Goal: Task Accomplishment & Management: Manage account settings

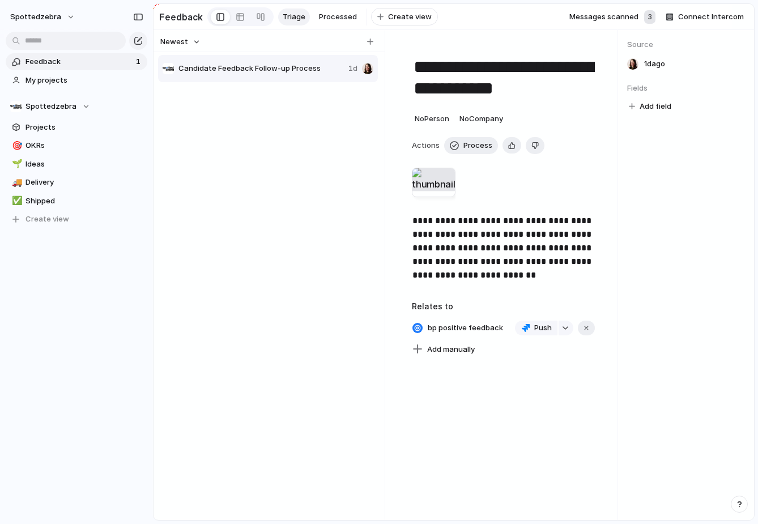
click at [87, 332] on div "spottedzebra Feedback 1 My projects Spottedzebra Projects 🎯 OKRs 🌱 Ideas 🚚 Deli…" at bounding box center [76, 262] width 153 height 524
click at [83, 262] on div "Feedback 1 My projects Spottedzebra Projects 🎯 OKRs 🌱 Ideas 🚚 Delivery ✅ Shippe…" at bounding box center [76, 160] width 153 height 320
click at [80, 104] on div "Spottedzebra" at bounding box center [50, 106] width 80 height 11
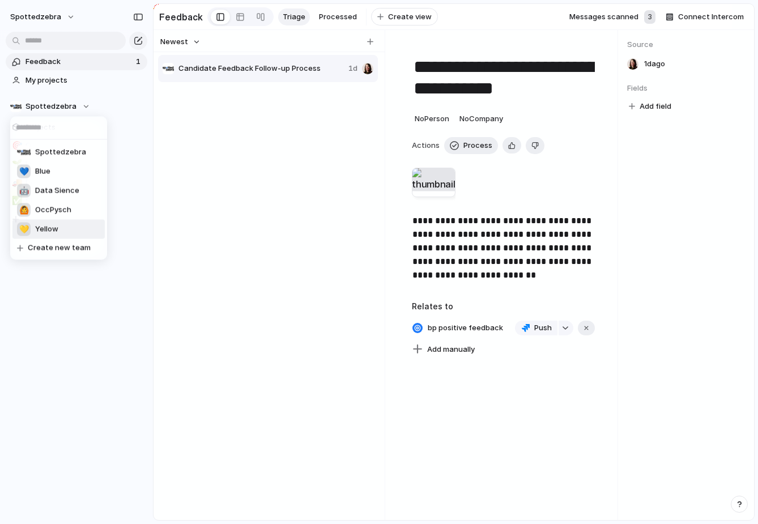
click at [43, 224] on span "Yellow" at bounding box center [46, 229] width 23 height 11
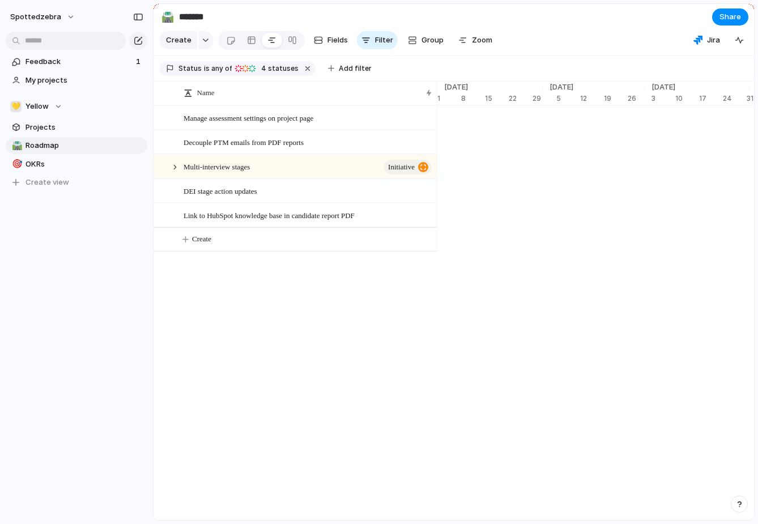
scroll to position [0, 3631]
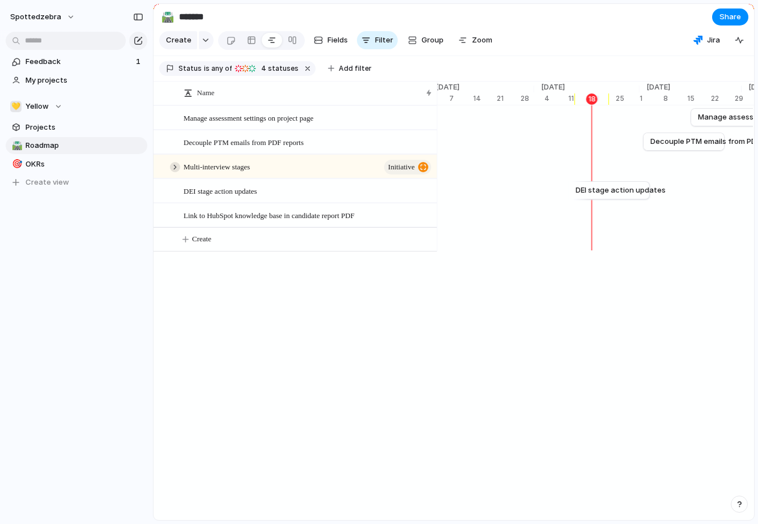
click at [175, 167] on div at bounding box center [175, 167] width 10 height 10
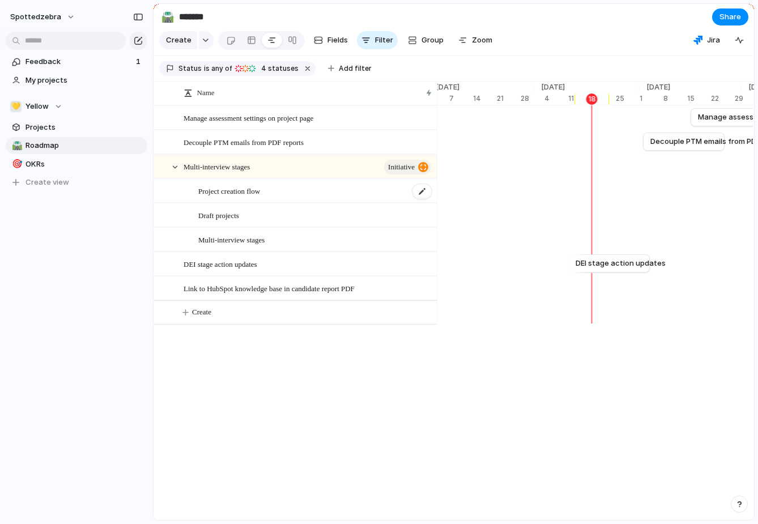
click at [251, 189] on span "Project creation flow" at bounding box center [229, 190] width 62 height 13
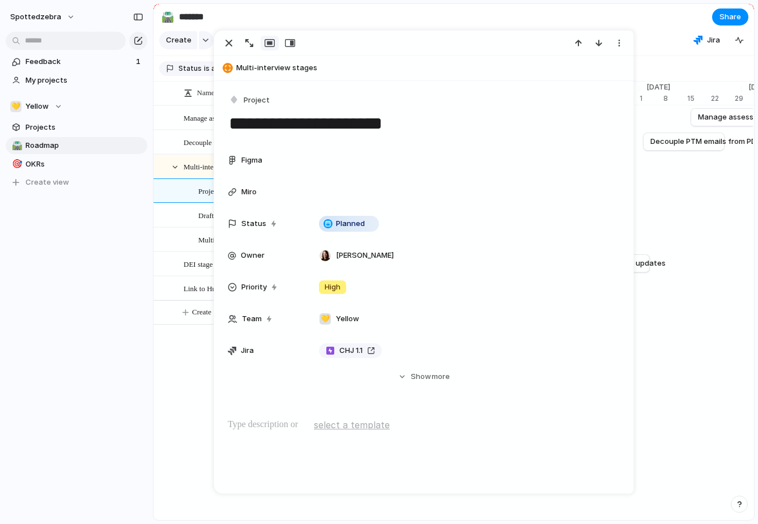
click at [234, 127] on textarea "**********" at bounding box center [424, 124] width 392 height 24
click at [253, 119] on textarea "**********" at bounding box center [424, 124] width 392 height 24
drag, startPoint x: 269, startPoint y: 123, endPoint x: 231, endPoint y: 122, distance: 38.6
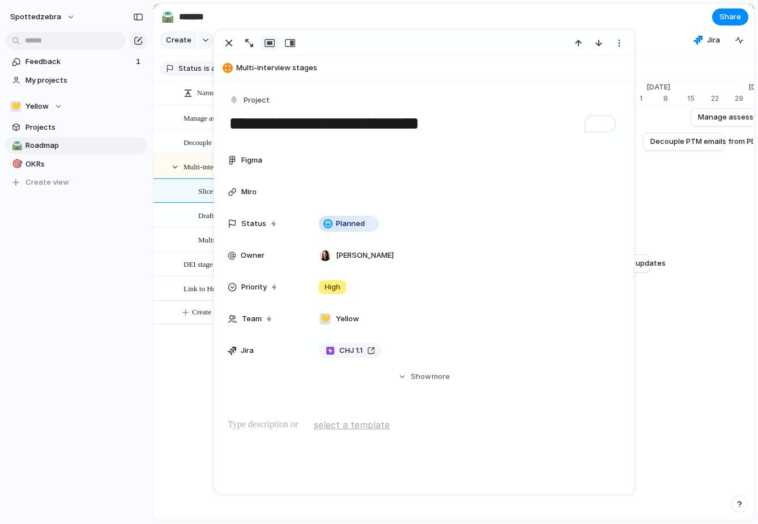
click at [231, 122] on textarea "**********" at bounding box center [424, 124] width 392 height 24
type textarea "**********"
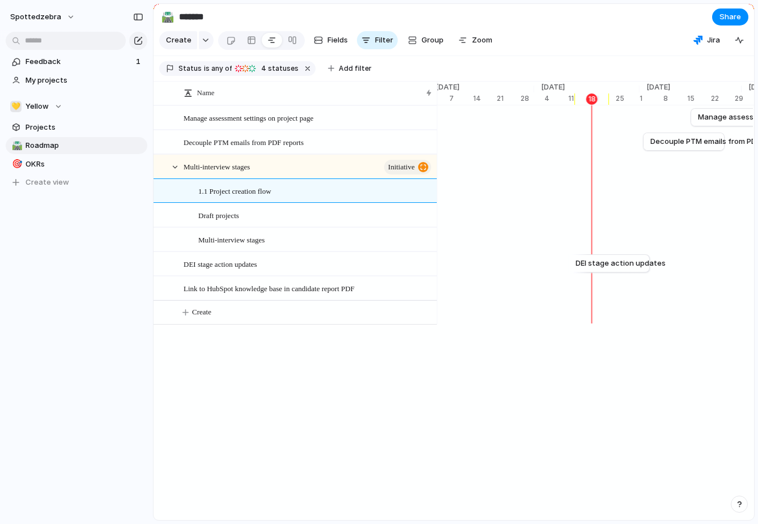
click at [195, 217] on div "Draft projects" at bounding box center [310, 215] width 253 height 23
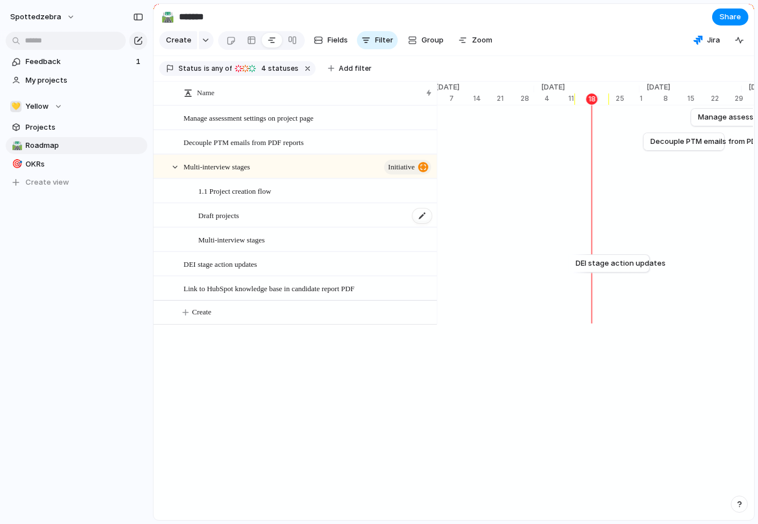
click at [213, 217] on span "Draft projects" at bounding box center [218, 215] width 41 height 13
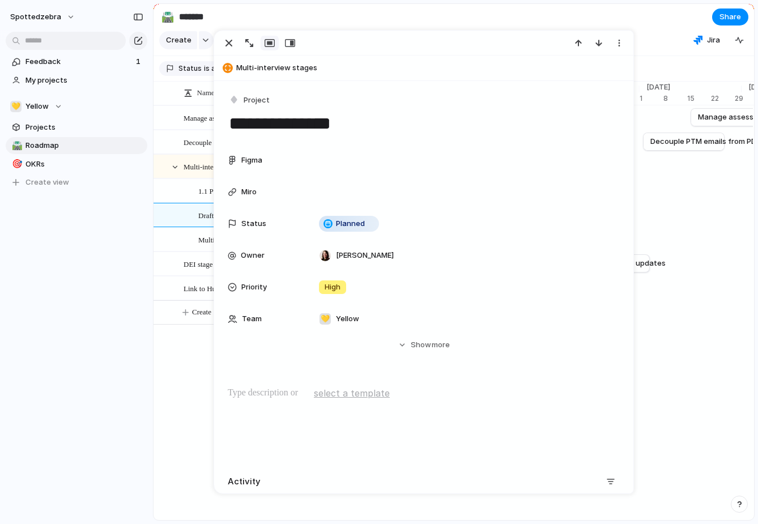
click at [231, 130] on textarea "**********" at bounding box center [424, 124] width 392 height 24
type textarea "**********"
click at [77, 263] on div "Feedback 1 My projects 💛 Yellow Projects 🛣️ Roadmap 🎯 OKRs To pick up a draggab…" at bounding box center [76, 141] width 153 height 283
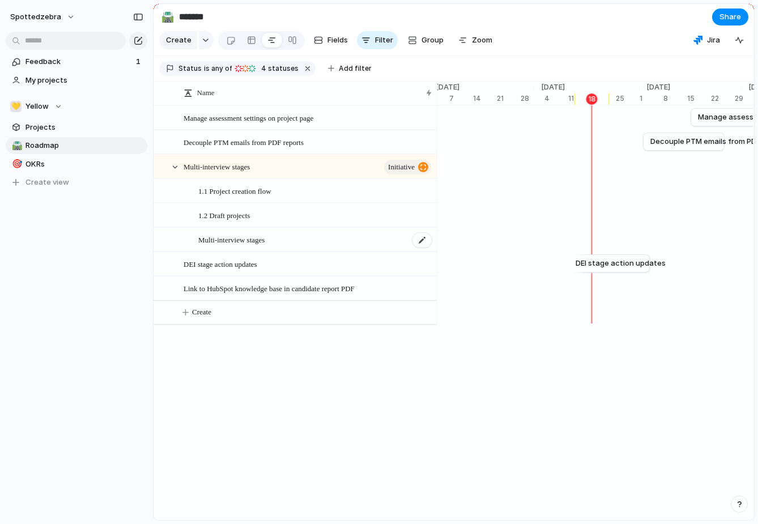
click at [217, 241] on span "Multi-interview stages" at bounding box center [231, 239] width 66 height 13
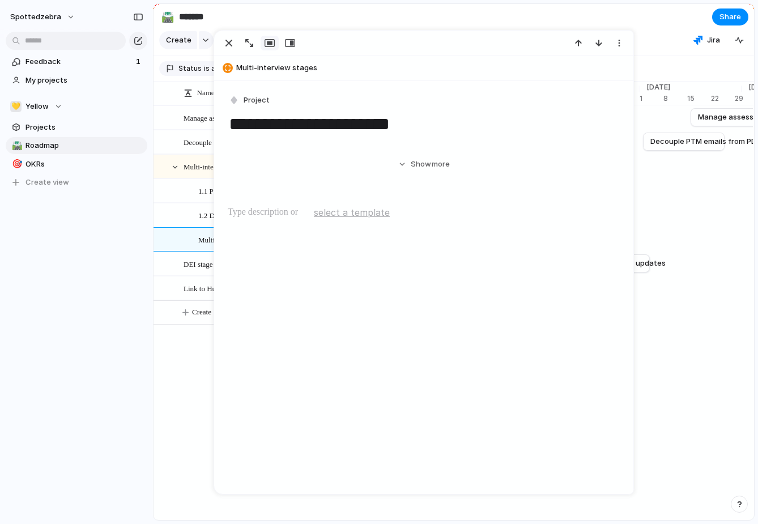
click at [217, 241] on div "**********" at bounding box center [423, 448] width 419 height 735
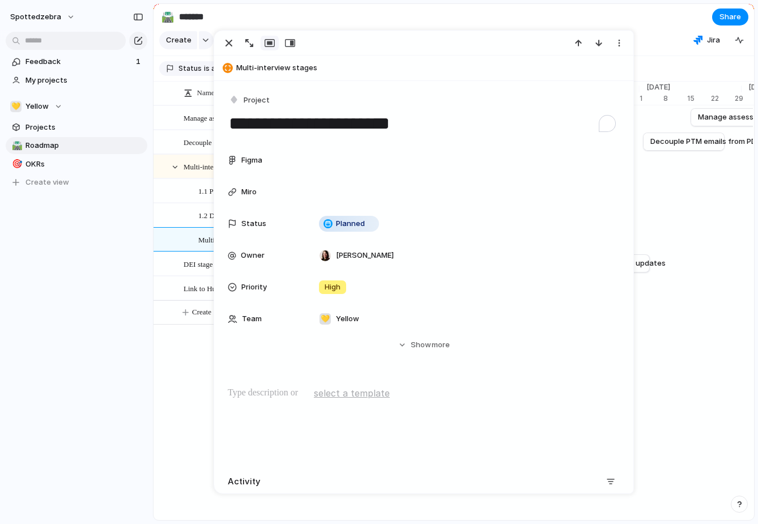
click at [232, 125] on textarea "**********" at bounding box center [424, 124] width 392 height 24
type textarea "**********"
click at [186, 216] on div "1.2 Draft projects" at bounding box center [310, 215] width 253 height 23
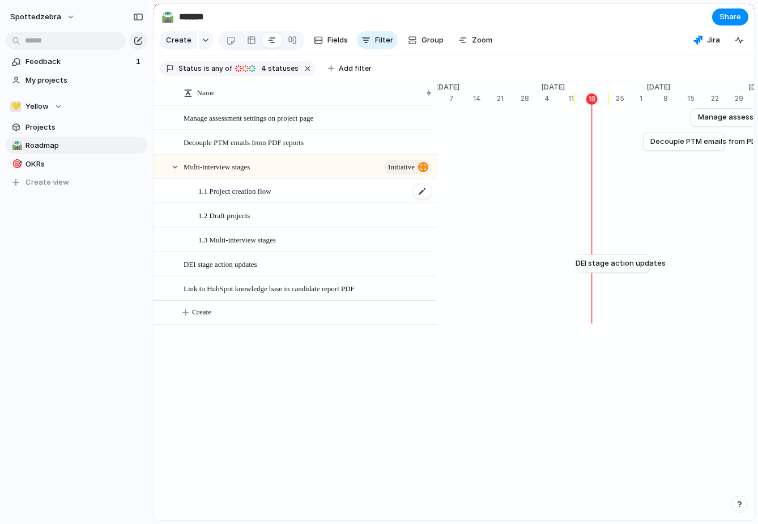
click at [264, 193] on span "1.1 Project creation flow" at bounding box center [234, 190] width 73 height 13
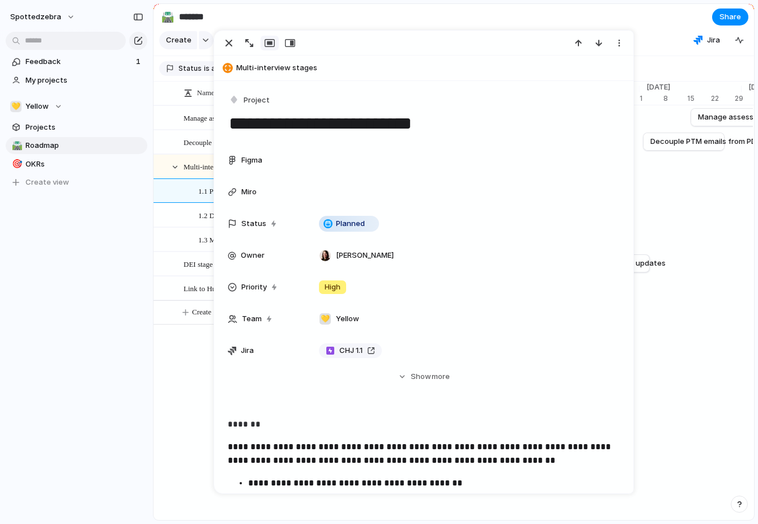
click at [207, 213] on span "1.2 Draft projects" at bounding box center [224, 215] width 52 height 13
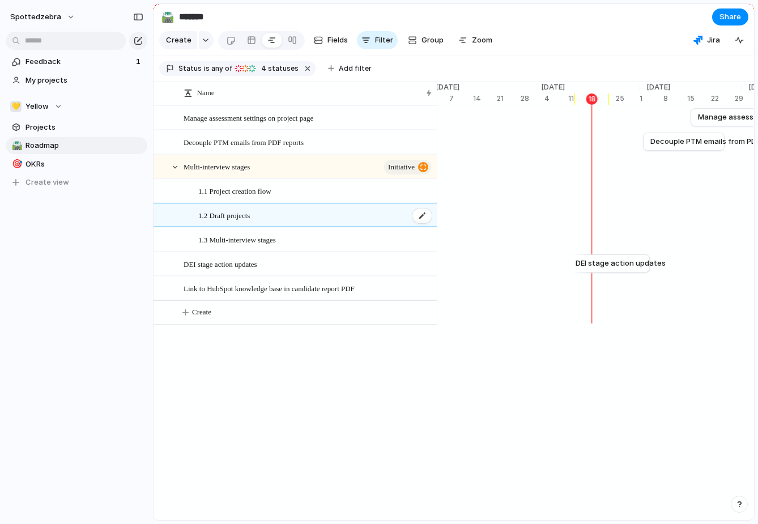
type textarea "**********"
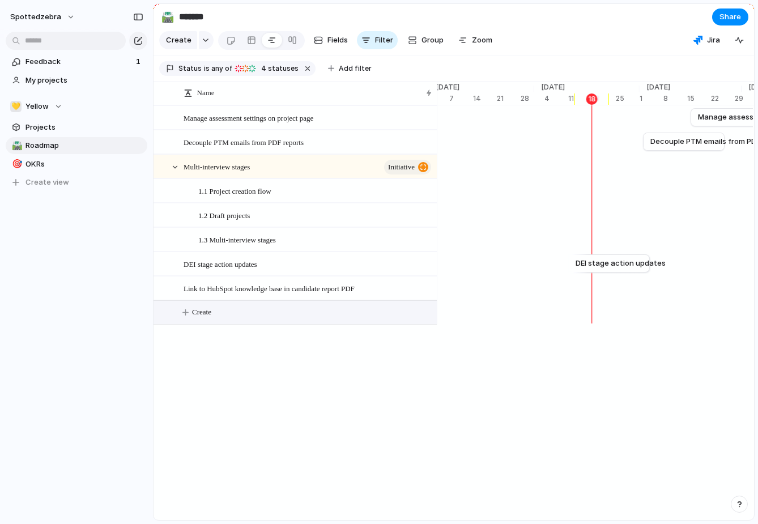
click at [224, 317] on button "Create" at bounding box center [310, 312] width 290 height 23
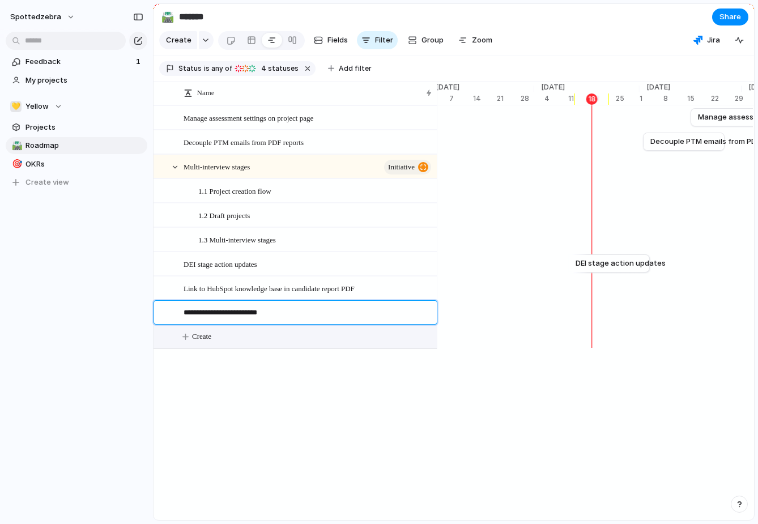
type textarea "**********"
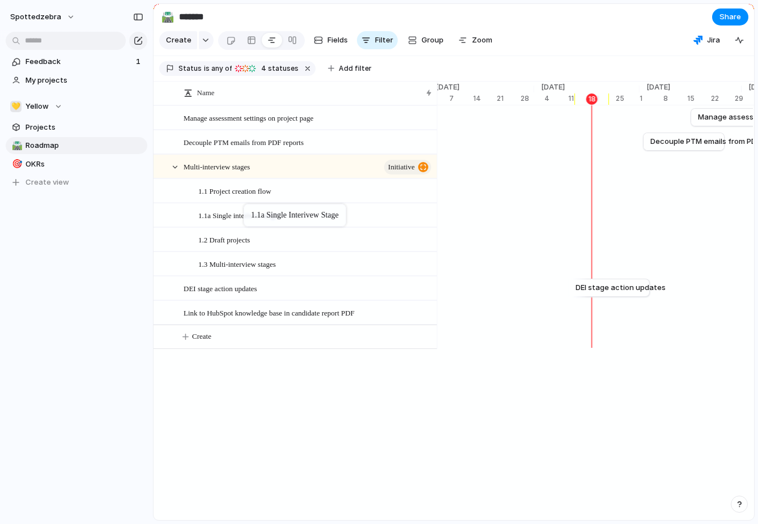
drag, startPoint x: 233, startPoint y: 311, endPoint x: 249, endPoint y: 206, distance: 105.6
click at [237, 456] on div "Name Manage assessment settings on project page Decouple PTM emails from PDF re…" at bounding box center [454, 301] width 601 height 439
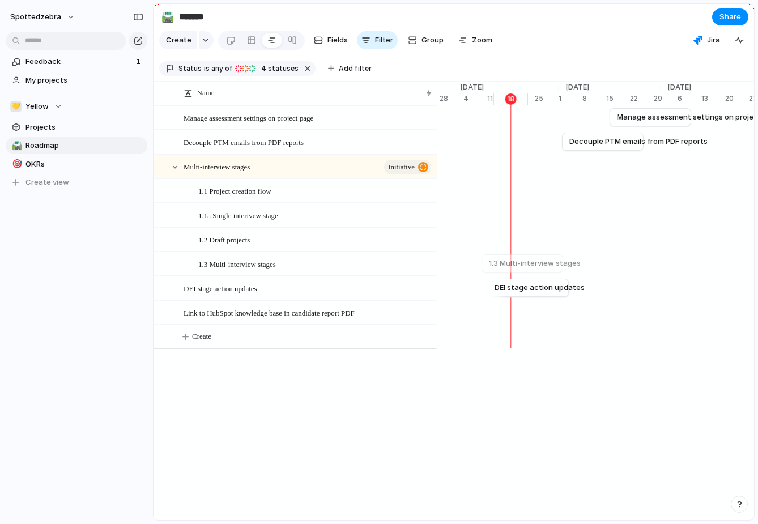
scroll to position [0, 3694]
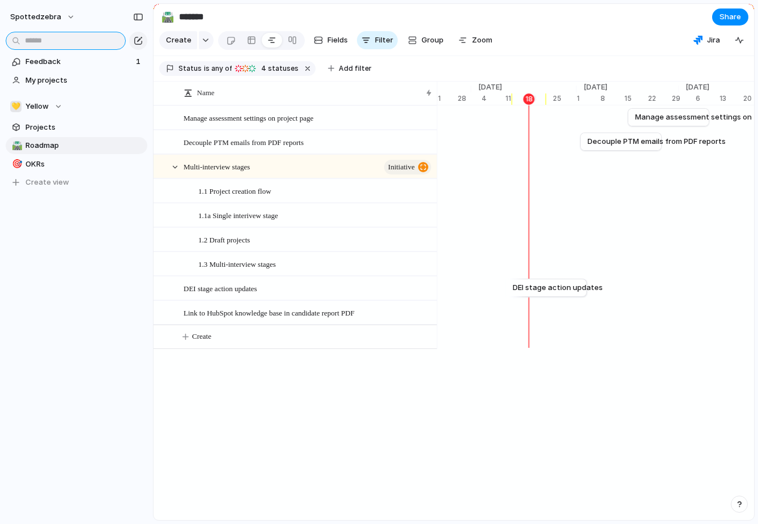
click at [90, 45] on input "text" at bounding box center [66, 41] width 120 height 18
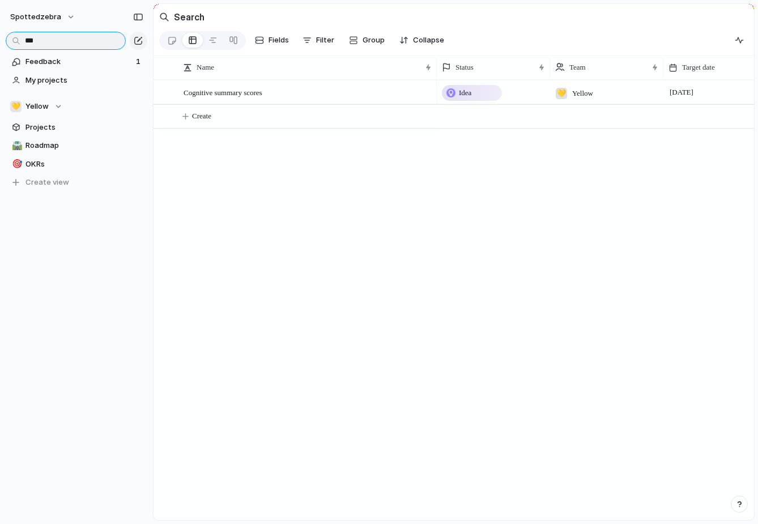
type input "***"
click at [488, 89] on div "Idea" at bounding box center [472, 93] width 58 height 14
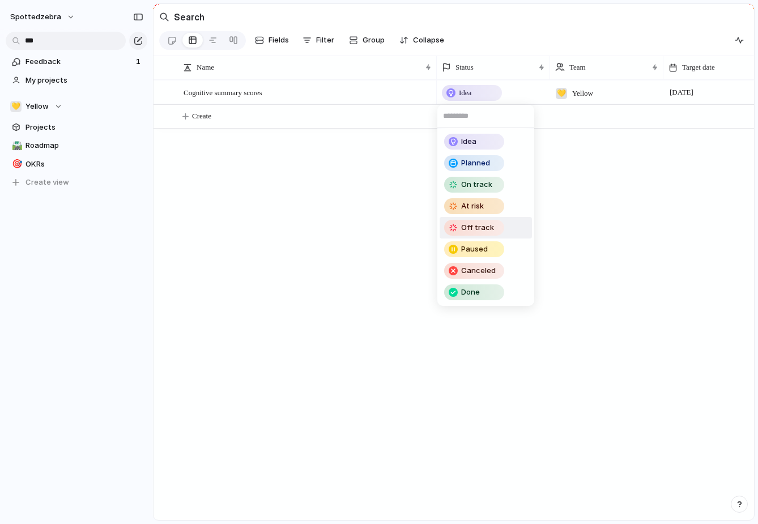
click at [513, 223] on li "Off track" at bounding box center [486, 228] width 92 height 22
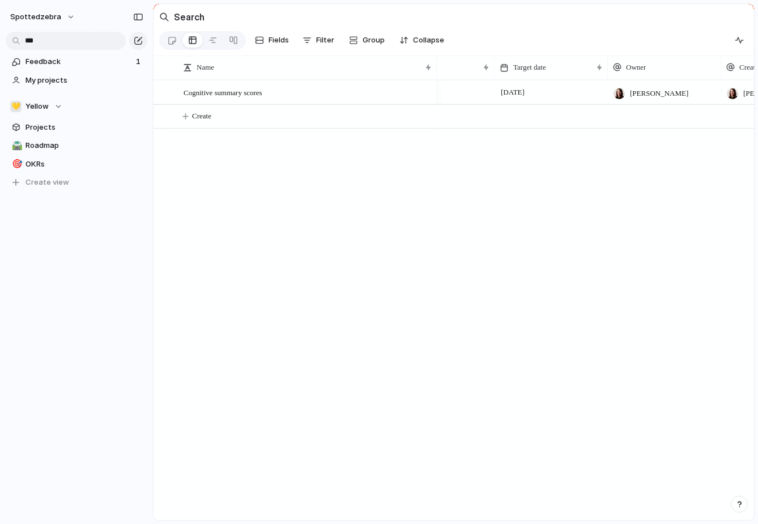
scroll to position [0, 177]
click at [266, 204] on div "Cognitive summary scores Off track 💛 Yellow [DATE] [PERSON_NAME] Create" at bounding box center [454, 300] width 601 height 440
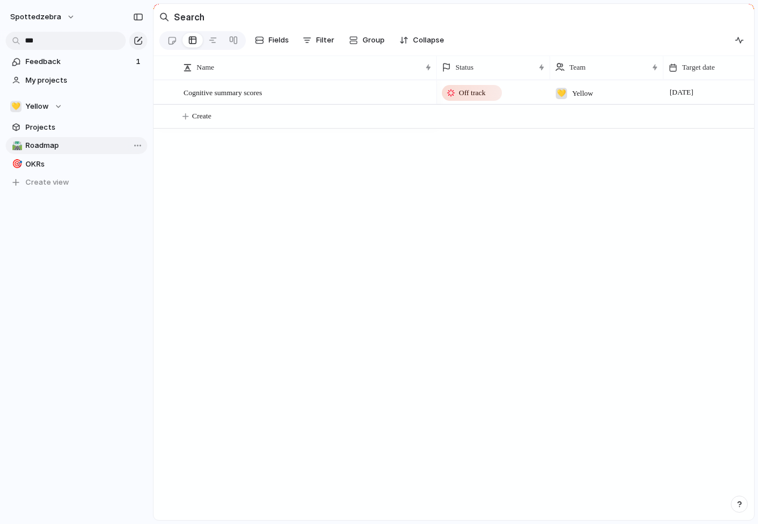
click at [80, 139] on link "🛣️ Roadmap" at bounding box center [77, 145] width 142 height 17
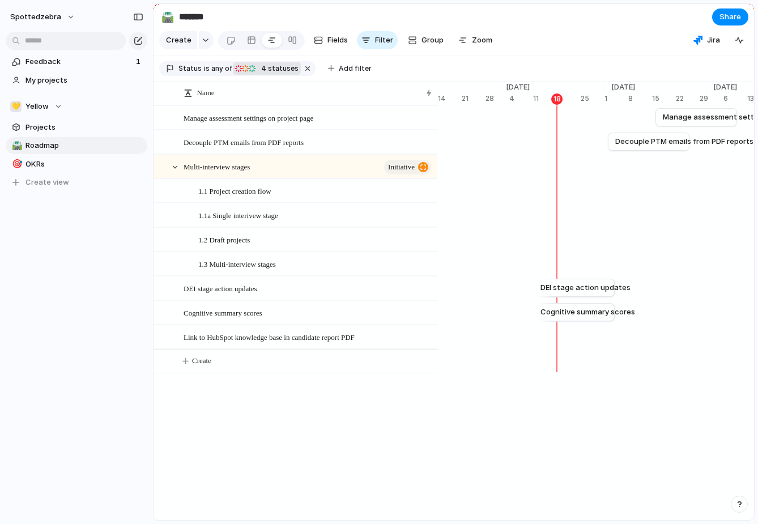
click at [269, 68] on span "4 statuses" at bounding box center [278, 68] width 41 height 10
click at [270, 486] on div "Idea Planned On track At risk Off track Paused Canceled Done" at bounding box center [379, 262] width 758 height 524
drag, startPoint x: 529, startPoint y: 311, endPoint x: 465, endPoint y: 313, distance: 64.1
click at [465, 313] on div at bounding box center [467, 312] width 14 height 18
drag, startPoint x: 613, startPoint y: 313, endPoint x: 675, endPoint y: 311, distance: 62.4
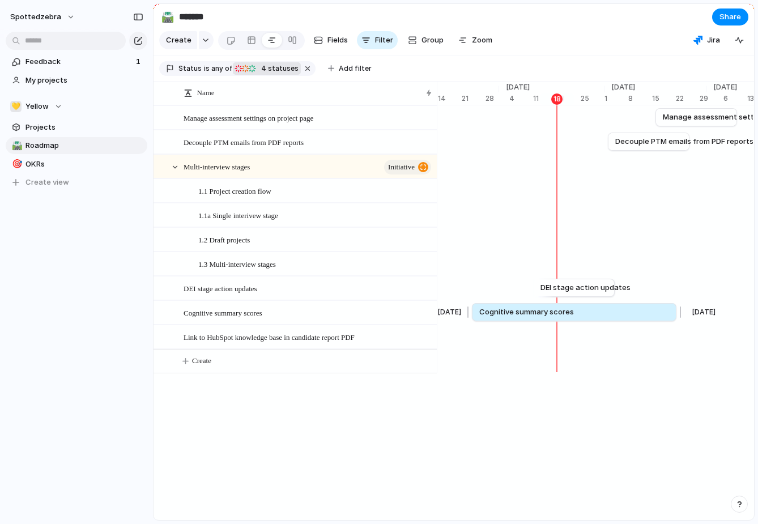
click at [675, 311] on div at bounding box center [679, 312] width 14 height 18
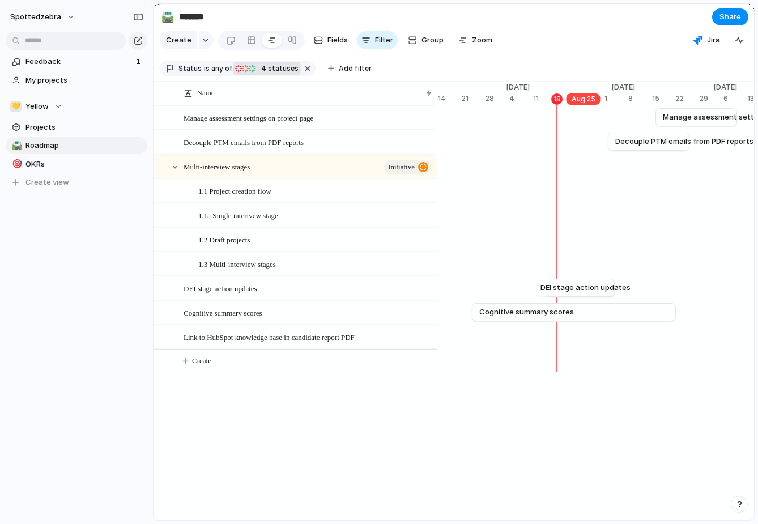
click at [583, 100] on div "[DATE]" at bounding box center [584, 99] width 34 height 11
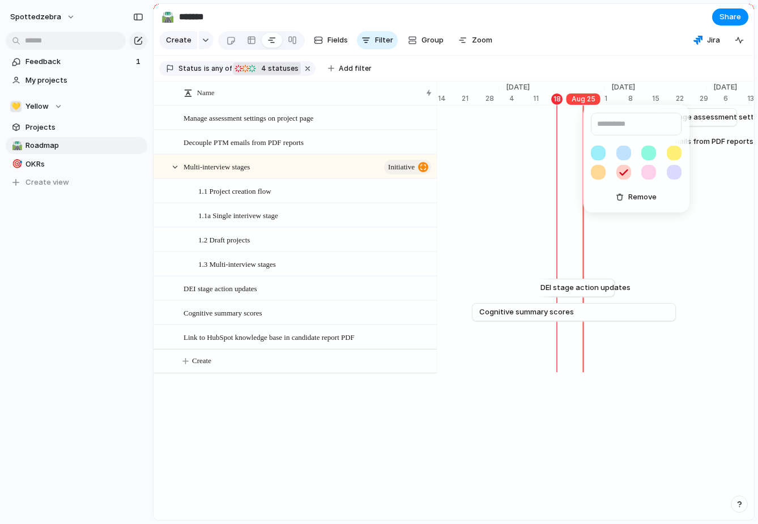
click at [608, 122] on input "text" at bounding box center [636, 124] width 91 height 23
type input "**********"
click at [571, 64] on div "**********" at bounding box center [379, 262] width 758 height 524
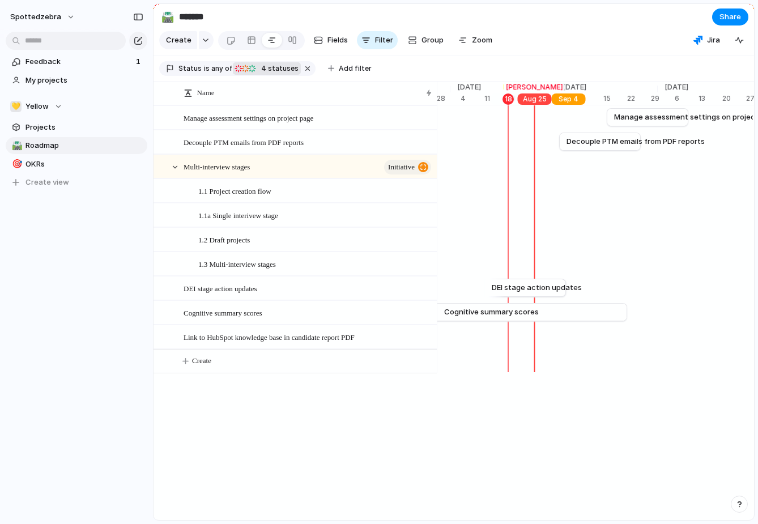
click at [567, 98] on div "[DATE]" at bounding box center [569, 99] width 34 height 11
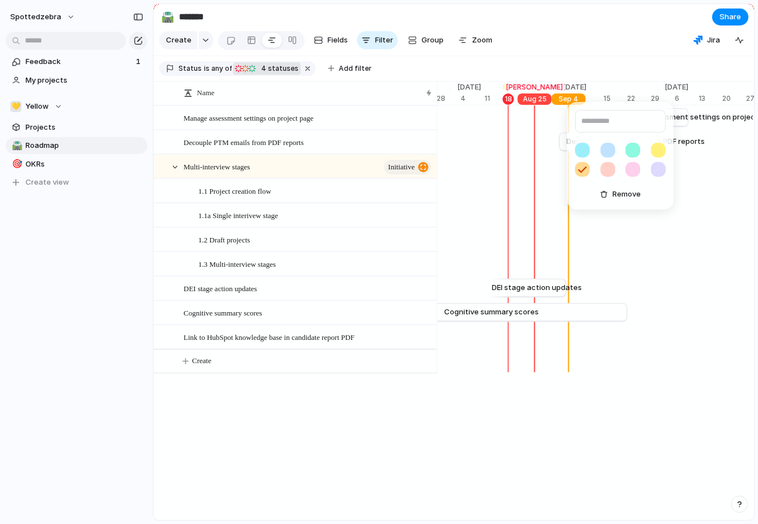
click at [570, 94] on div "Remove" at bounding box center [379, 262] width 758 height 524
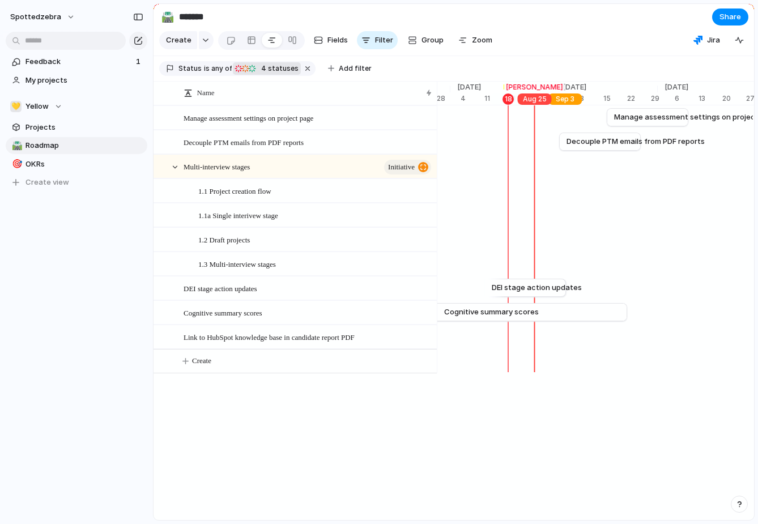
click at [565, 100] on div "[DATE]" at bounding box center [566, 99] width 34 height 11
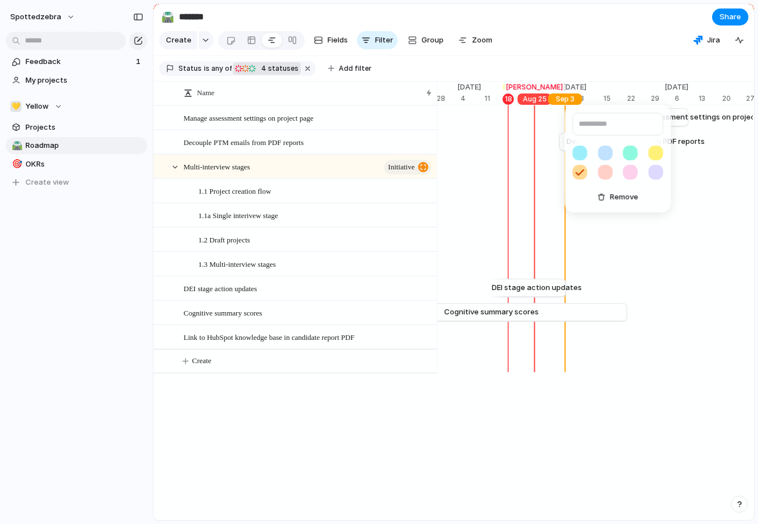
click at [607, 169] on button "button" at bounding box center [605, 172] width 15 height 15
click at [597, 117] on input "text" at bounding box center [618, 124] width 91 height 23
type input "*******"
click at [613, 50] on div "******* Remove" at bounding box center [379, 262] width 758 height 524
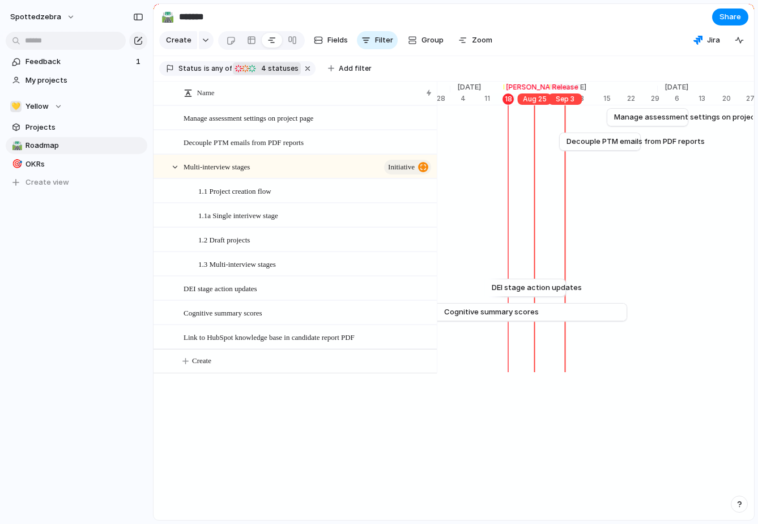
click at [537, 103] on body "spottedzebra Feedback 1 My projects 💛 Yellow Projects 🛣️ Roadmap 🎯 OKRs To pick…" at bounding box center [379, 262] width 758 height 524
click at [532, 101] on body "spottedzebra Feedback 1 My projects 💛 Yellow Projects 🛣️ Roadmap 🎯 OKRs To pick…" at bounding box center [379, 262] width 758 height 524
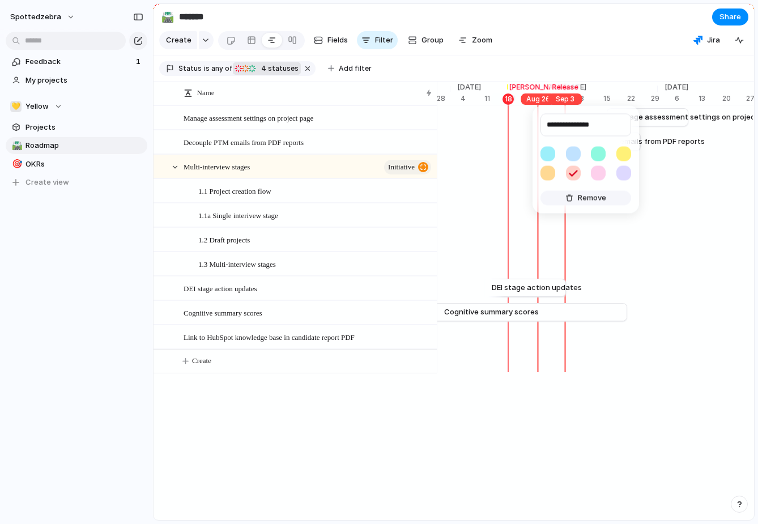
click at [595, 202] on span "Remove" at bounding box center [592, 198] width 28 height 11
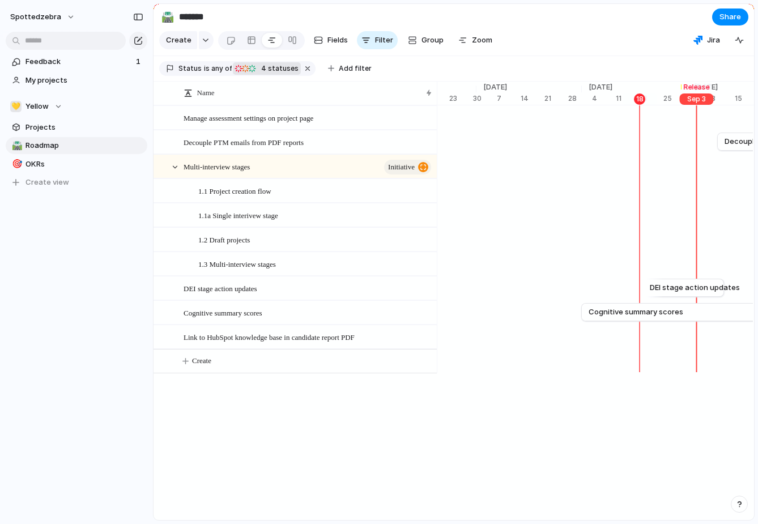
scroll to position [0, 3527]
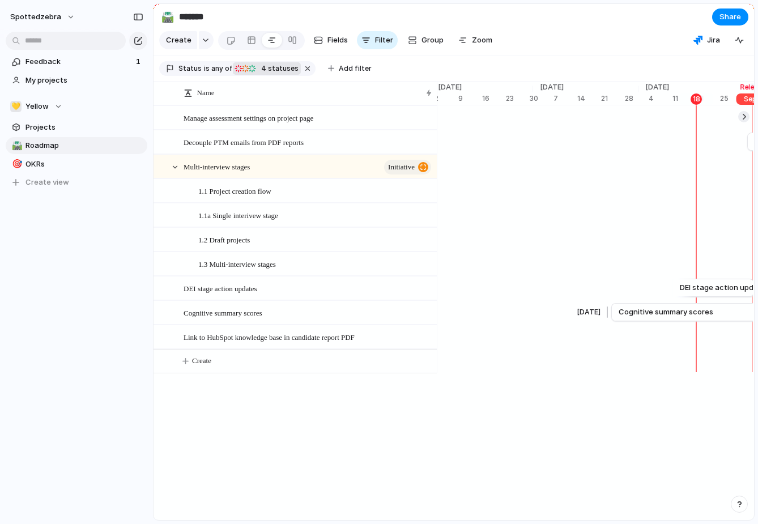
click at [629, 312] on span "Cognitive summary scores" at bounding box center [666, 312] width 95 height 11
drag, startPoint x: 610, startPoint y: 312, endPoint x: 578, endPoint y: 311, distance: 31.7
click at [578, 312] on div at bounding box center [579, 312] width 14 height 18
click at [262, 311] on span "Cognitive summary scores" at bounding box center [223, 312] width 79 height 13
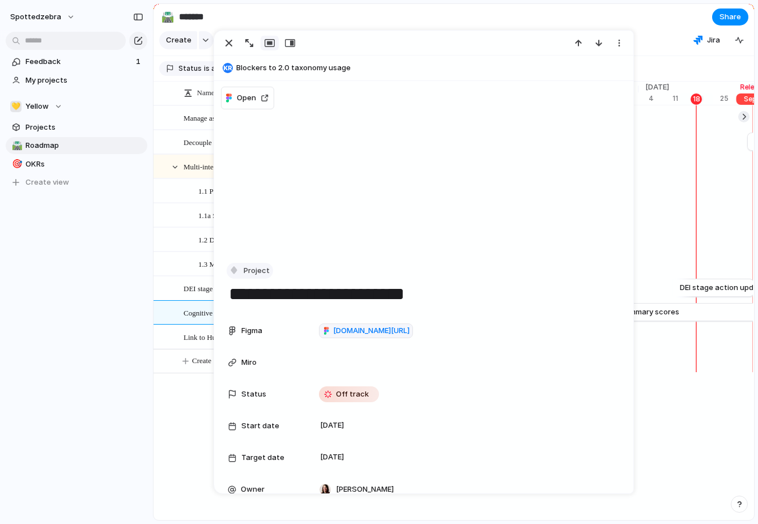
click at [256, 272] on span "Project" at bounding box center [257, 270] width 26 height 11
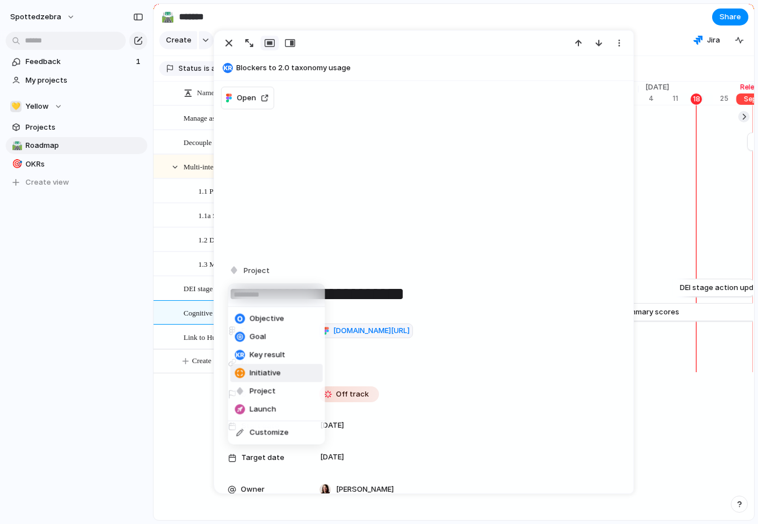
click at [256, 371] on span "Initiative" at bounding box center [265, 373] width 31 height 11
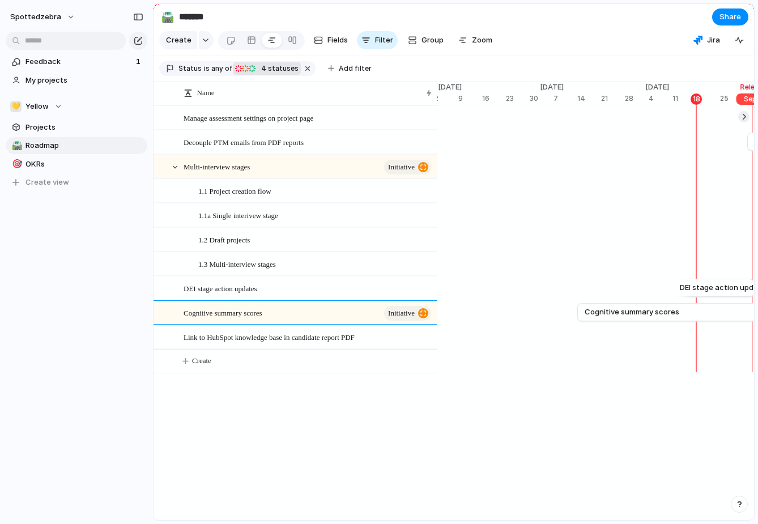
click at [181, 410] on div "Name Manage assessment settings on project page Decouple PTM emails from PDF re…" at bounding box center [454, 301] width 601 height 439
click at [241, 310] on span "Cognitive summary scores" at bounding box center [223, 312] width 79 height 13
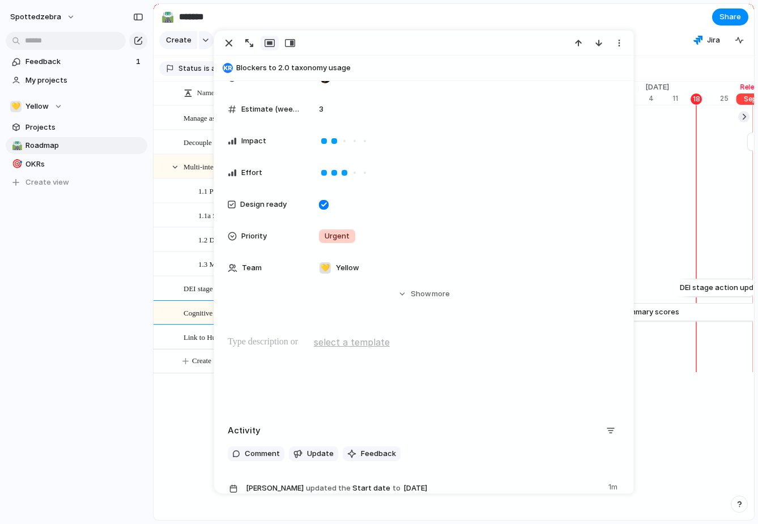
scroll to position [375, 0]
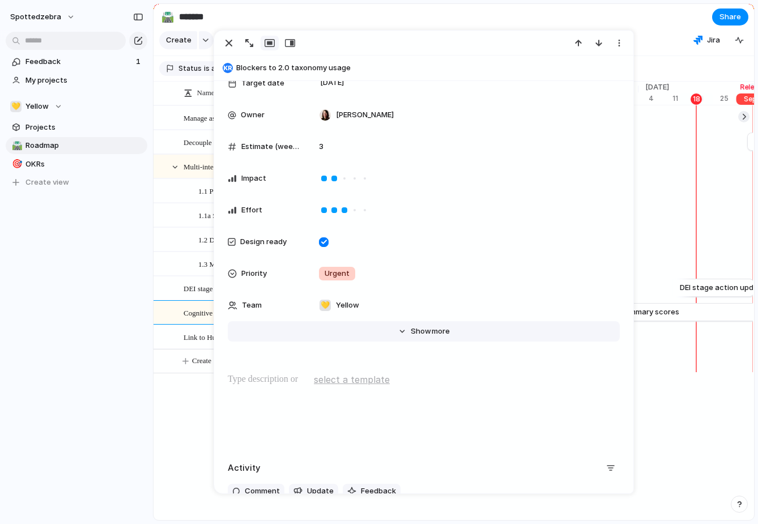
click at [418, 327] on span "Show" at bounding box center [421, 331] width 20 height 11
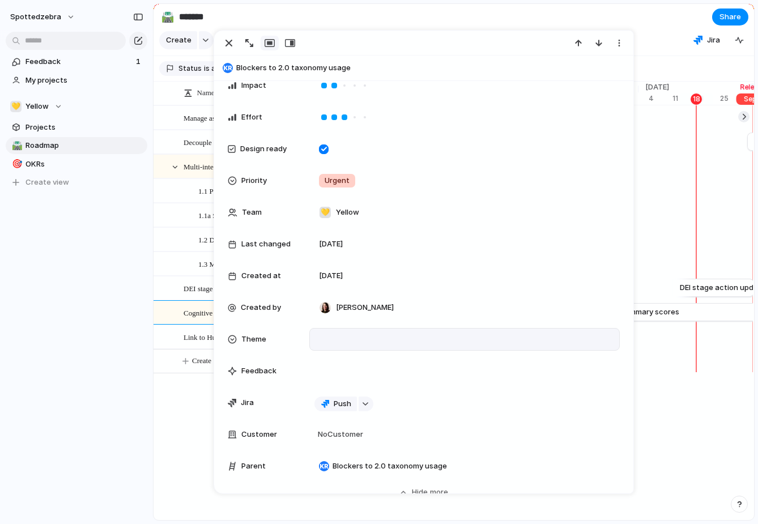
scroll to position [478, 0]
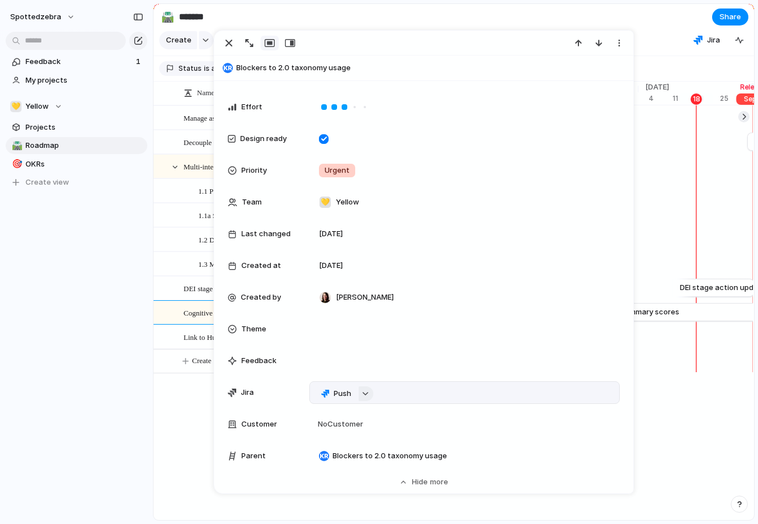
click at [367, 395] on div "button" at bounding box center [366, 394] width 8 height 5
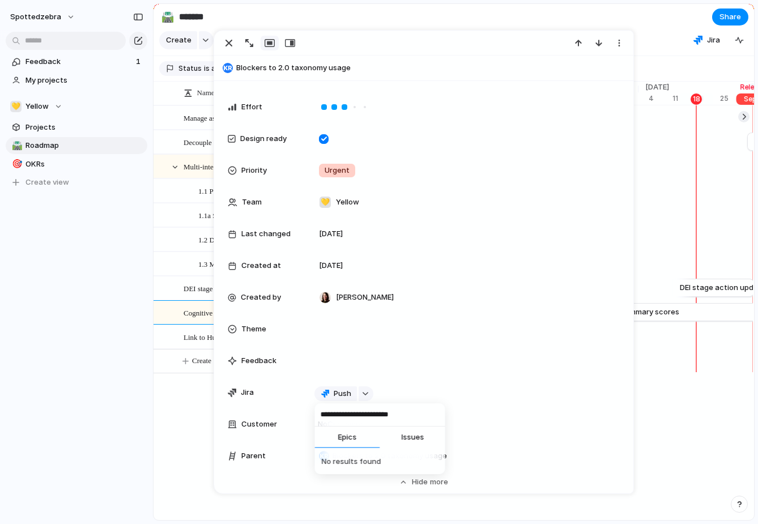
type input "*"
type input "********"
click at [376, 466] on span "Cog summary scores" at bounding box center [371, 460] width 75 height 11
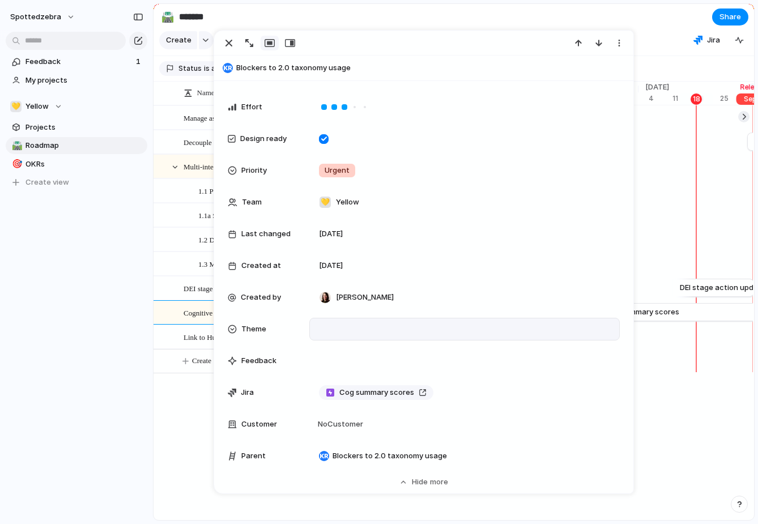
click at [329, 333] on div at bounding box center [465, 329] width 300 height 12
click at [249, 337] on div "🌱 Experiment 🔮 Magic 🔨 Infrastructure 🚀 Scale Fast, easy and seamless No Theme" at bounding box center [379, 262] width 758 height 524
click at [250, 331] on span "Theme" at bounding box center [253, 329] width 25 height 11
click at [139, 416] on div "🌱 Experiment 🔮 Magic 🔨 Infrastructure 🚀 Scale Fast, easy and seamless No Theme" at bounding box center [379, 262] width 758 height 524
click at [139, 416] on div "spottedzebra Feedback 1 My projects 💛 Yellow Projects 🛣️ Roadmap 🎯 OKRs To pick…" at bounding box center [76, 262] width 153 height 524
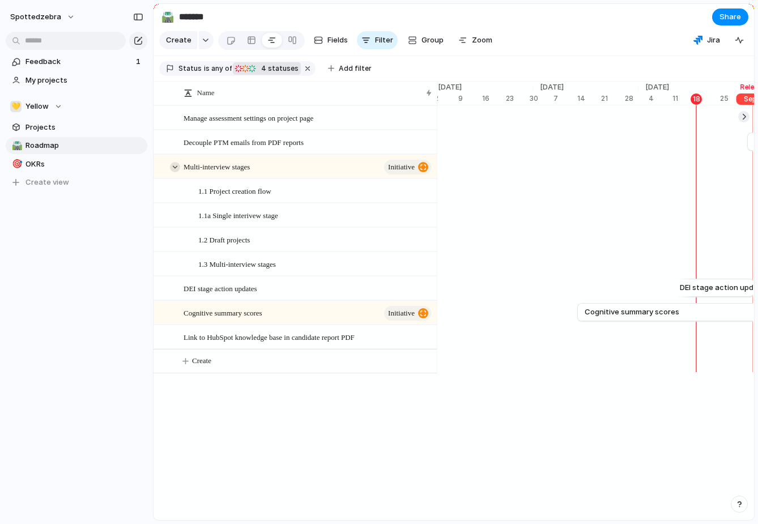
click at [173, 164] on div at bounding box center [175, 167] width 10 height 10
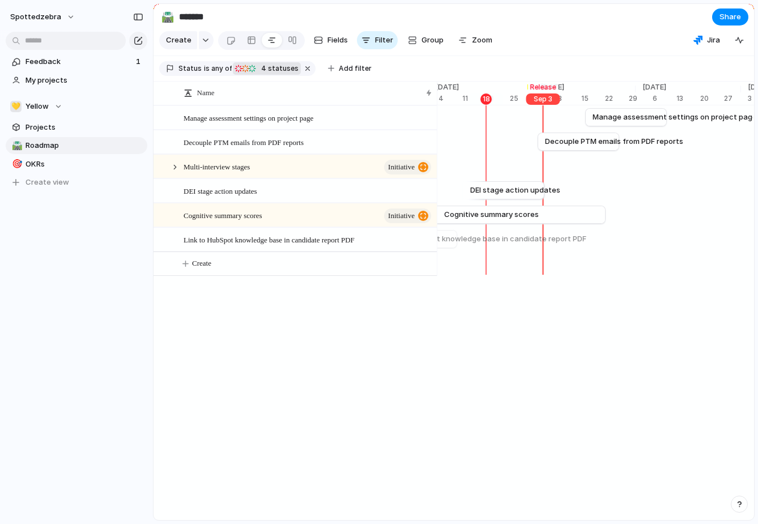
scroll to position [0, 3737]
drag, startPoint x: 461, startPoint y: 189, endPoint x: 508, endPoint y: 192, distance: 47.1
click at [508, 192] on div at bounding box center [507, 190] width 14 height 18
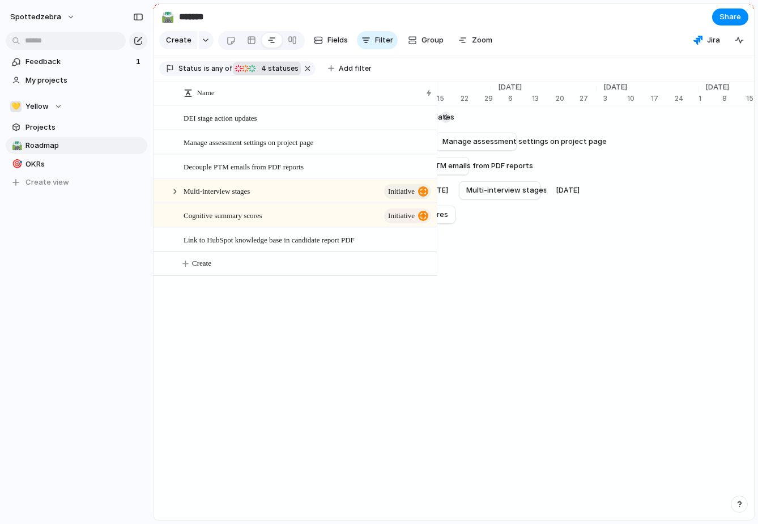
scroll to position [0, 3892]
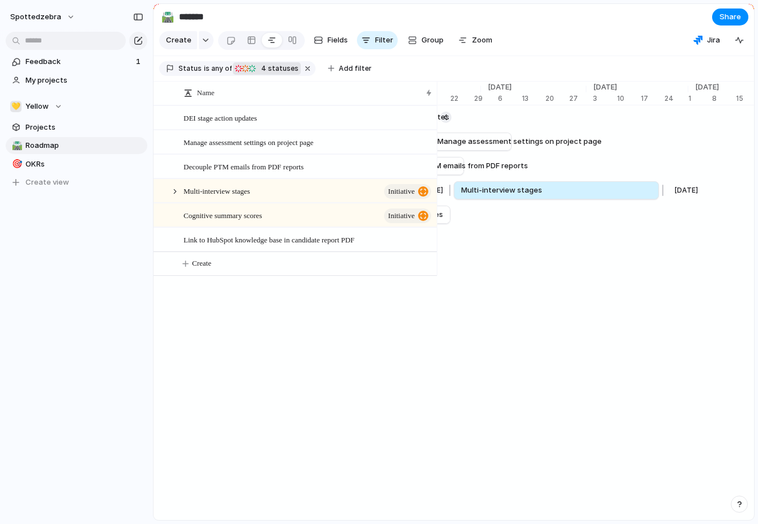
drag, startPoint x: 535, startPoint y: 192, endPoint x: 660, endPoint y: 185, distance: 124.9
click at [659, 185] on div at bounding box center [662, 190] width 14 height 18
click at [472, 44] on span "Zoom" at bounding box center [482, 40] width 20 height 11
type input "*"
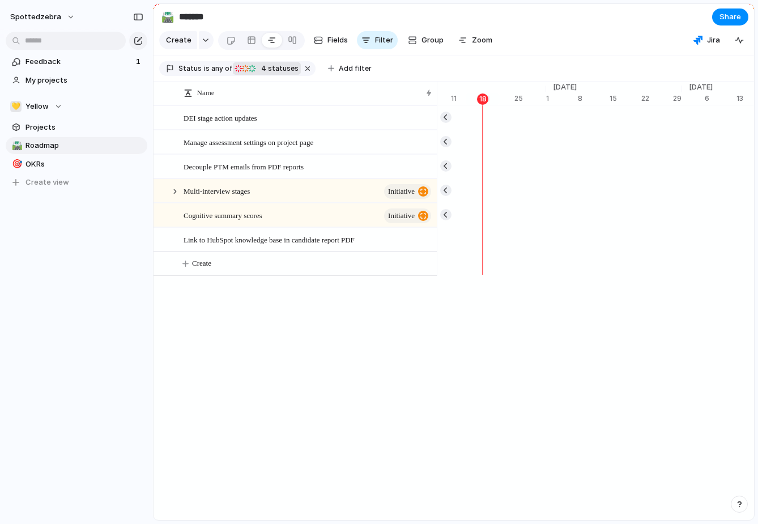
scroll to position [0, 5002]
click at [176, 190] on div at bounding box center [175, 192] width 10 height 10
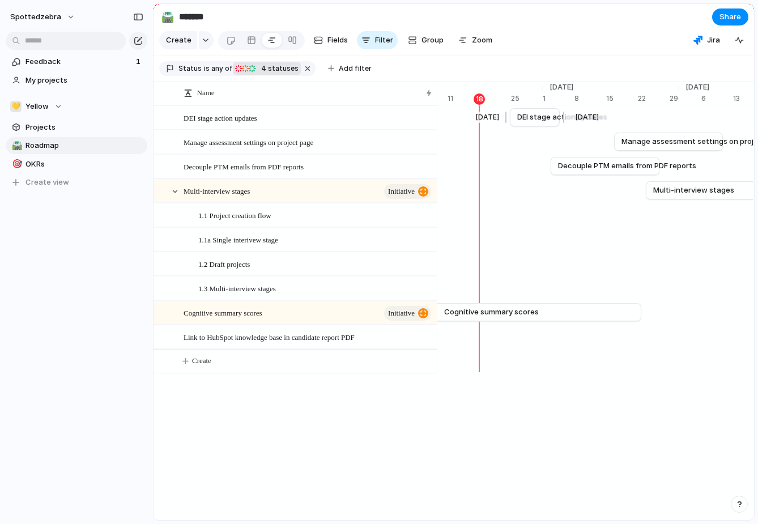
scroll to position [0, 5013]
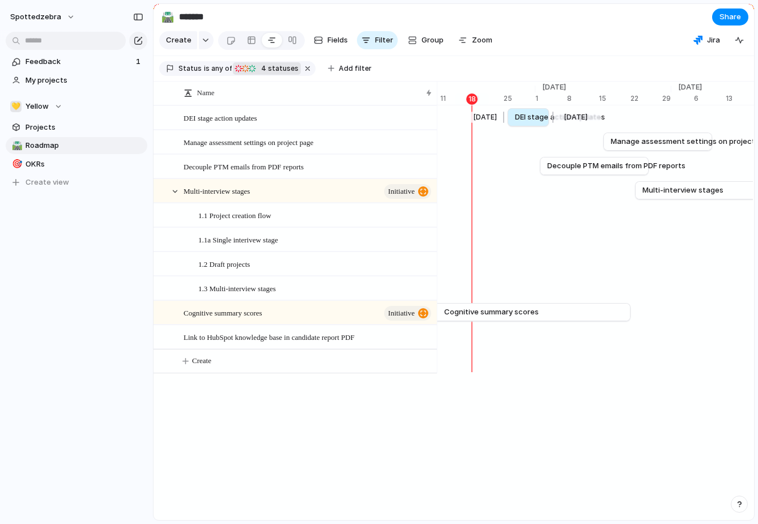
drag, startPoint x: 495, startPoint y: 115, endPoint x: 504, endPoint y: 115, distance: 8.5
click at [504, 115] on div at bounding box center [506, 117] width 14 height 18
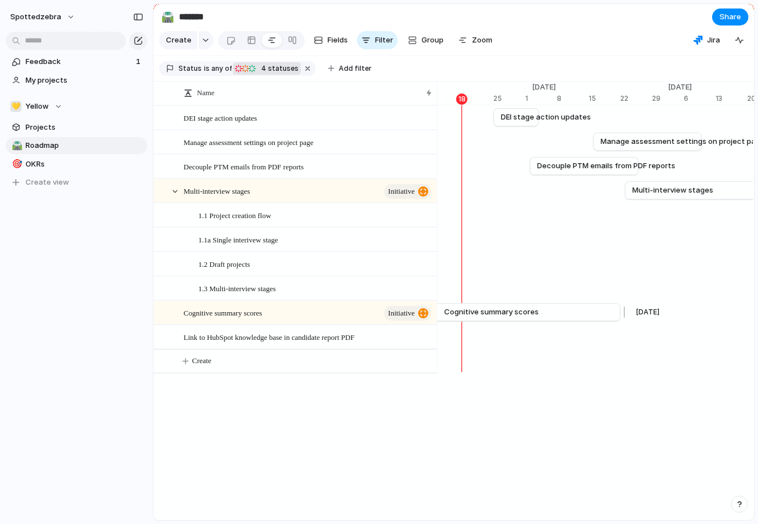
scroll to position [0, 5022]
drag, startPoint x: 624, startPoint y: 310, endPoint x: 539, endPoint y: 313, distance: 84.5
click at [539, 313] on div at bounding box center [540, 312] width 14 height 18
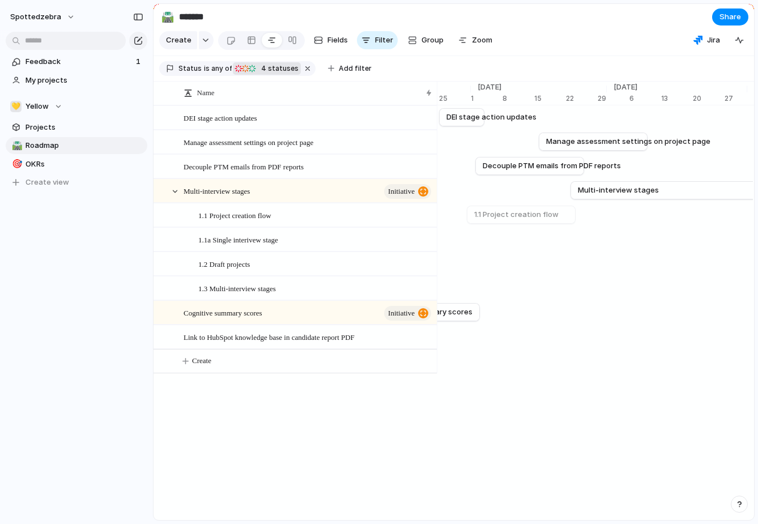
scroll to position [0, 5087]
click at [177, 194] on div at bounding box center [175, 192] width 10 height 10
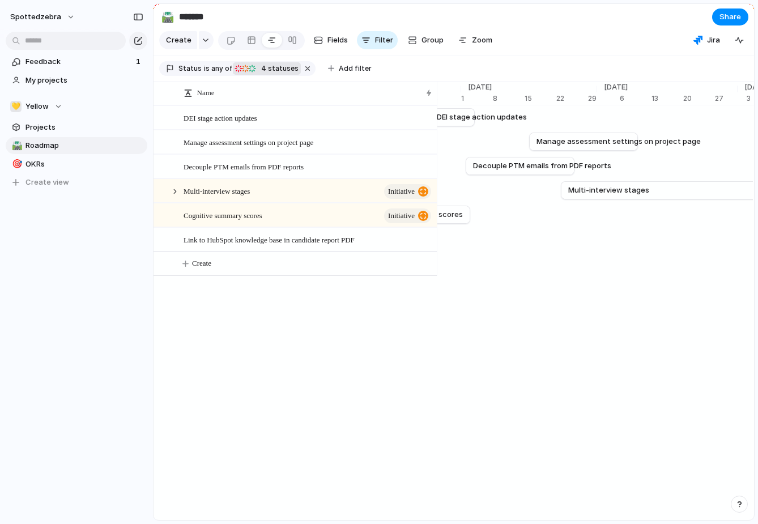
click at [130, 239] on div "Feedback 1 My projects 💛 Yellow Projects 🛣️ Roadmap 🎯 OKRs To pick up a draggab…" at bounding box center [76, 141] width 153 height 283
click at [415, 45] on button "Group" at bounding box center [425, 40] width 47 height 18
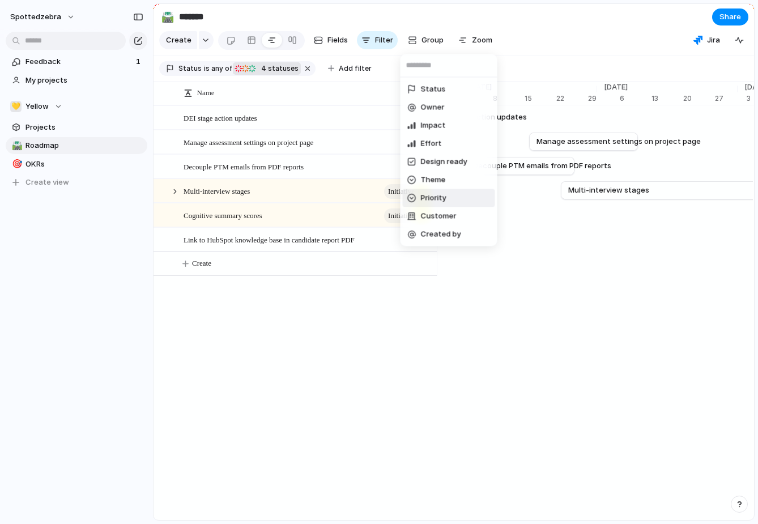
click at [425, 195] on span "Priority" at bounding box center [434, 198] width 26 height 11
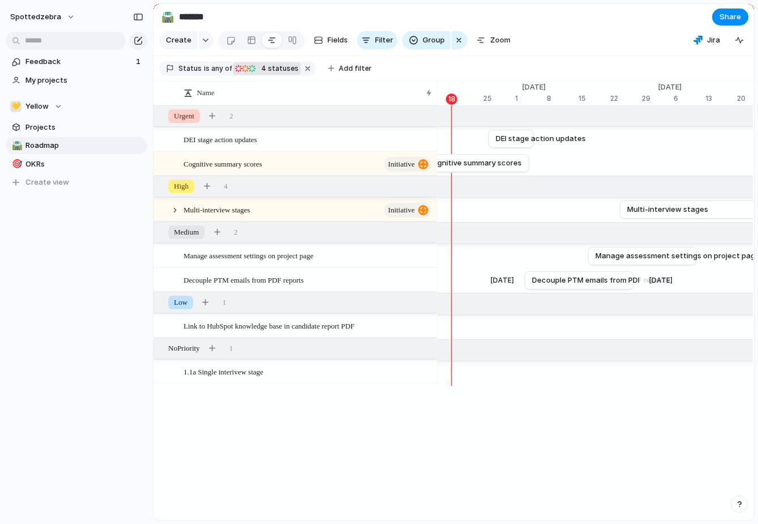
scroll to position [0, 5033]
click at [359, 409] on div "Name DEI stage action updates Cognitive summary scores initiative Multi-intervi…" at bounding box center [295, 302] width 283 height 393
click at [139, 32] on button "button" at bounding box center [138, 41] width 18 height 18
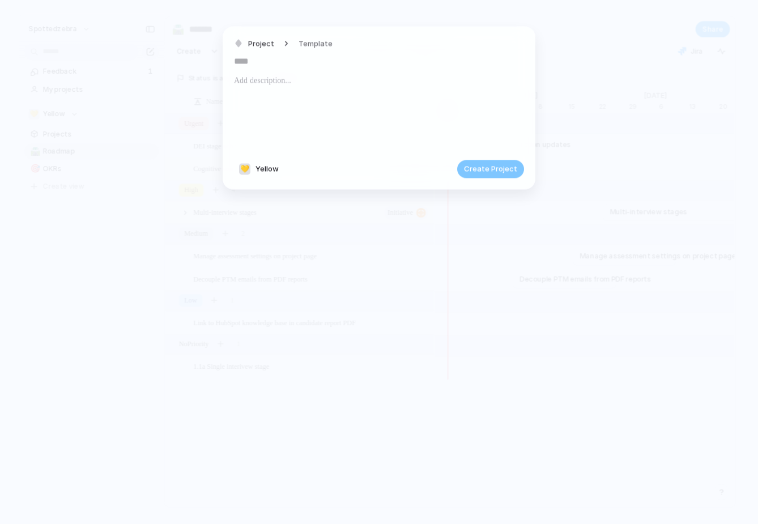
click at [271, 64] on input "text" at bounding box center [379, 61] width 290 height 18
click at [250, 65] on input "text" at bounding box center [379, 61] width 290 height 18
type input "**********"
click at [273, 90] on div at bounding box center [379, 112] width 290 height 77
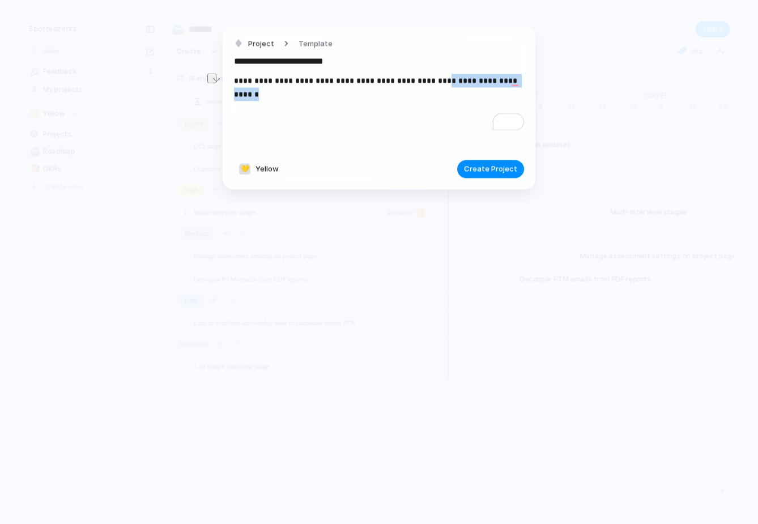
drag, startPoint x: 421, startPoint y: 83, endPoint x: 519, endPoint y: 83, distance: 98.1
click at [519, 83] on p "**********" at bounding box center [379, 81] width 290 height 14
click at [456, 77] on p "**********" at bounding box center [379, 87] width 290 height 27
click at [506, 173] on span "Create Project" at bounding box center [490, 169] width 53 height 11
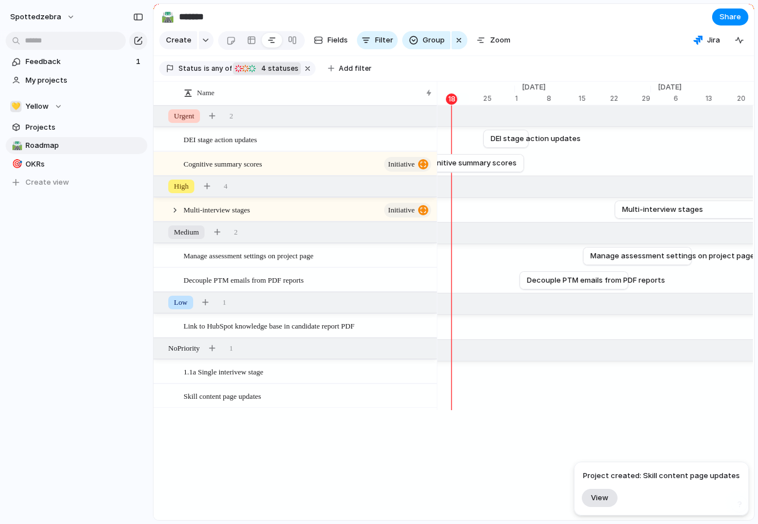
click at [604, 494] on span "View" at bounding box center [600, 498] width 18 height 10
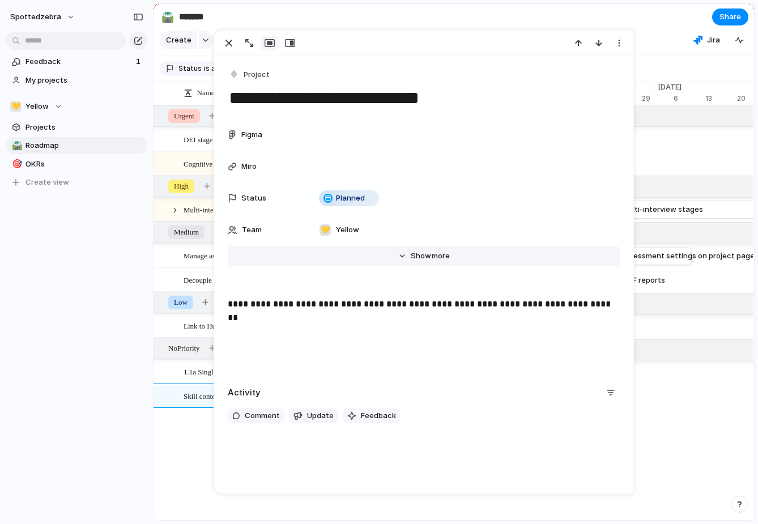
click at [405, 262] on button "Hide Show more" at bounding box center [424, 256] width 392 height 20
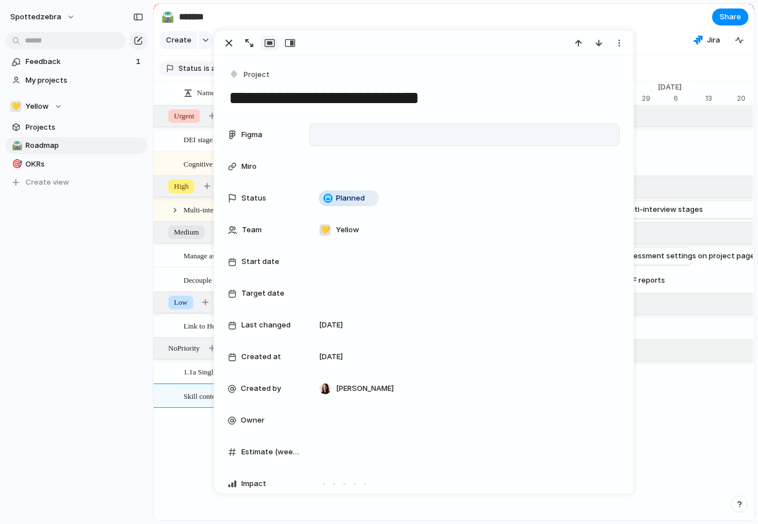
click at [349, 131] on div at bounding box center [465, 135] width 300 height 12
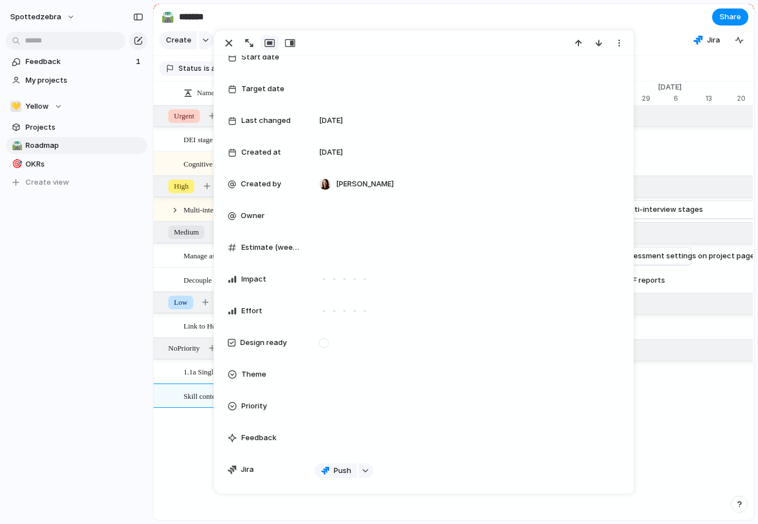
scroll to position [207, 0]
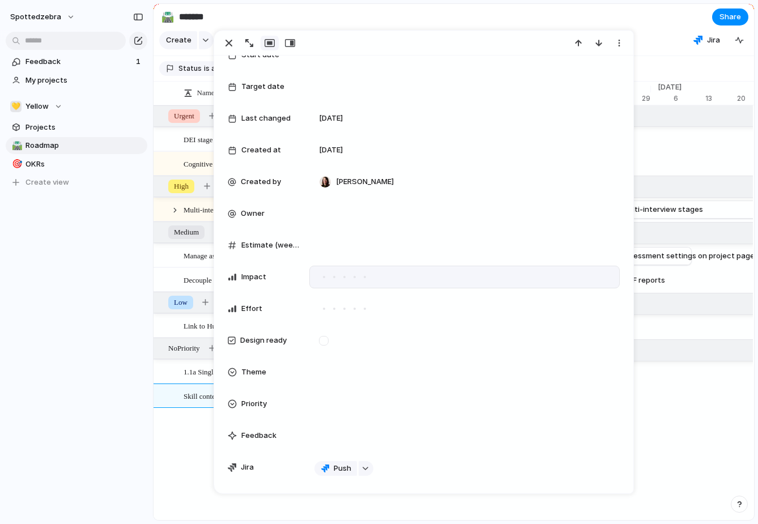
click at [325, 279] on div at bounding box center [324, 277] width 10 height 10
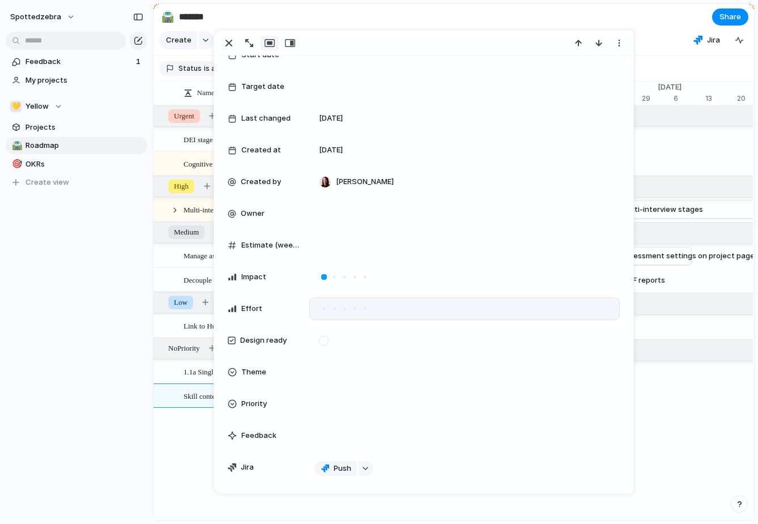
click at [325, 307] on div at bounding box center [324, 309] width 10 height 10
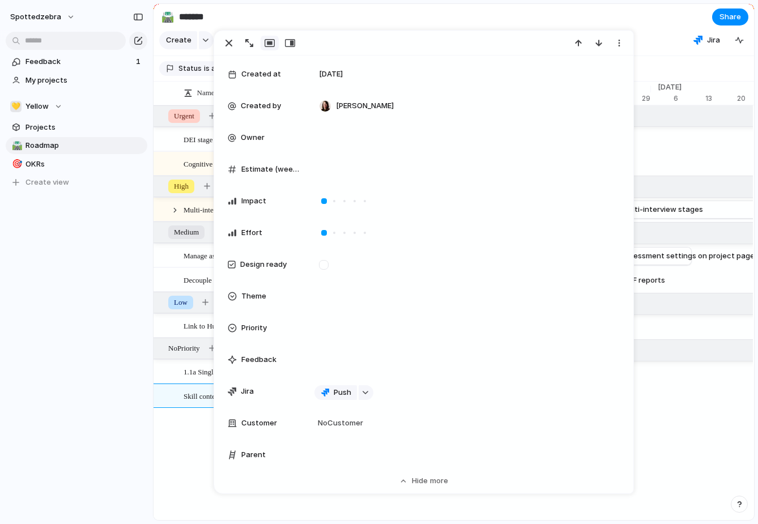
scroll to position [284, 0]
click at [329, 172] on div at bounding box center [465, 168] width 300 height 12
type input "*"
type input "***"
click at [578, 149] on div "Figma Miro Status Planned Team 💛 Yellow Start date Target date Last changed [DA…" at bounding box center [424, 153] width 392 height 626
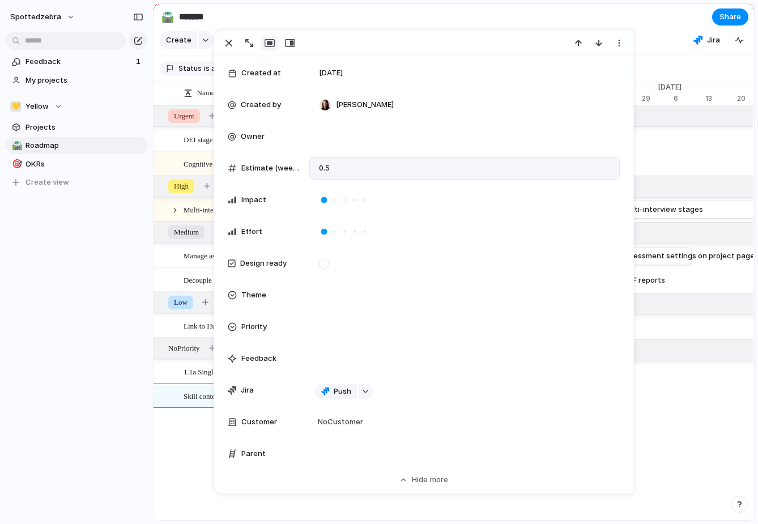
click at [283, 172] on span "Estimate (weeks)" at bounding box center [270, 168] width 59 height 11
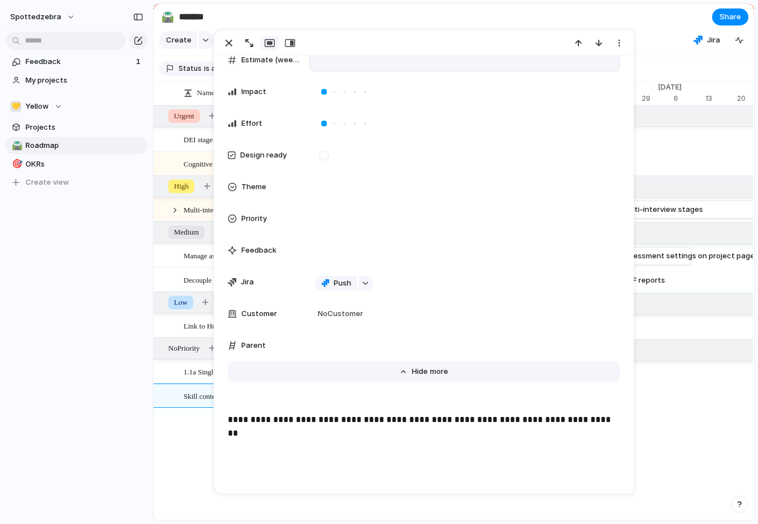
scroll to position [403, 0]
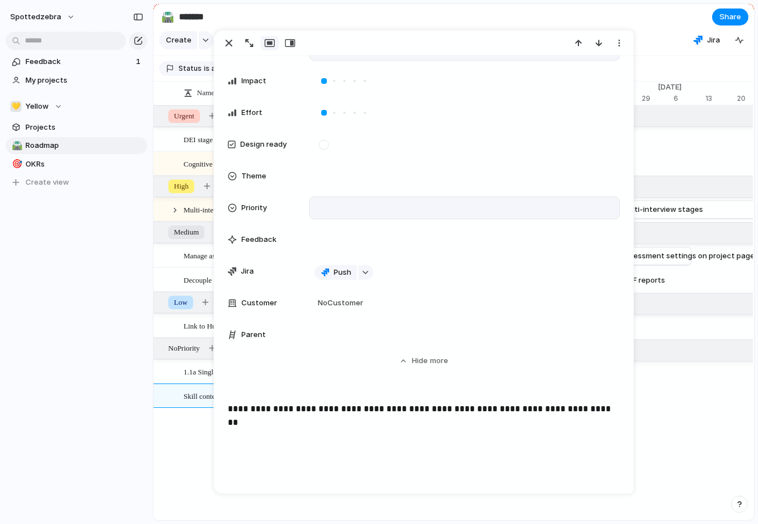
click at [333, 211] on div at bounding box center [465, 208] width 300 height 12
click at [340, 308] on span "Low" at bounding box center [335, 306] width 15 height 11
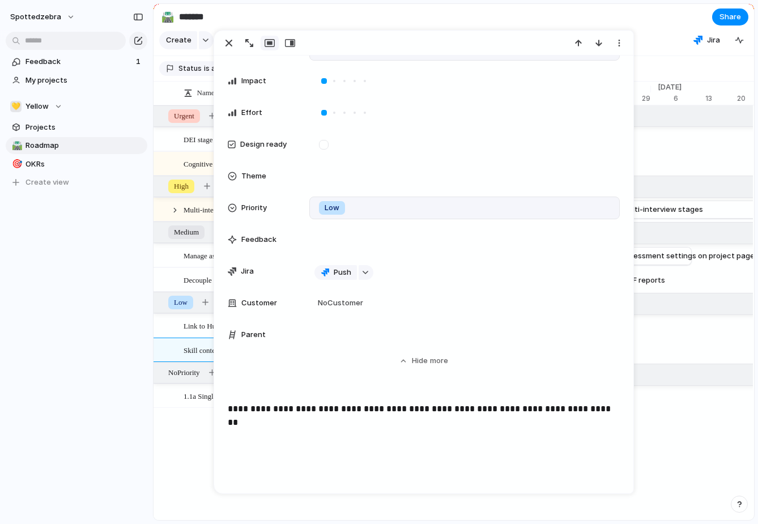
click at [287, 451] on div "**********" at bounding box center [424, 438] width 392 height 73
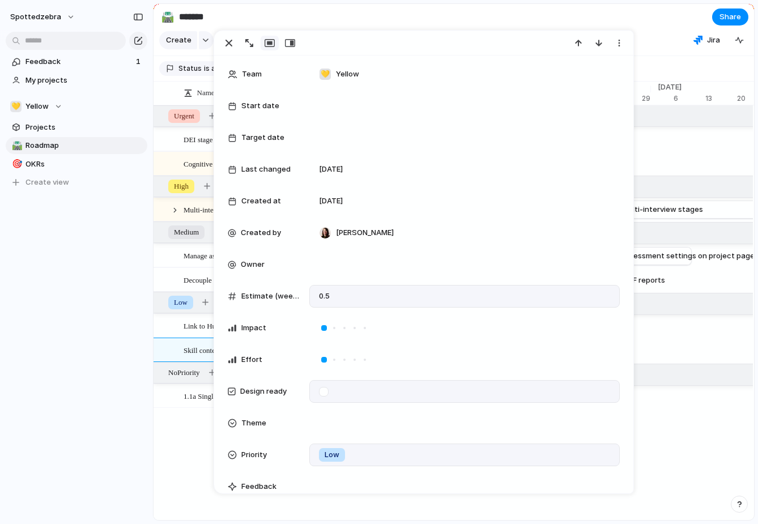
scroll to position [0, 0]
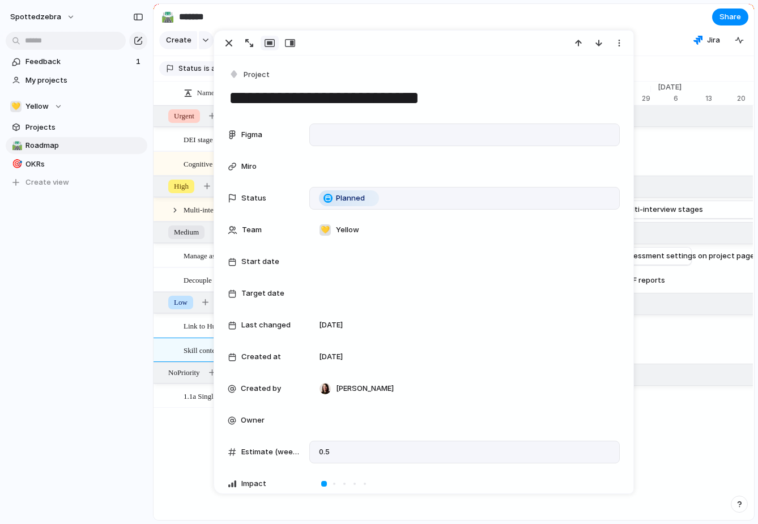
click at [400, 194] on div "Planned" at bounding box center [465, 198] width 300 height 12
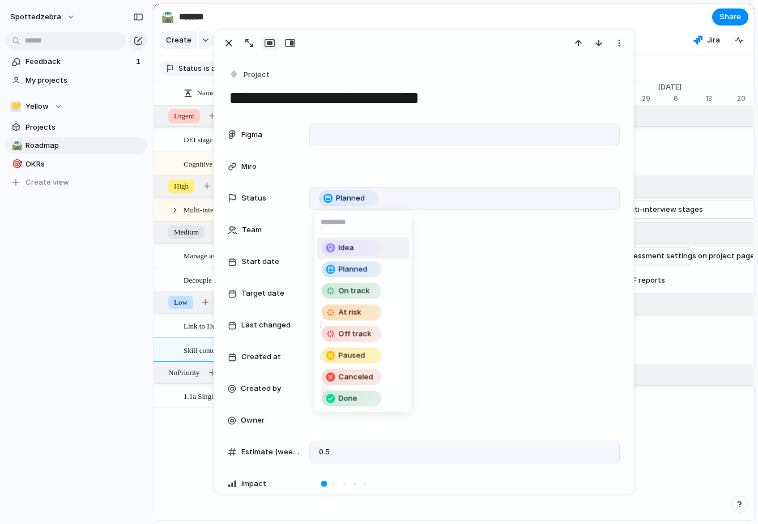
click at [376, 243] on div "Idea" at bounding box center [352, 248] width 58 height 14
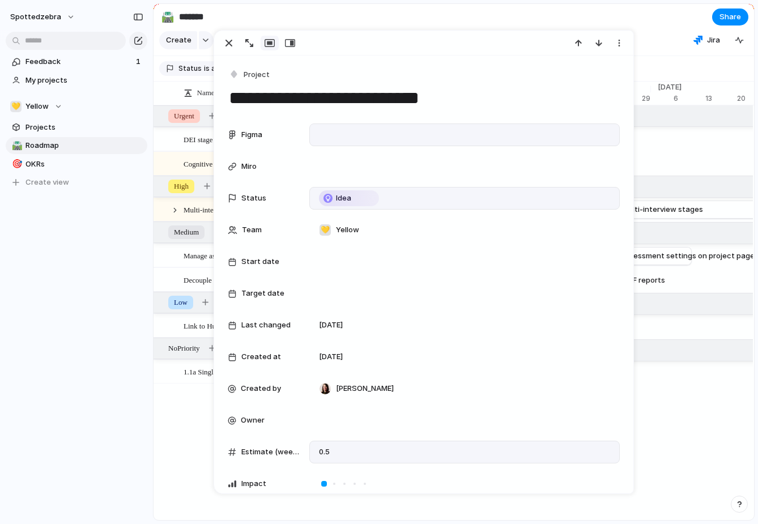
click at [391, 200] on div "Idea" at bounding box center [465, 198] width 300 height 12
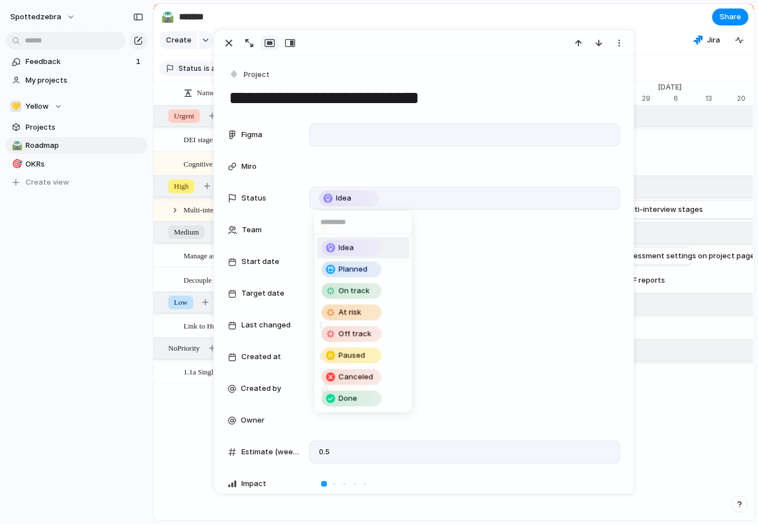
click at [391, 198] on div "Idea Planned On track At risk Off track Paused Canceled Done" at bounding box center [379, 262] width 758 height 524
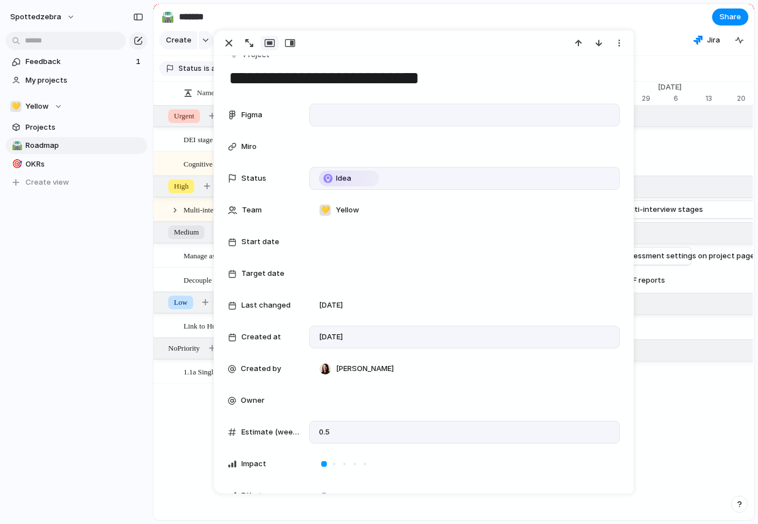
scroll to position [23, 0]
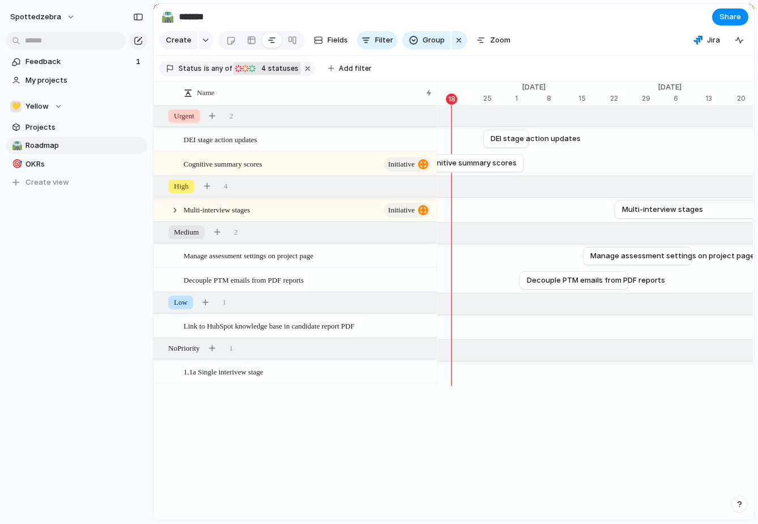
click at [132, 299] on div "spottedzebra Feedback 1 My projects 💛 Yellow Projects 🛣️ Roadmap 🎯 OKRs To pick…" at bounding box center [76, 262] width 153 height 524
click at [252, 46] on div at bounding box center [251, 40] width 9 height 18
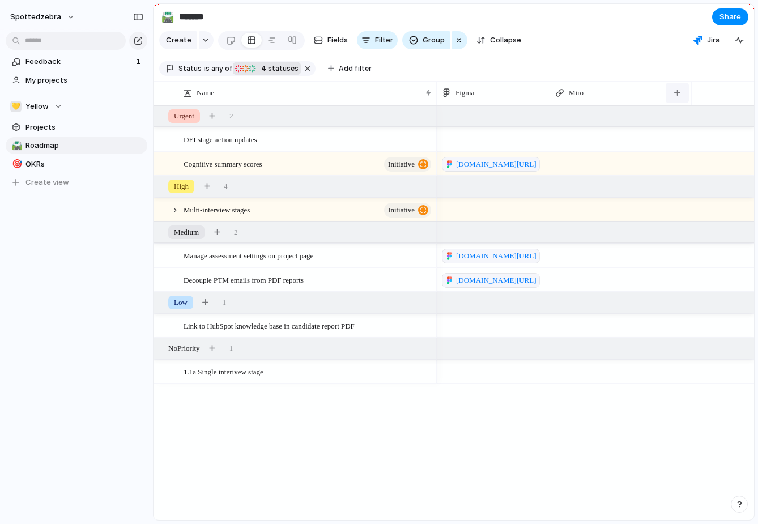
click at [674, 91] on button "button" at bounding box center [677, 93] width 23 height 20
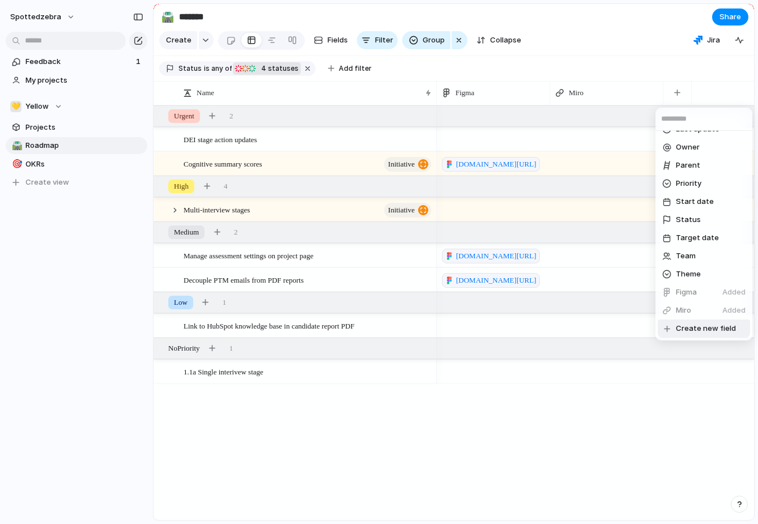
click at [685, 332] on span "Create new field" at bounding box center [706, 328] width 60 height 11
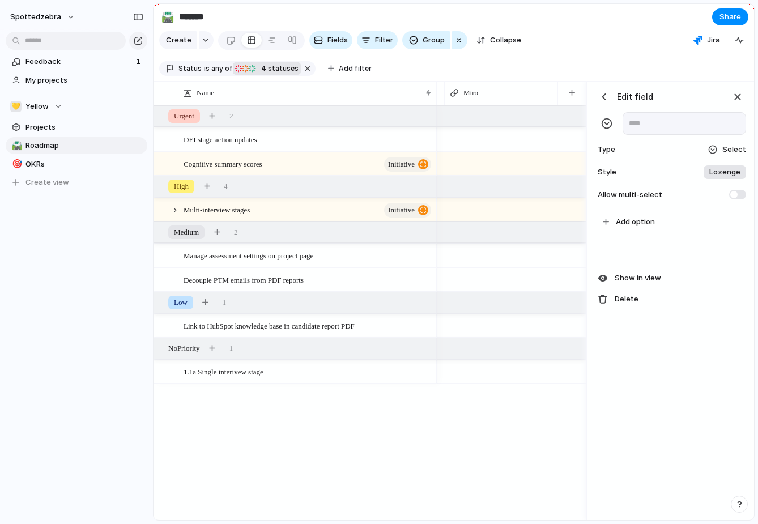
click at [635, 129] on input "text" at bounding box center [685, 123] width 124 height 23
type input "*******"
click at [719, 169] on span "Lozenge" at bounding box center [725, 172] width 31 height 11
click at [691, 220] on input "*******" at bounding box center [680, 220] width 36 height 11
click at [663, 152] on div "Type Select" at bounding box center [671, 150] width 151 height 16
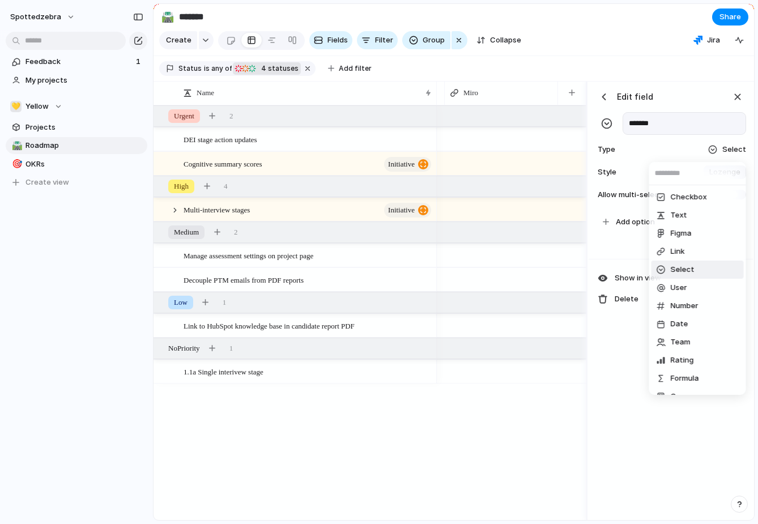
click at [618, 202] on div "Checkbox Text Figma Link Select User Number Date Team Rating Formula Company" at bounding box center [379, 262] width 758 height 524
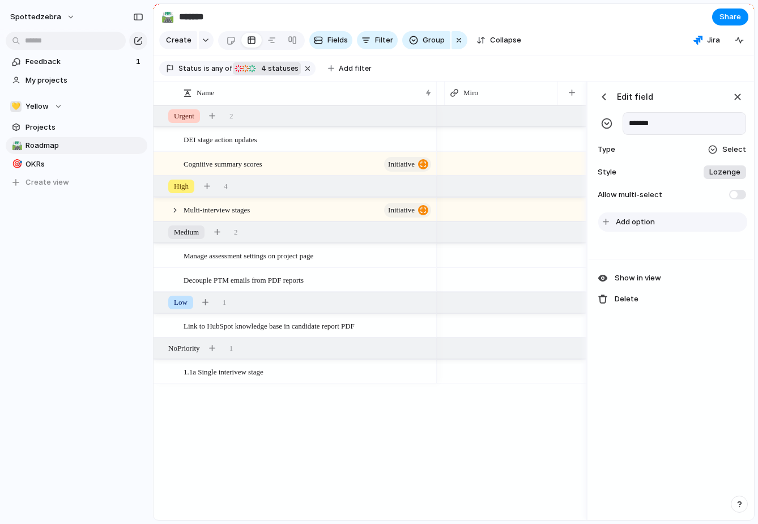
click at [622, 220] on span "Add option" at bounding box center [635, 222] width 39 height 11
click at [740, 192] on span at bounding box center [738, 195] width 17 height 10
click at [634, 222] on span "Add option" at bounding box center [635, 222] width 39 height 11
type input "***"
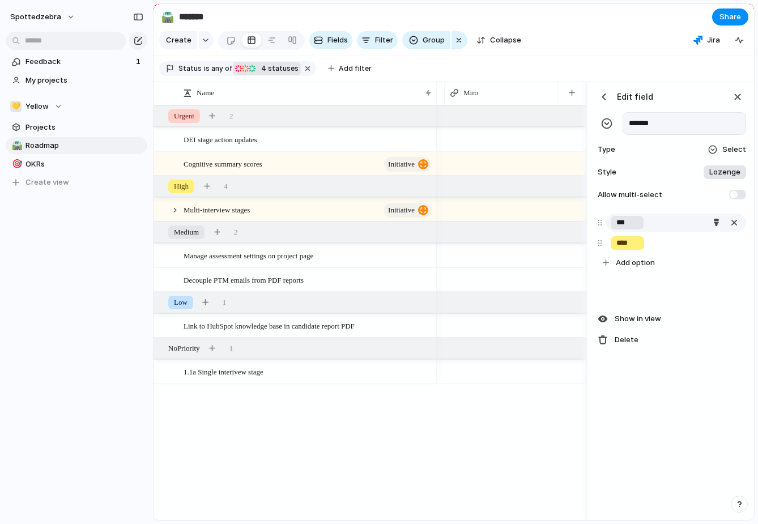
type input "****"
type input "*****"
click at [650, 437] on div "Edit field ******* Type Select Style Lozenge Allow multi-select *** **** ***** …" at bounding box center [671, 301] width 164 height 439
click at [624, 224] on input "***" at bounding box center [628, 222] width 22 height 11
click at [715, 226] on div "button" at bounding box center [716, 222] width 7 height 7
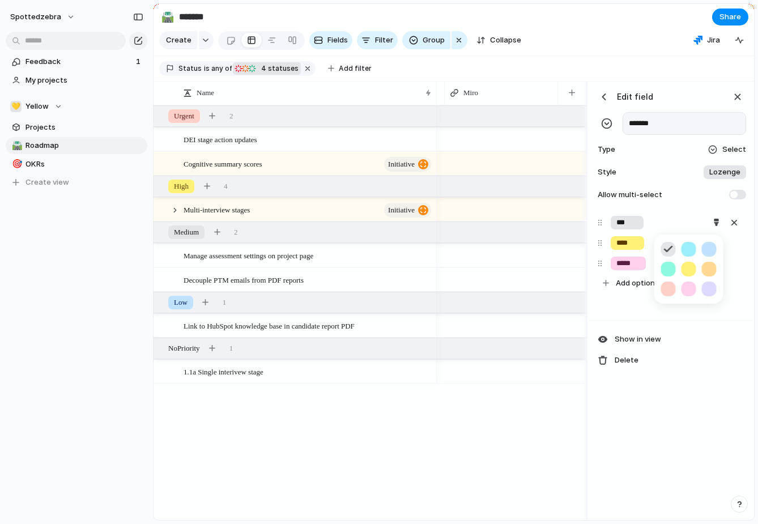
click at [671, 273] on button "button" at bounding box center [669, 269] width 15 height 15
click at [636, 242] on div at bounding box center [379, 262] width 758 height 524
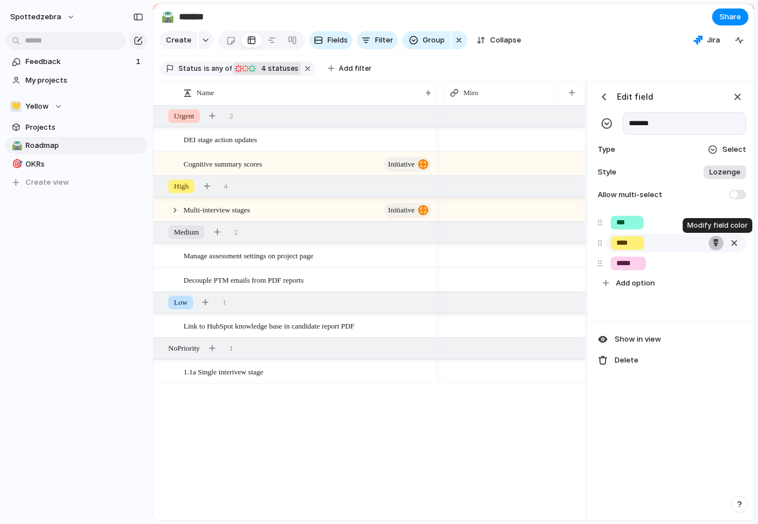
click at [715, 245] on div "button" at bounding box center [716, 242] width 7 height 7
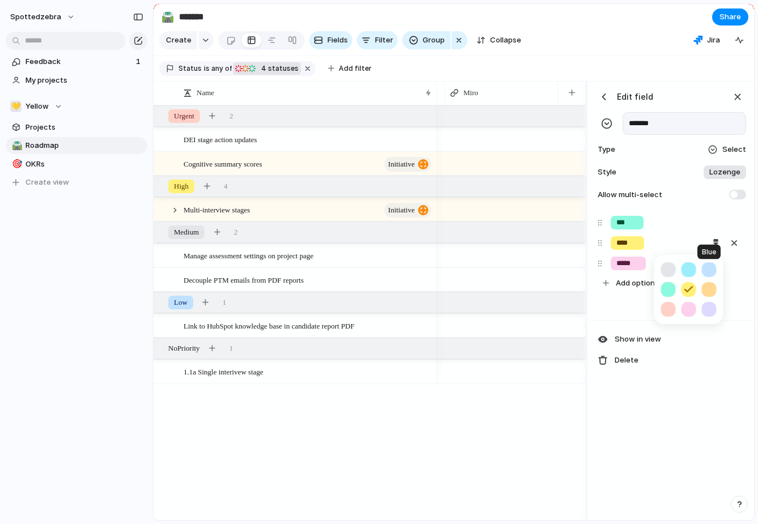
click at [708, 274] on button "button" at bounding box center [709, 269] width 15 height 15
click at [621, 262] on div at bounding box center [379, 262] width 758 height 524
click at [642, 268] on div "*****" at bounding box center [628, 264] width 35 height 14
click at [717, 267] on button "button" at bounding box center [716, 263] width 15 height 15
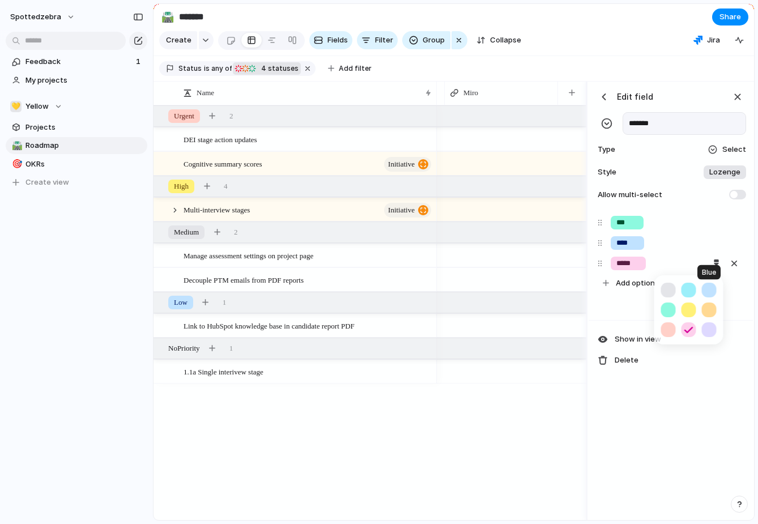
click at [711, 289] on button "button" at bounding box center [709, 290] width 15 height 15
click at [713, 328] on button "button" at bounding box center [709, 330] width 15 height 15
click at [662, 438] on div at bounding box center [379, 262] width 758 height 524
click at [604, 448] on div "Edit field ******* Type Select Style Lozenge Allow multi-select *** **** ***** …" at bounding box center [671, 301] width 164 height 439
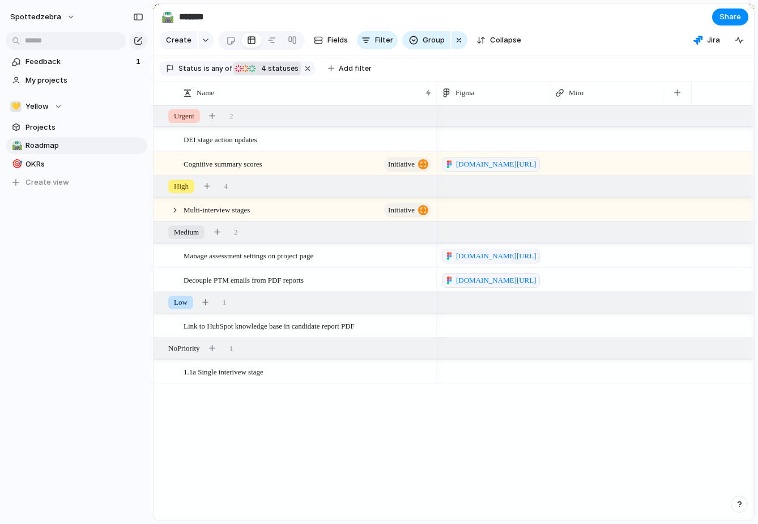
click at [537, 428] on div "[DOMAIN_NAME][URL] [DOMAIN_NAME][URL] [DOMAIN_NAME][URL]" at bounding box center [595, 312] width 317 height 415
click at [287, 90] on div "Name" at bounding box center [302, 92] width 238 height 11
click at [287, 90] on div "Sort ascending Sort descending" at bounding box center [379, 262] width 758 height 524
click at [59, 129] on span "Projects" at bounding box center [85, 127] width 118 height 11
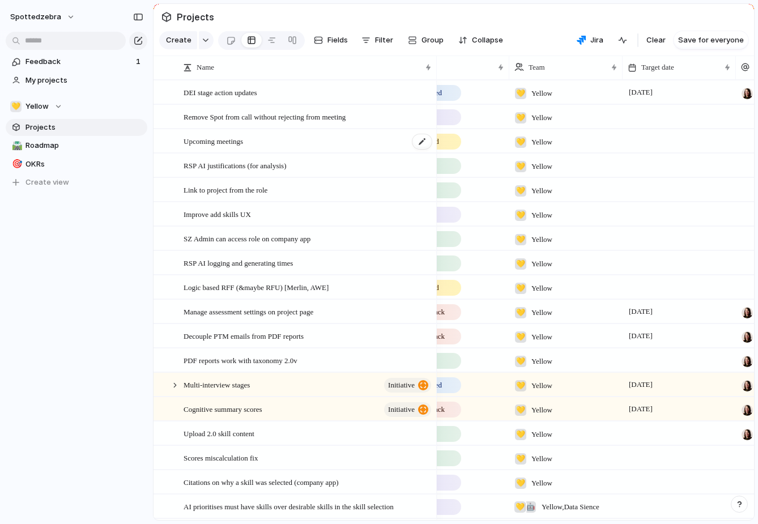
scroll to position [0, 48]
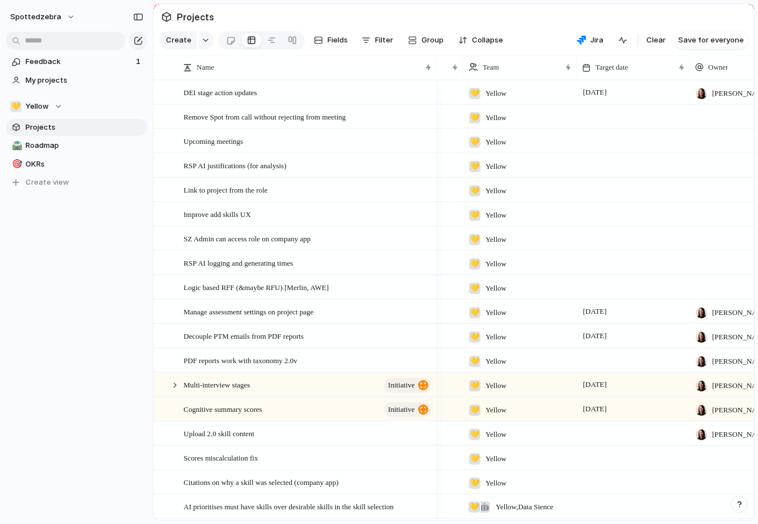
click at [69, 129] on span "Projects" at bounding box center [85, 127] width 118 height 11
click at [42, 128] on span "Projects" at bounding box center [85, 127] width 118 height 11
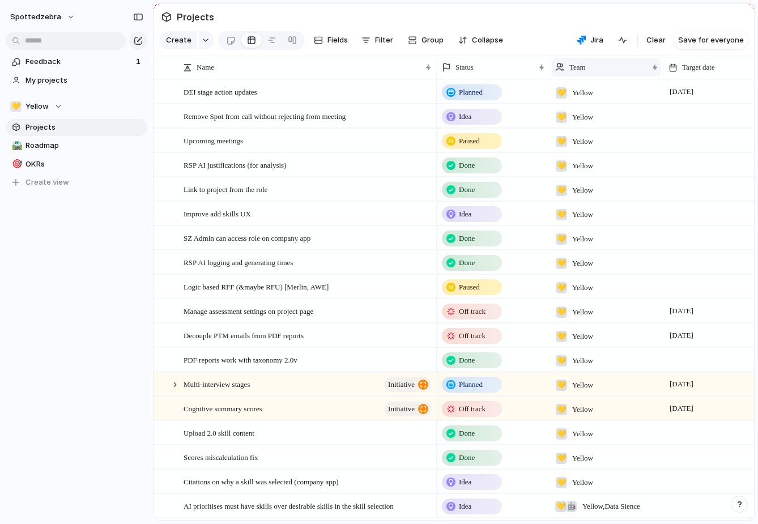
click at [578, 58] on div "Team" at bounding box center [607, 67] width 108 height 18
click at [587, 110] on span "Hide" at bounding box center [583, 110] width 16 height 11
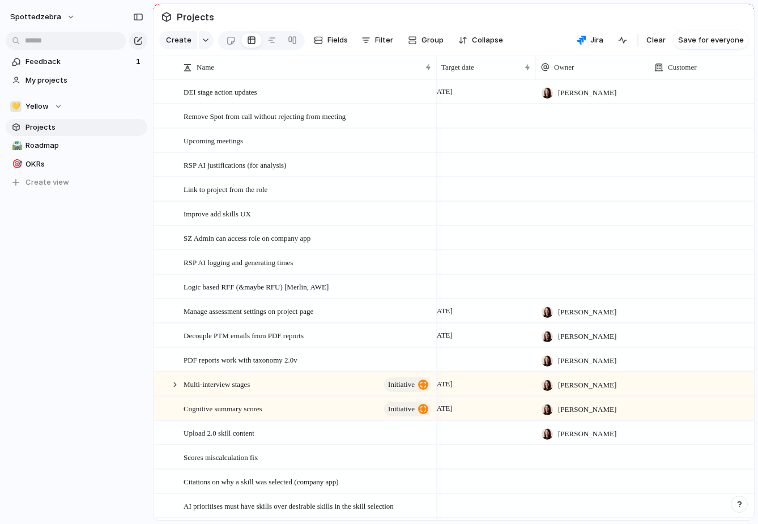
click at [609, 109] on div at bounding box center [592, 115] width 113 height 23
click at [599, 167] on span "[PERSON_NAME]" at bounding box center [589, 161] width 58 height 11
click at [588, 142] on div at bounding box center [592, 140] width 113 height 23
click at [587, 186] on span "[PERSON_NAME]" at bounding box center [589, 186] width 58 height 11
click at [580, 167] on div at bounding box center [592, 164] width 113 height 23
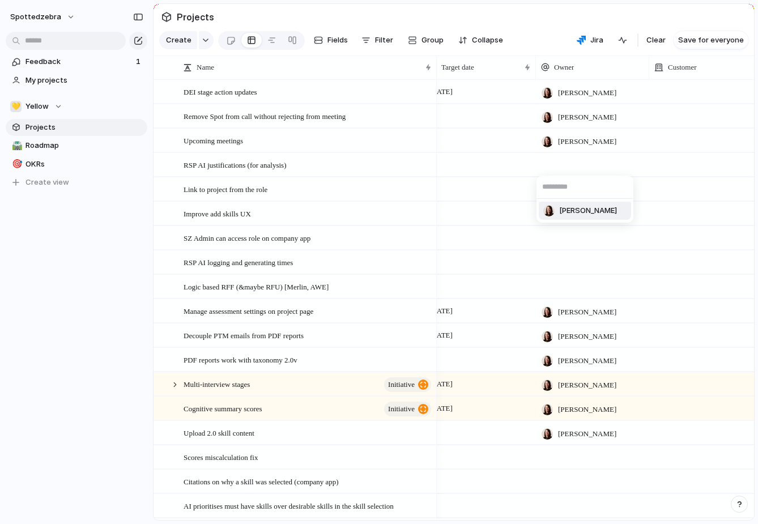
click at [579, 213] on span "[PERSON_NAME]" at bounding box center [589, 210] width 58 height 11
click at [575, 188] on div at bounding box center [592, 188] width 113 height 23
click at [575, 234] on span "[PERSON_NAME]" at bounding box center [589, 235] width 58 height 11
click at [574, 223] on div at bounding box center [592, 213] width 113 height 23
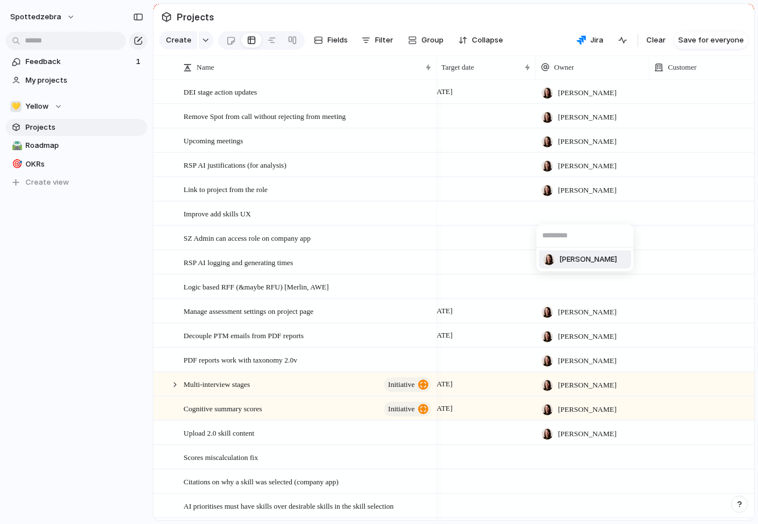
click at [575, 251] on li "[PERSON_NAME]" at bounding box center [585, 260] width 92 height 18
click at [572, 235] on div at bounding box center [592, 237] width 113 height 23
click at [572, 282] on span "[PERSON_NAME]" at bounding box center [589, 283] width 58 height 11
click at [566, 264] on div at bounding box center [592, 262] width 113 height 23
click at [566, 302] on li "[PERSON_NAME]" at bounding box center [585, 308] width 92 height 18
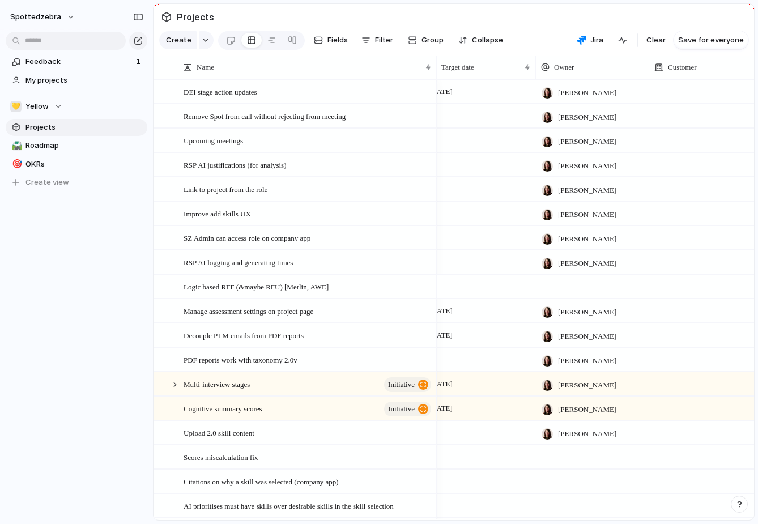
click at [564, 286] on div at bounding box center [592, 286] width 113 height 23
click at [567, 334] on span "[PERSON_NAME]" at bounding box center [589, 332] width 58 height 11
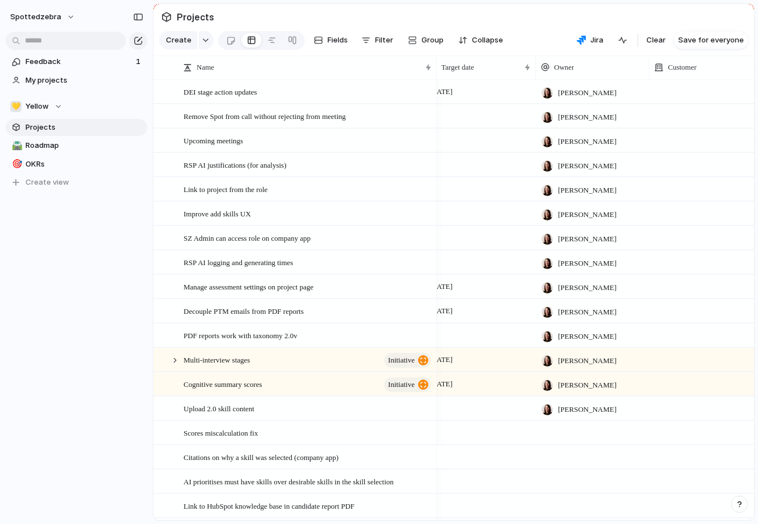
click at [575, 446] on div at bounding box center [593, 448] width 112 height 5
click at [575, 435] on div "[PERSON_NAME]" at bounding box center [379, 262] width 758 height 524
click at [575, 437] on div at bounding box center [592, 432] width 113 height 23
click at [581, 476] on span "[PERSON_NAME]" at bounding box center [589, 478] width 58 height 11
click at [582, 464] on div at bounding box center [592, 457] width 113 height 23
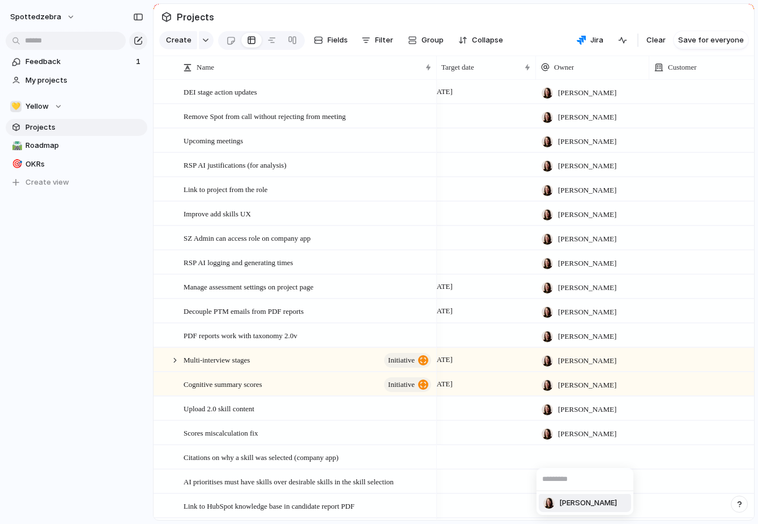
click at [580, 508] on span "[PERSON_NAME]" at bounding box center [589, 503] width 58 height 11
click at [585, 485] on div at bounding box center [592, 481] width 113 height 23
click at [583, 507] on span "[PERSON_NAME]" at bounding box center [589, 508] width 58 height 11
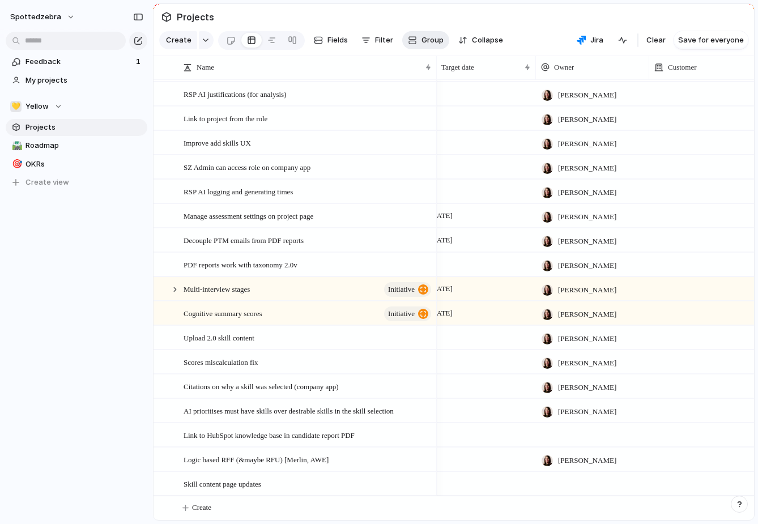
click at [423, 44] on span "Group" at bounding box center [433, 40] width 22 height 11
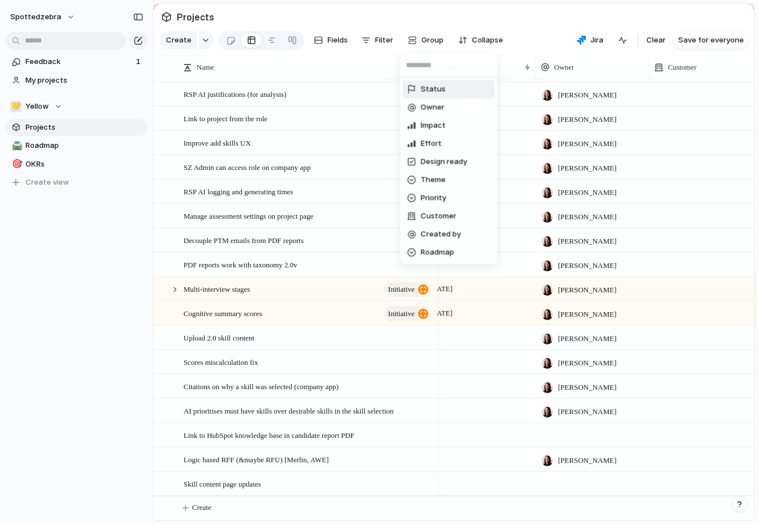
click at [426, 95] on li "Status" at bounding box center [449, 89] width 92 height 18
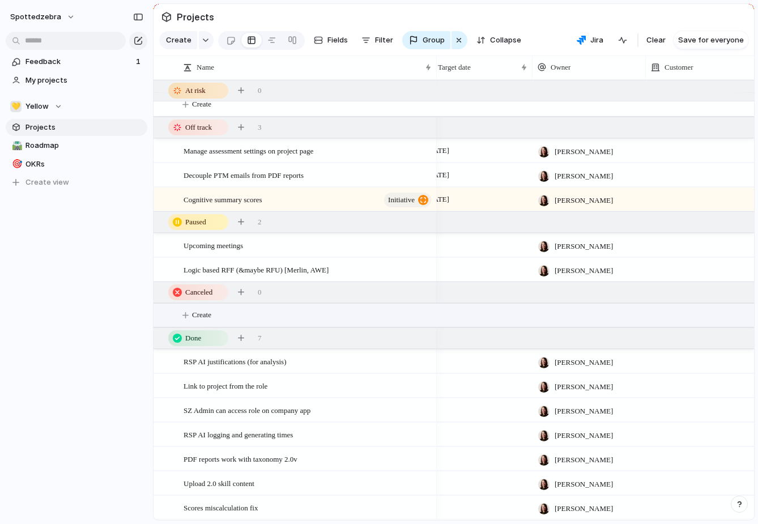
click at [330, 316] on button "Create" at bounding box center [468, 315] width 607 height 23
click at [580, 313] on button "Create" at bounding box center [468, 315] width 607 height 23
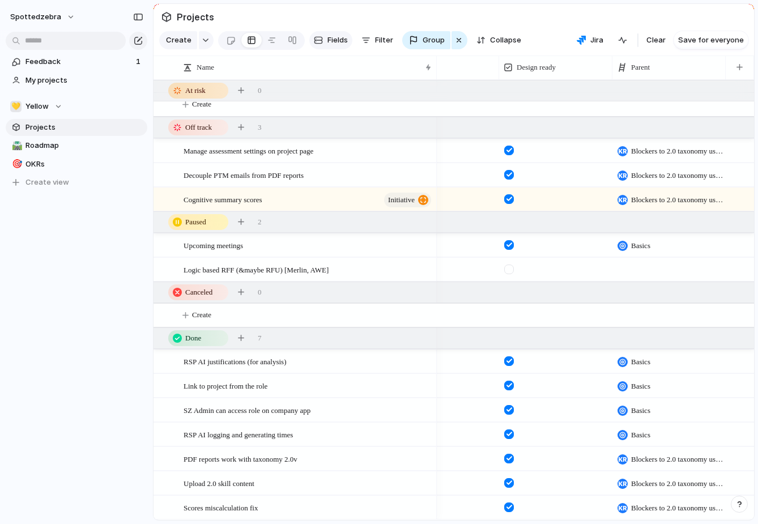
click at [338, 44] on span "Fields" at bounding box center [338, 40] width 20 height 11
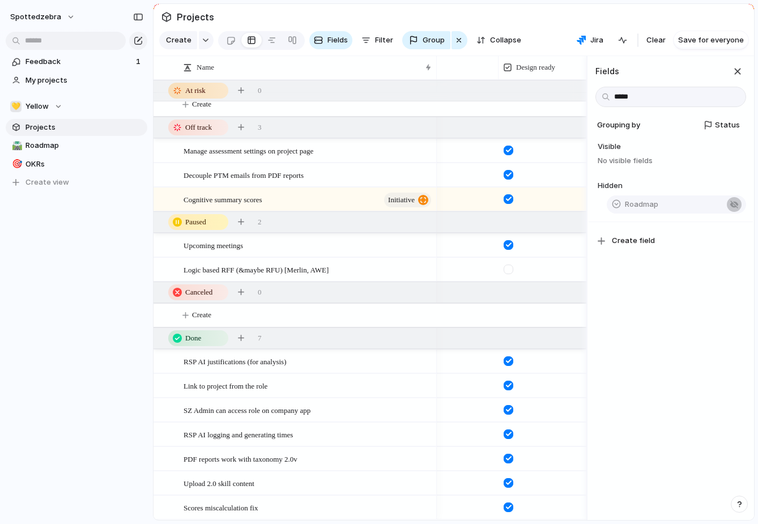
type input "*****"
click at [738, 208] on button "button" at bounding box center [734, 204] width 15 height 15
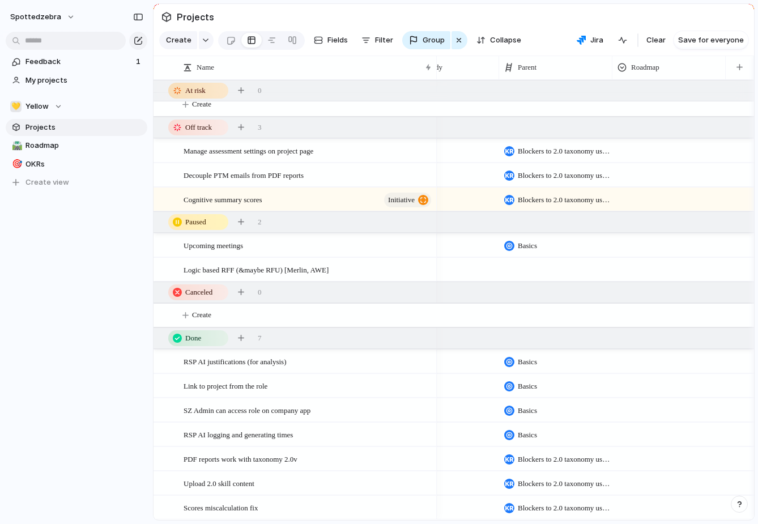
click at [548, 36] on section "Create Fields Filter Group Zoom Collapse Jira Clear Save for everyone" at bounding box center [454, 42] width 601 height 27
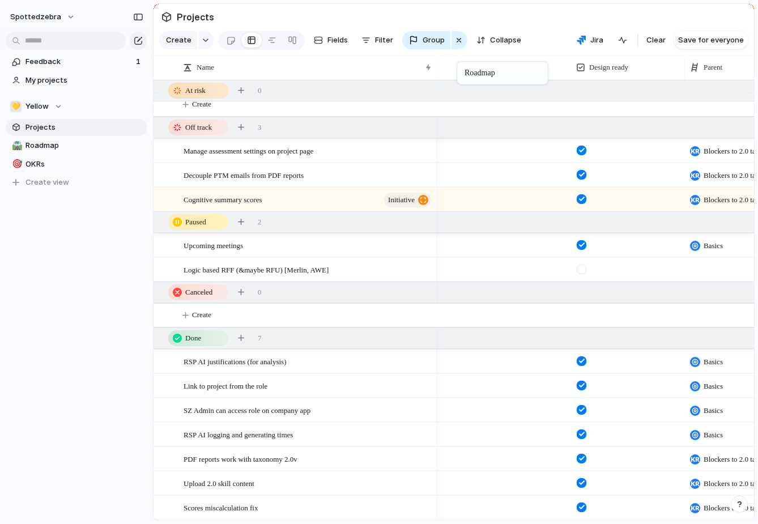
drag, startPoint x: 704, startPoint y: 69, endPoint x: 463, endPoint y: 63, distance: 241.0
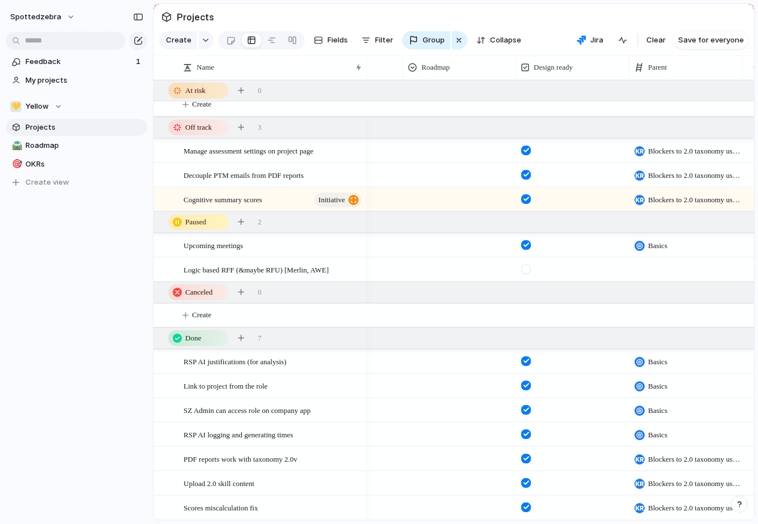
drag, startPoint x: 434, startPoint y: 72, endPoint x: 364, endPoint y: 71, distance: 69.7
click at [364, 71] on div at bounding box center [367, 68] width 6 height 24
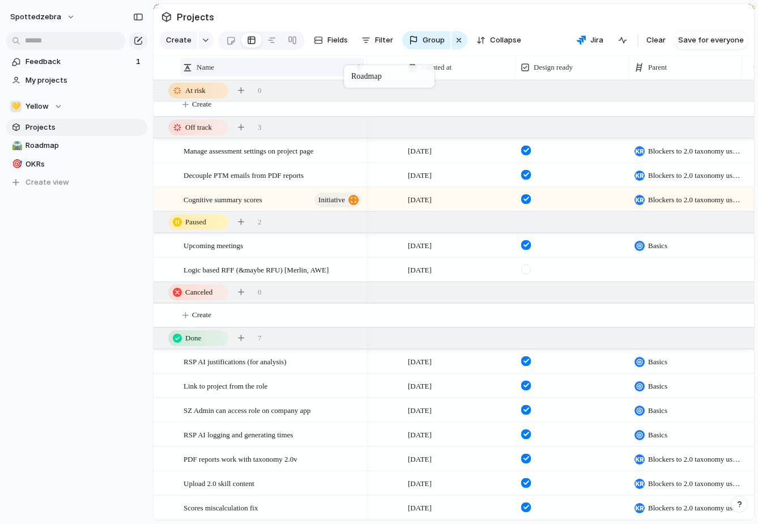
drag, startPoint x: 437, startPoint y: 69, endPoint x: 350, endPoint y: 67, distance: 86.8
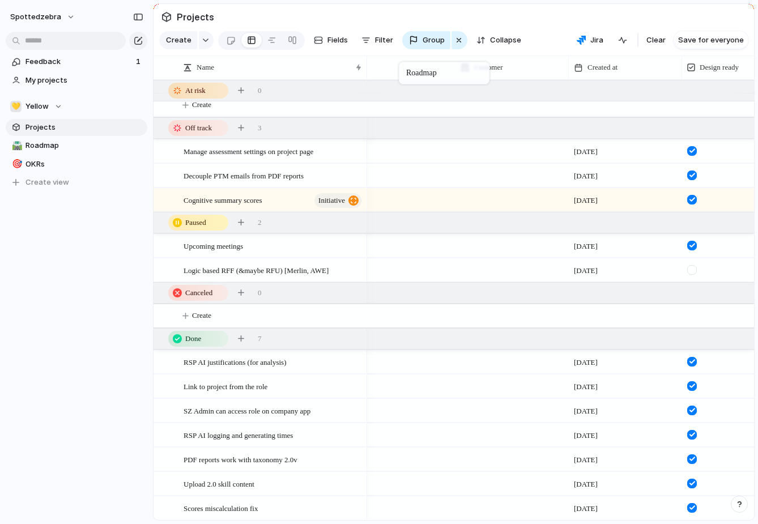
drag, startPoint x: 507, startPoint y: 70, endPoint x: 403, endPoint y: 63, distance: 104.0
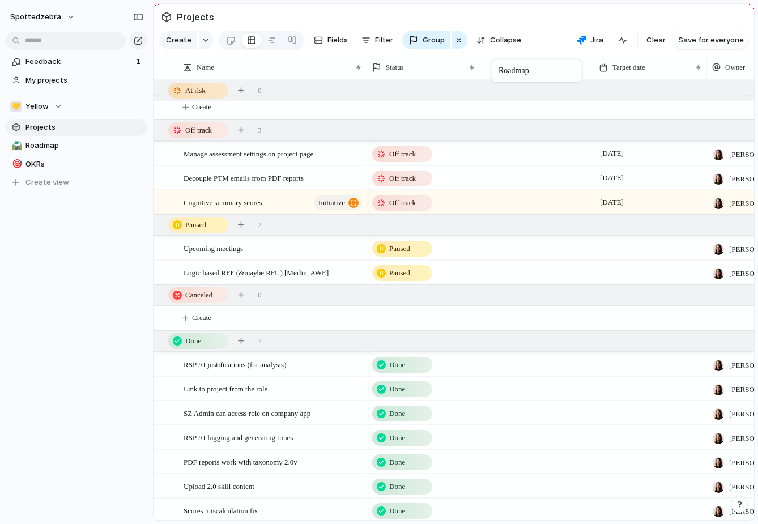
drag, startPoint x: 732, startPoint y: 63, endPoint x: 497, endPoint y: 62, distance: 234.7
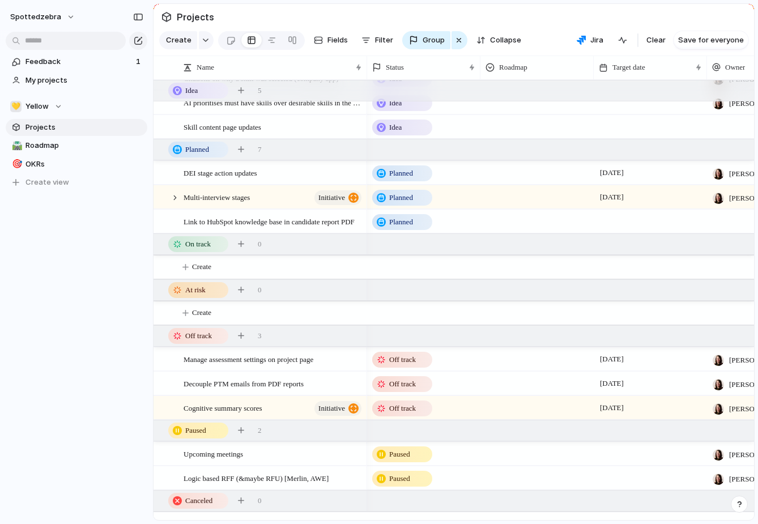
click at [539, 367] on div at bounding box center [537, 358] width 113 height 23
click at [513, 425] on div "Next" at bounding box center [502, 426] width 28 height 14
click at [513, 377] on div at bounding box center [537, 381] width 112 height 19
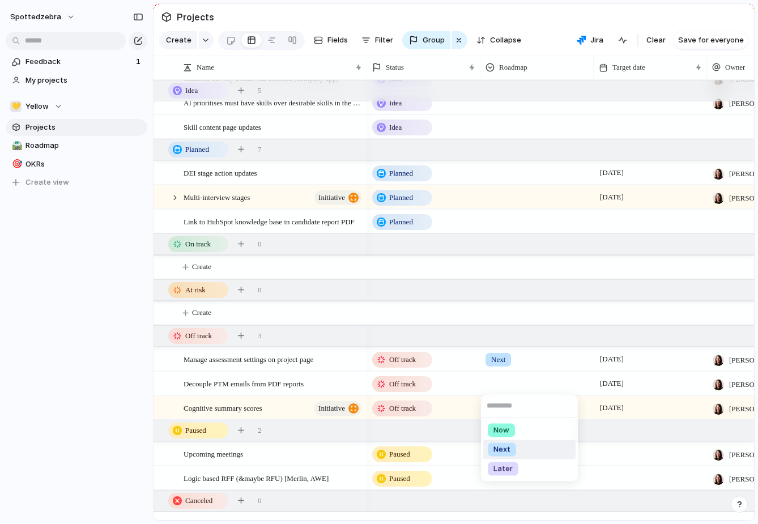
click at [503, 451] on span "Next" at bounding box center [502, 449] width 17 height 11
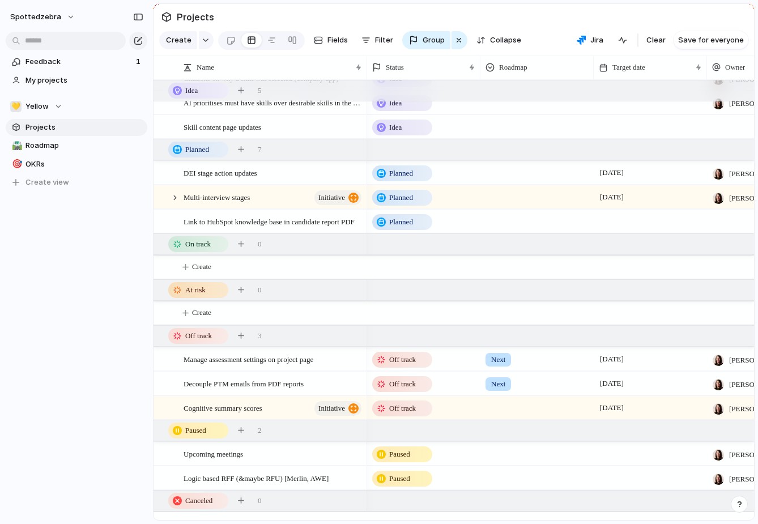
click at [504, 404] on div at bounding box center [537, 406] width 112 height 19
click at [511, 457] on div "Now" at bounding box center [501, 455] width 27 height 14
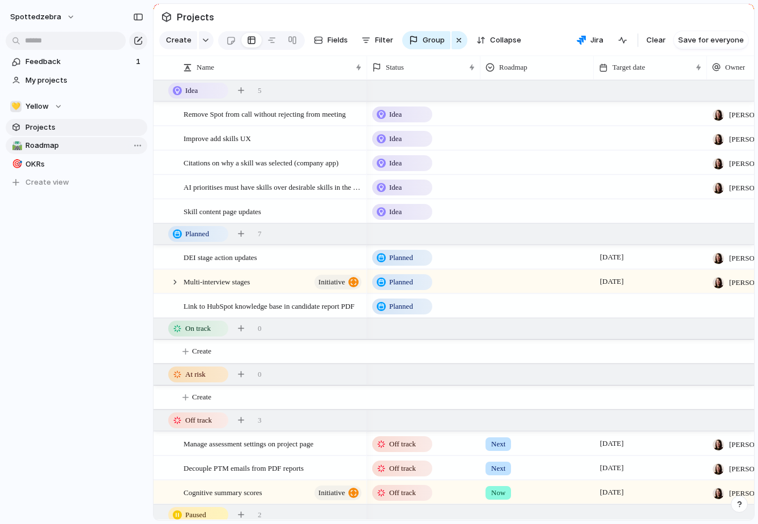
click at [52, 143] on span "Roadmap" at bounding box center [85, 145] width 118 height 11
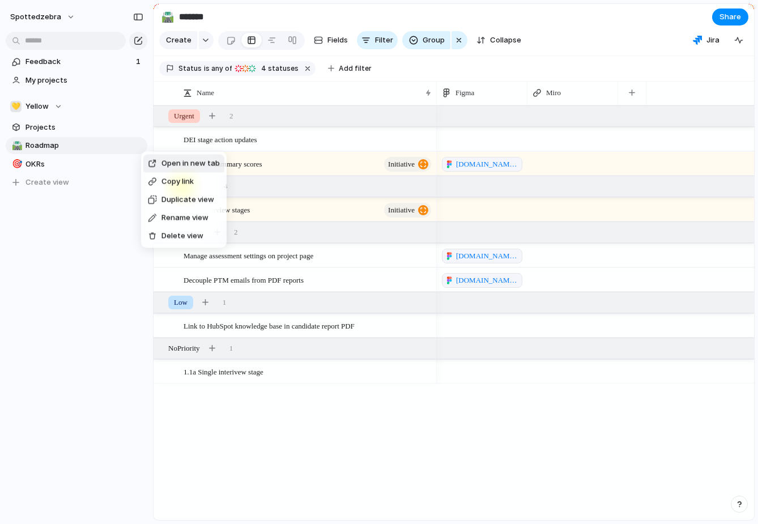
click at [168, 214] on span "Rename view" at bounding box center [185, 218] width 47 height 11
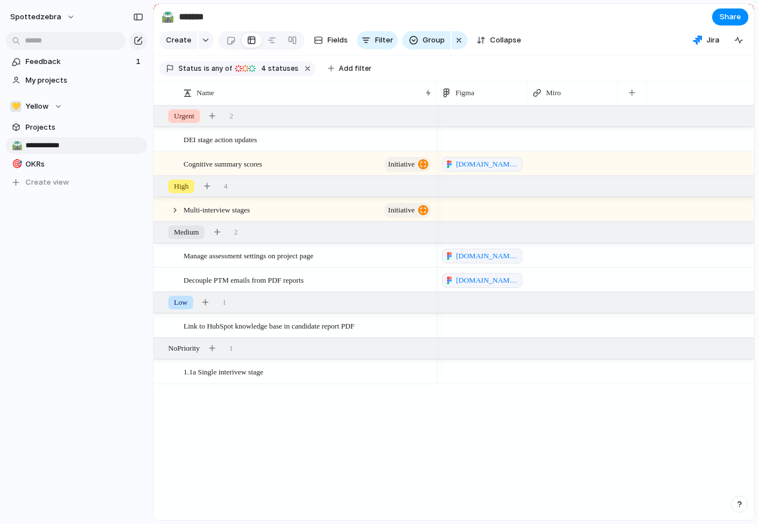
type input "**********"
click at [111, 300] on div "**********" at bounding box center [76, 262] width 153 height 524
click at [46, 182] on span "Create view" at bounding box center [48, 182] width 44 height 11
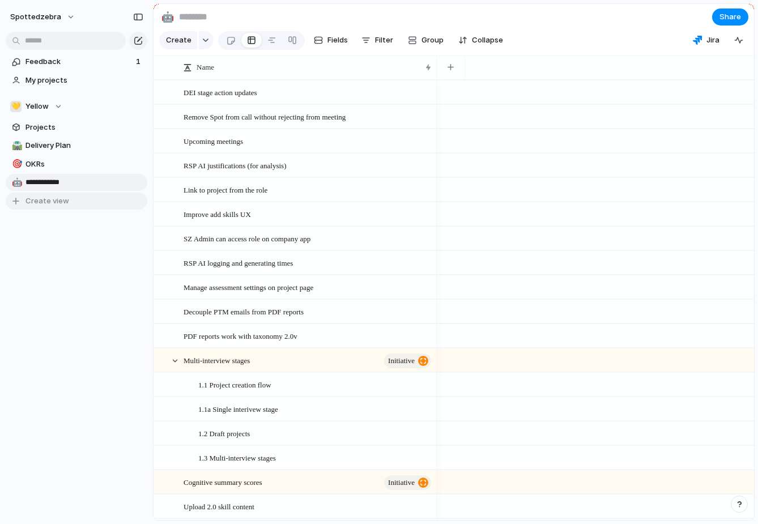
type input "**********"
click at [43, 283] on div "Feedback 1 My projects 💛 Yellow Projects 🛣️ Delivery Plan 🎯 OKRs 🤖 Roadmap (NNL…" at bounding box center [76, 151] width 153 height 302
click at [290, 39] on div at bounding box center [292, 40] width 9 height 18
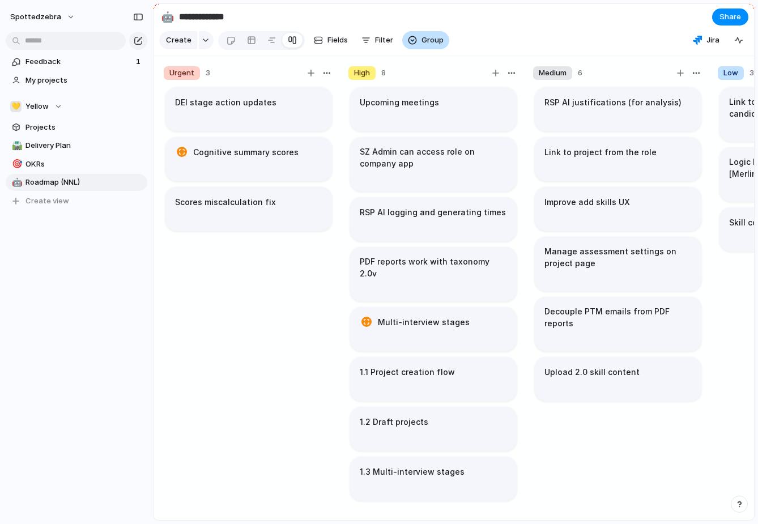
click at [430, 33] on button "Group" at bounding box center [425, 40] width 47 height 18
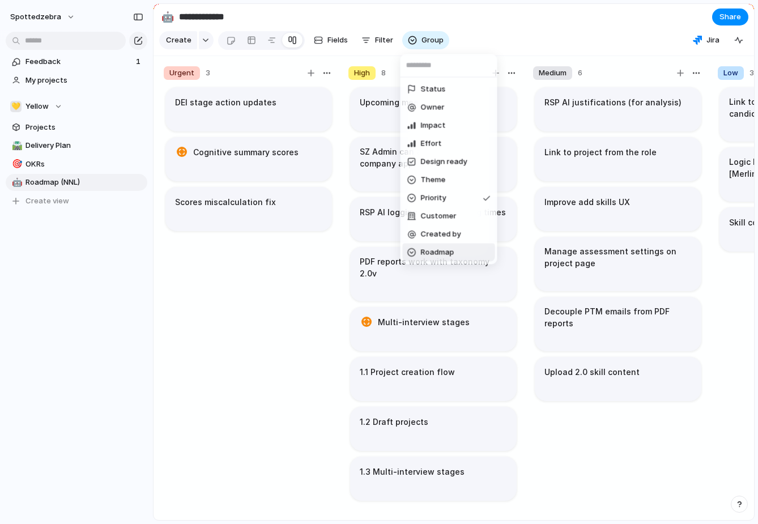
click at [438, 254] on span "Roadmap" at bounding box center [437, 252] width 33 height 11
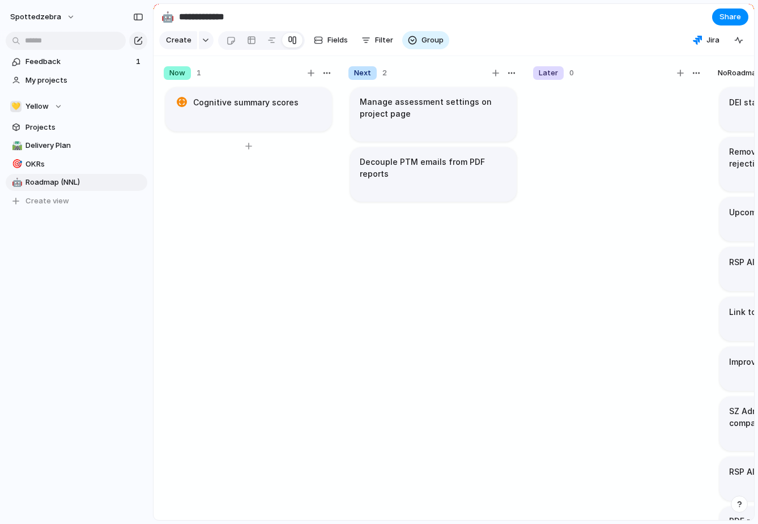
click at [283, 293] on div "Cognitive summary scores" at bounding box center [249, 309] width 170 height 446
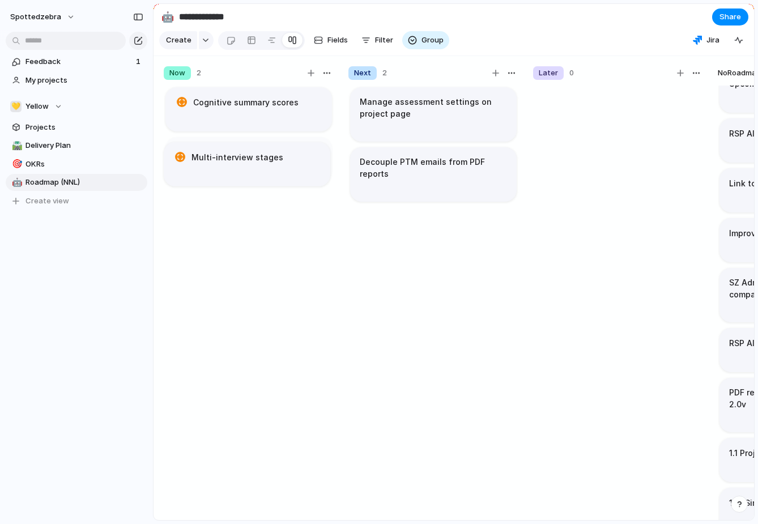
drag, startPoint x: 645, startPoint y: 439, endPoint x: 225, endPoint y: 152, distance: 508.5
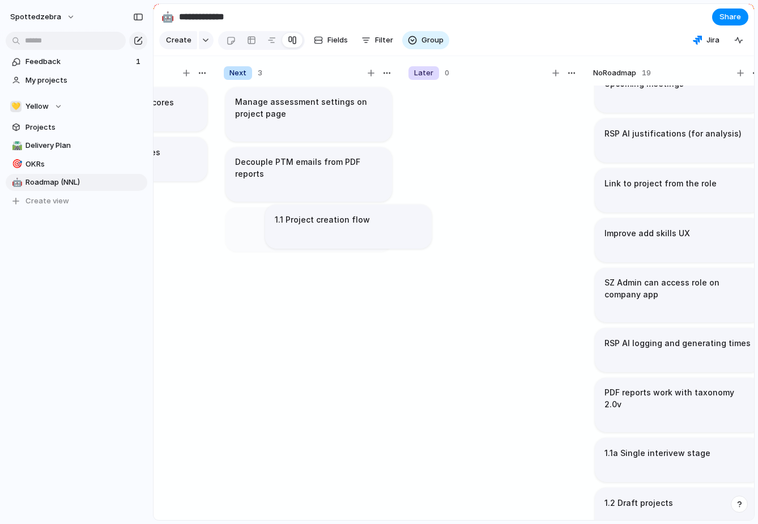
drag, startPoint x: 625, startPoint y: 433, endPoint x: 305, endPoint y: 213, distance: 388.9
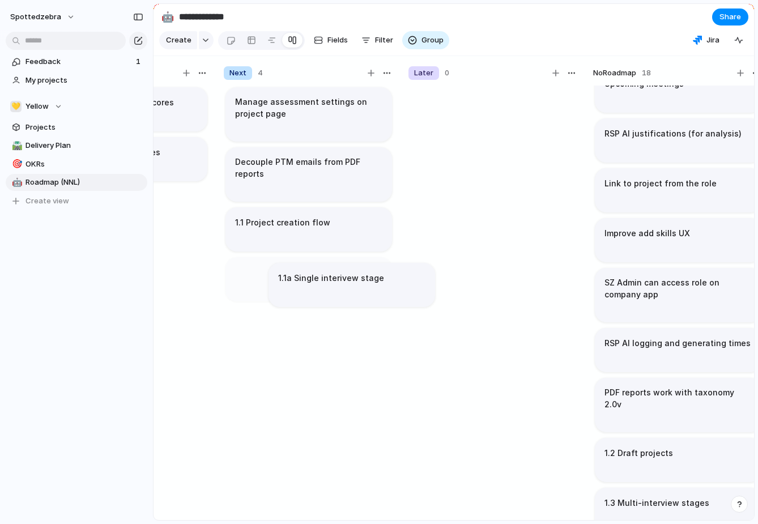
drag, startPoint x: 630, startPoint y: 443, endPoint x: 293, endPoint y: 278, distance: 375.5
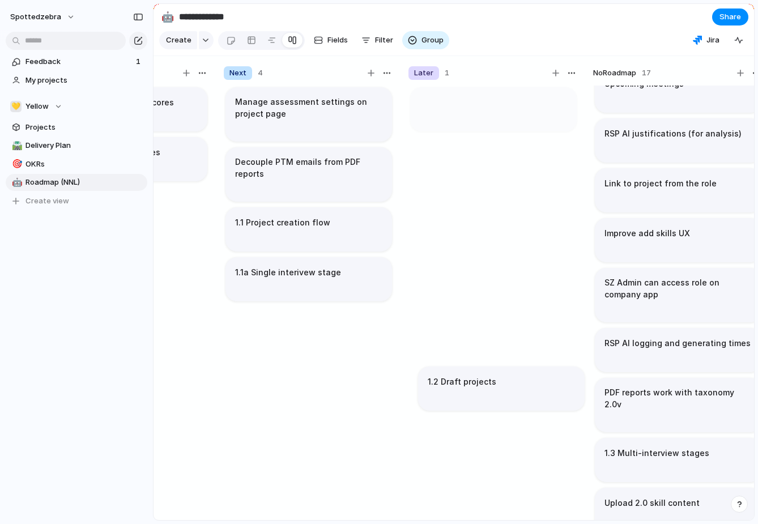
scroll to position [0, 105]
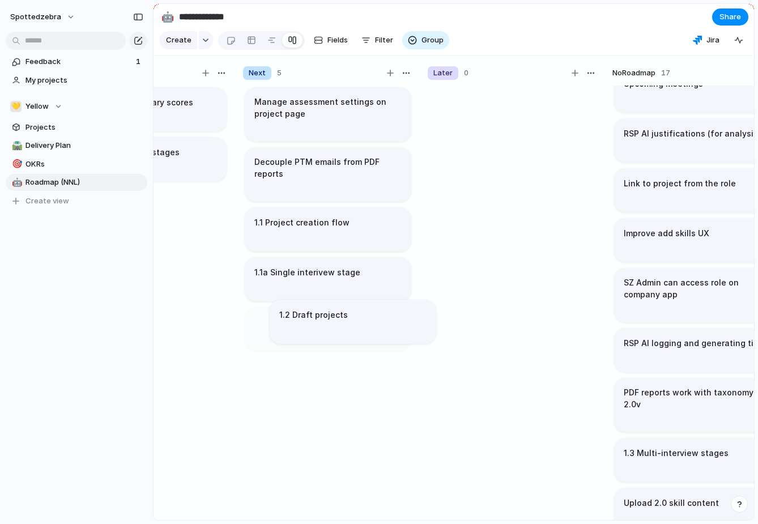
drag, startPoint x: 641, startPoint y: 447, endPoint x: 308, endPoint y: 326, distance: 354.0
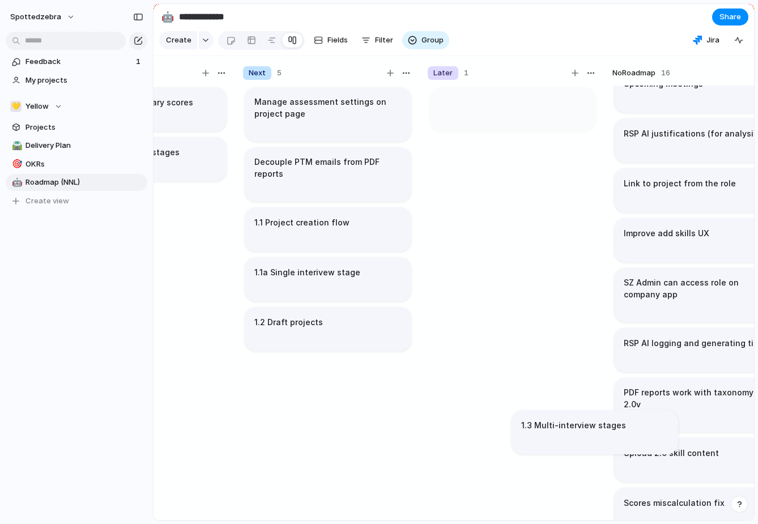
scroll to position [0, 93]
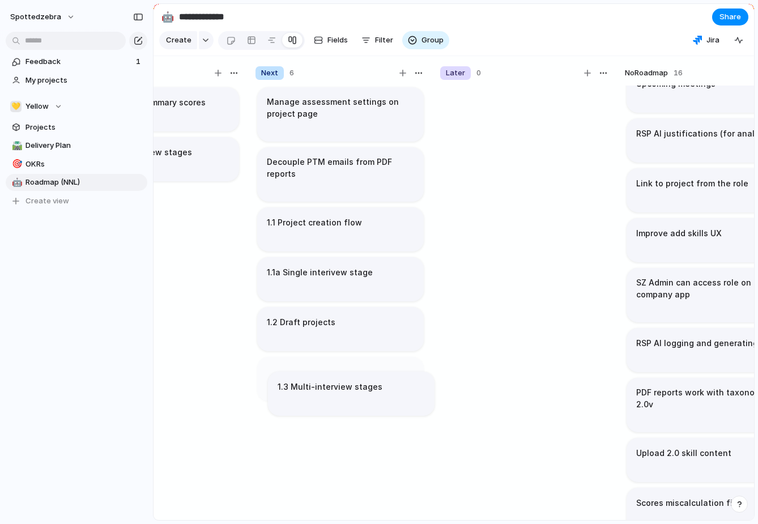
drag, startPoint x: 675, startPoint y: 449, endPoint x: 324, endPoint y: 395, distance: 355.0
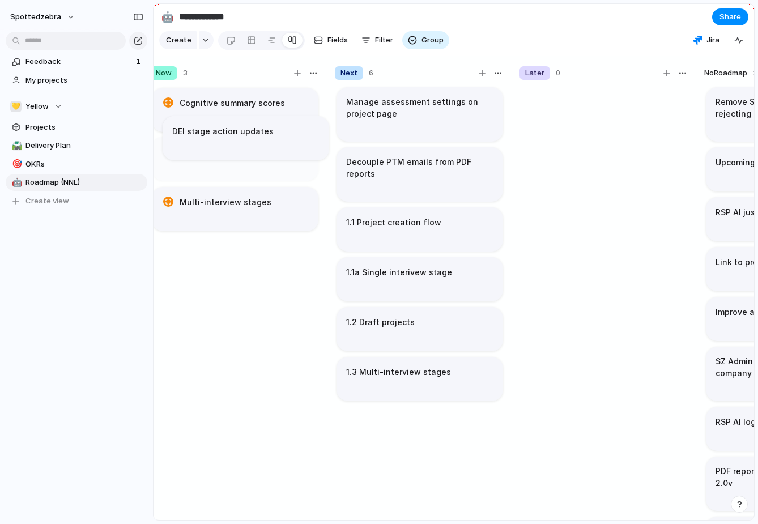
scroll to position [0, 0]
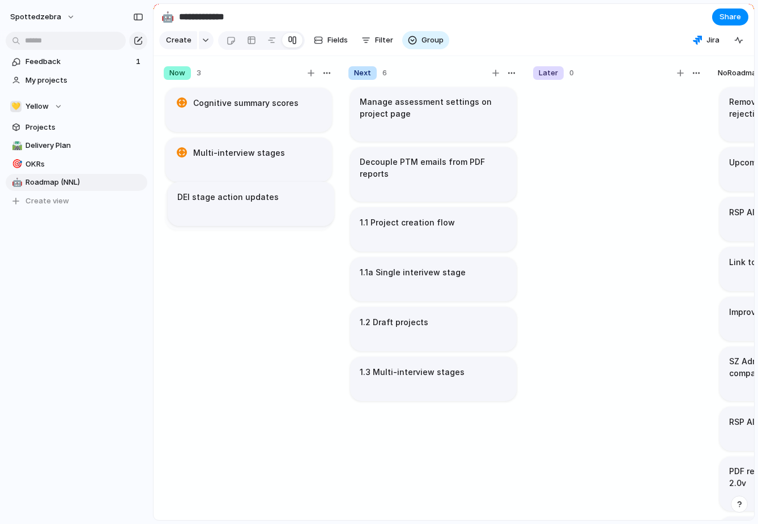
drag, startPoint x: 688, startPoint y: 118, endPoint x: 228, endPoint y: 213, distance: 469.4
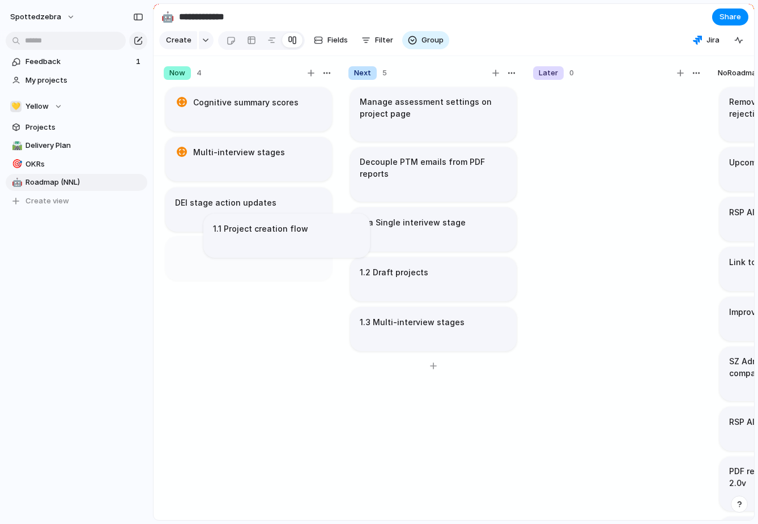
drag, startPoint x: 401, startPoint y: 231, endPoint x: 207, endPoint y: 245, distance: 193.8
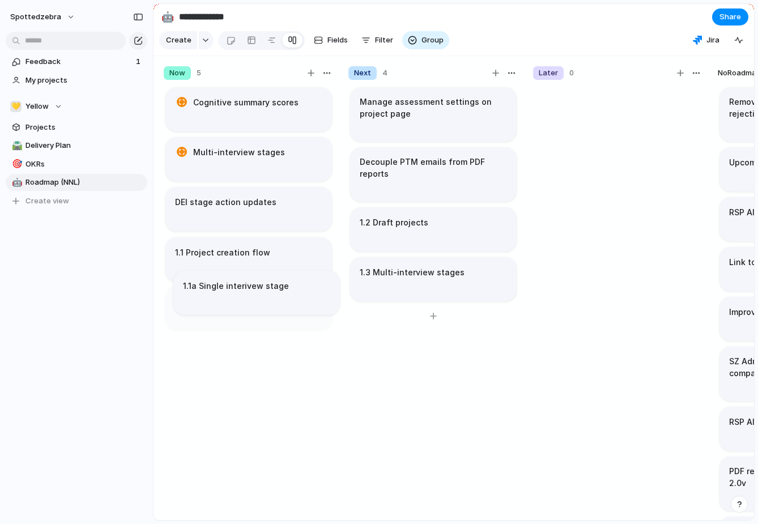
drag, startPoint x: 392, startPoint y: 229, endPoint x: 282, endPoint y: 294, distance: 128.0
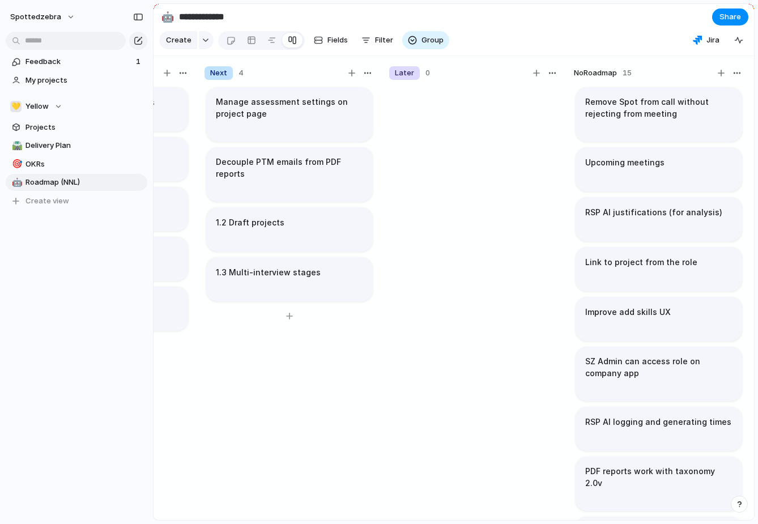
click at [614, 75] on span "No Roadmap" at bounding box center [595, 72] width 43 height 11
click at [727, 74] on button "button" at bounding box center [722, 73] width 14 height 14
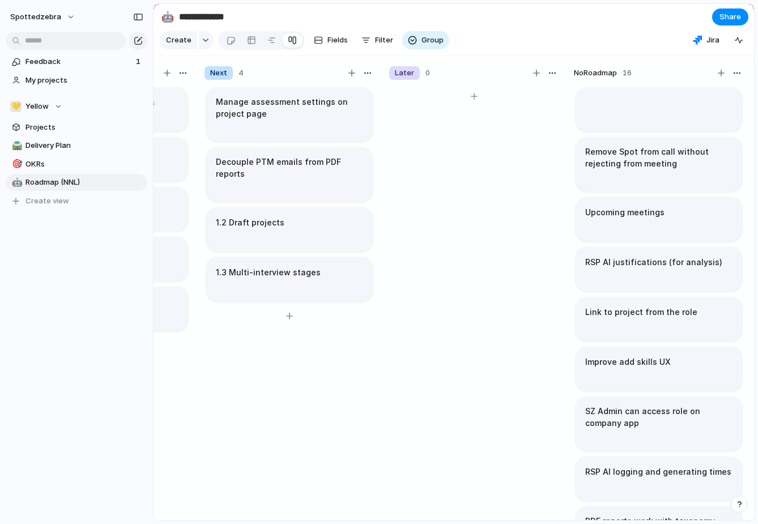
click at [537, 145] on div at bounding box center [474, 309] width 170 height 446
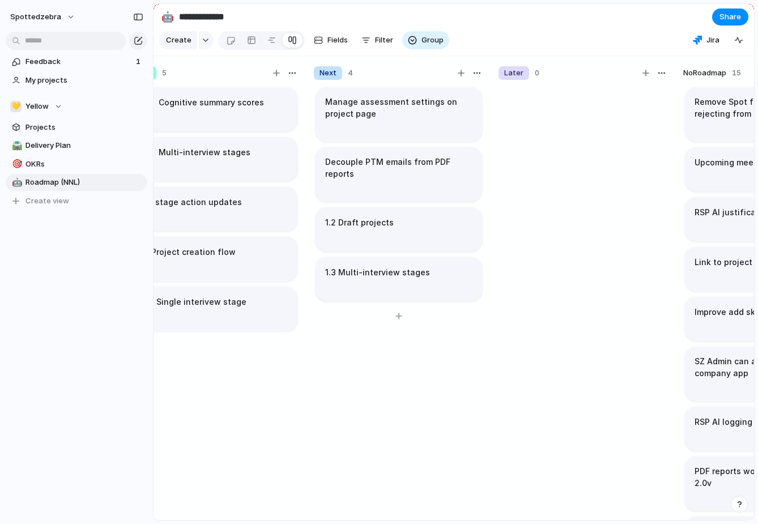
scroll to position [0, 0]
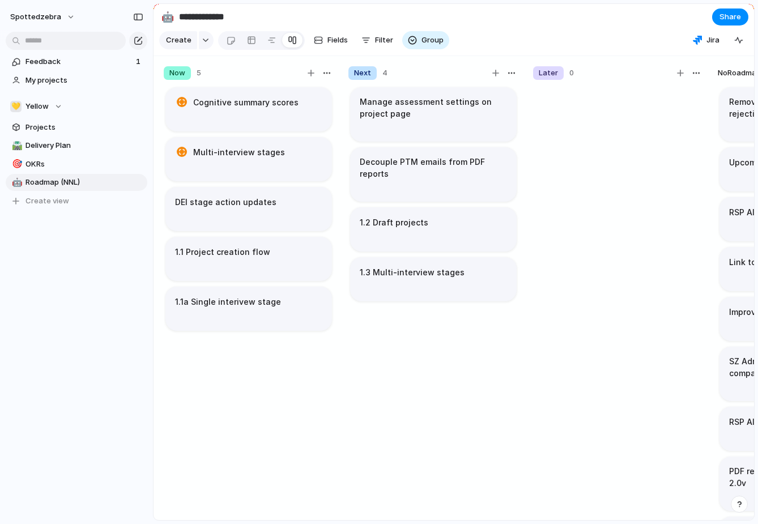
click at [616, 31] on section "Create Fields Filter Group Zoom Jira Clear Save for everyone" at bounding box center [454, 42] width 601 height 27
click at [431, 44] on span "Group" at bounding box center [433, 40] width 22 height 11
click at [509, 29] on div "Status Owner Impact Effort Design ready Theme Priority Customer Created by Road…" at bounding box center [379, 262] width 758 height 524
click at [49, 163] on span "OKRs" at bounding box center [85, 164] width 118 height 11
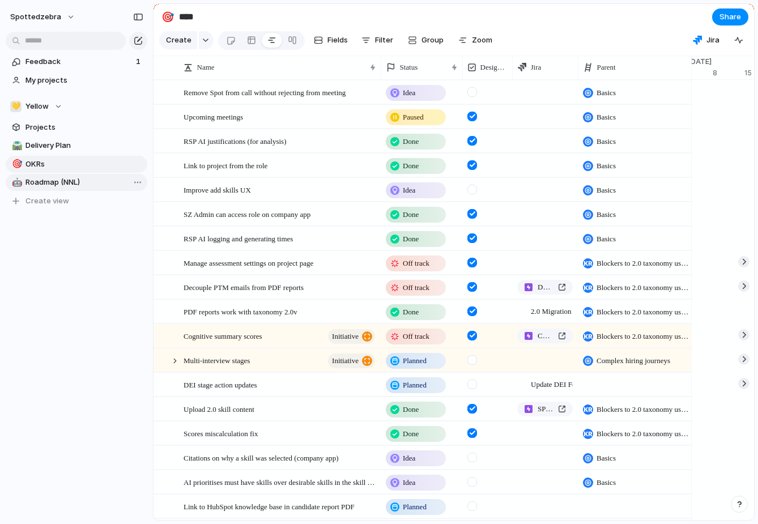
scroll to position [0, 11]
click at [46, 185] on span "Roadmap (NNL)" at bounding box center [85, 182] width 118 height 11
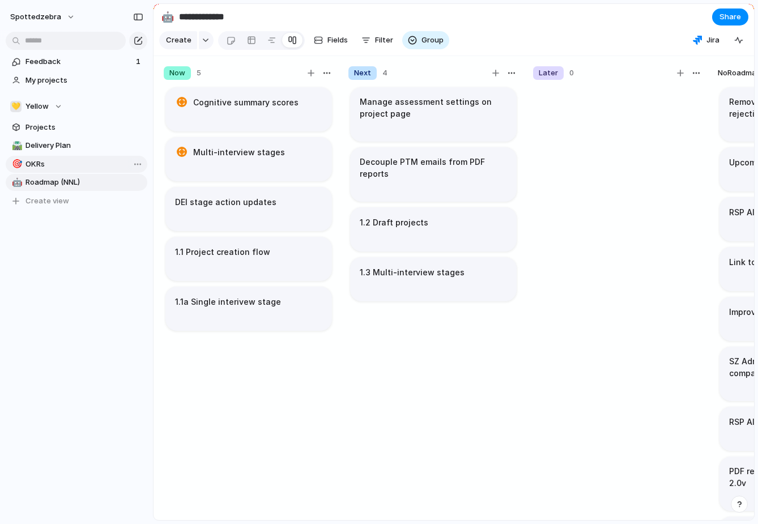
click at [44, 167] on span "OKRs" at bounding box center [85, 164] width 118 height 11
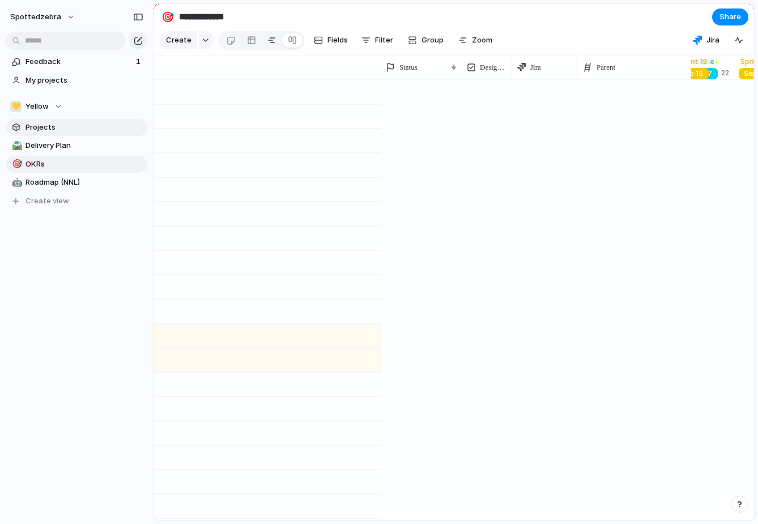
type input "****"
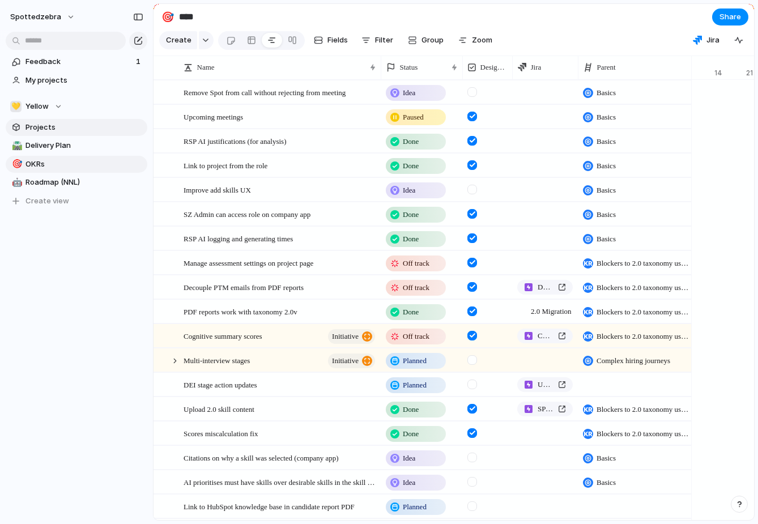
scroll to position [0, 4866]
click at [52, 128] on span "Projects" at bounding box center [85, 127] width 118 height 11
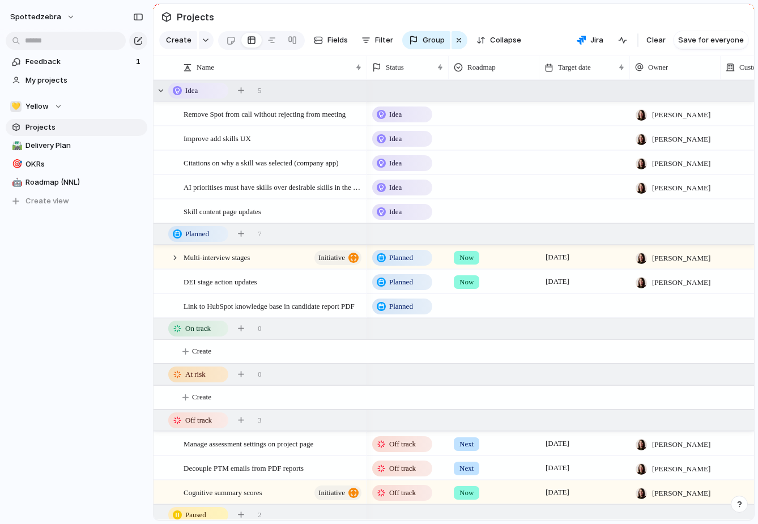
scroll to position [0, 55]
click at [488, 255] on div "Now" at bounding box center [495, 255] width 90 height 19
click at [494, 69] on div "Now Next Later No Roadmap" at bounding box center [379, 262] width 758 height 524
click at [496, 70] on span "Roadmap" at bounding box center [482, 67] width 28 height 11
click at [494, 97] on span "Modify" at bounding box center [485, 92] width 24 height 11
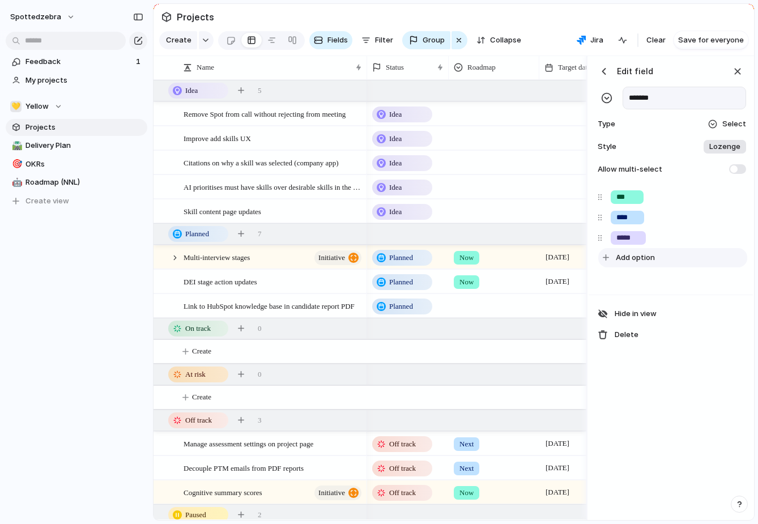
click at [651, 254] on span "Add option" at bounding box center [635, 257] width 39 height 11
click at [626, 262] on input "****" at bounding box center [629, 258] width 24 height 11
type input "****"
click at [641, 262] on div "****" at bounding box center [629, 259] width 36 height 14
click at [712, 262] on button "button" at bounding box center [716, 258] width 15 height 15
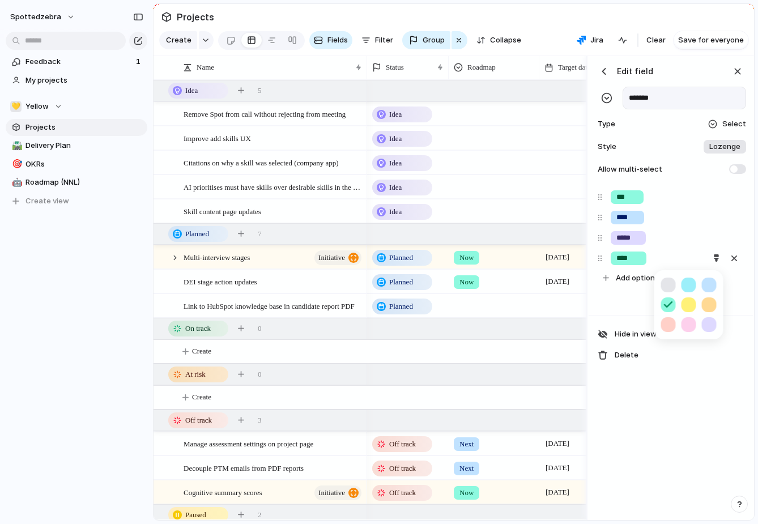
click at [676, 285] on div at bounding box center [690, 305] width 56 height 56
click at [664, 283] on button "button" at bounding box center [669, 285] width 15 height 15
click at [641, 429] on div at bounding box center [379, 262] width 758 height 524
click at [482, 137] on div at bounding box center [495, 136] width 90 height 19
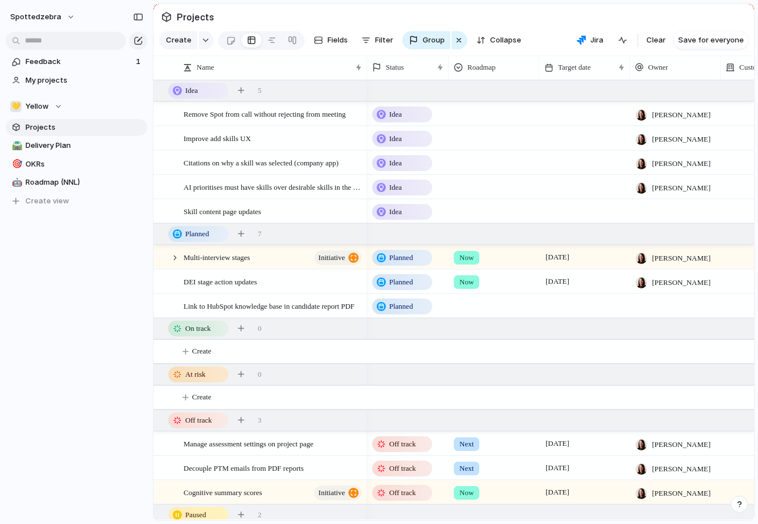
click at [467, 108] on div "Now Next Later Done" at bounding box center [379, 262] width 758 height 524
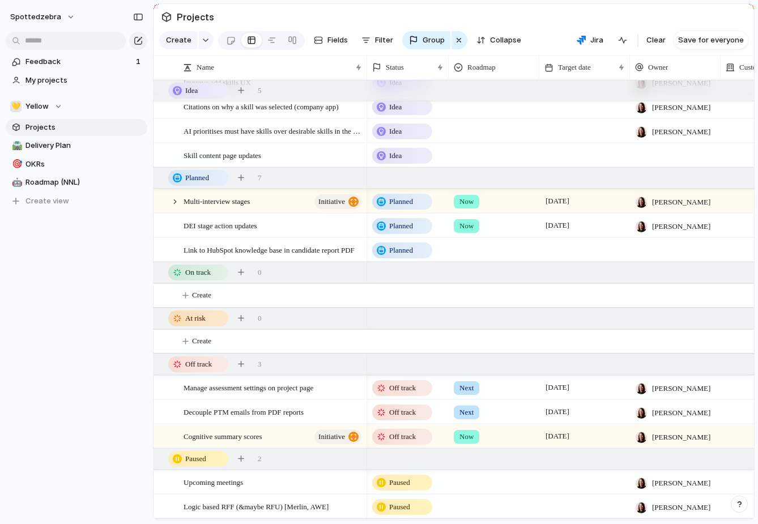
click at [421, 153] on div "Idea" at bounding box center [403, 156] width 58 height 14
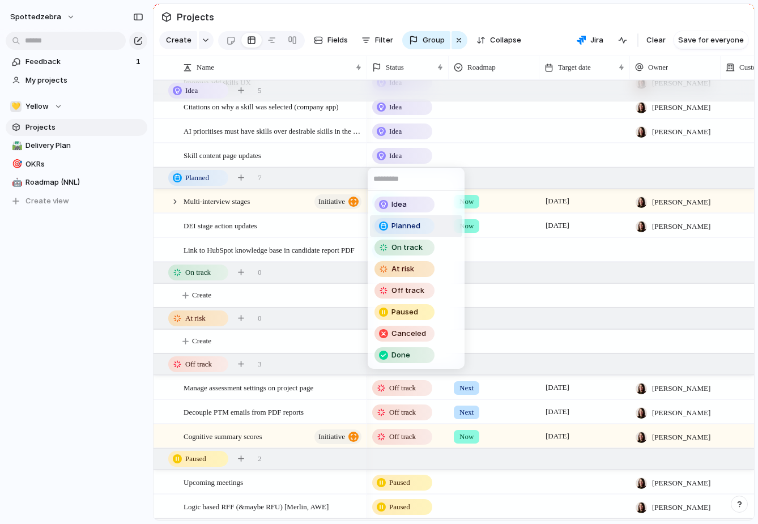
click at [397, 228] on span "Planned" at bounding box center [406, 226] width 29 height 11
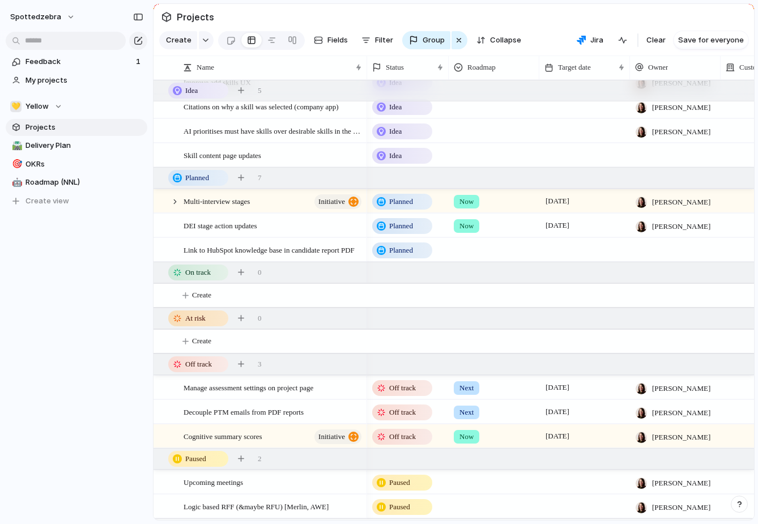
click at [414, 156] on div "Idea" at bounding box center [403, 156] width 58 height 14
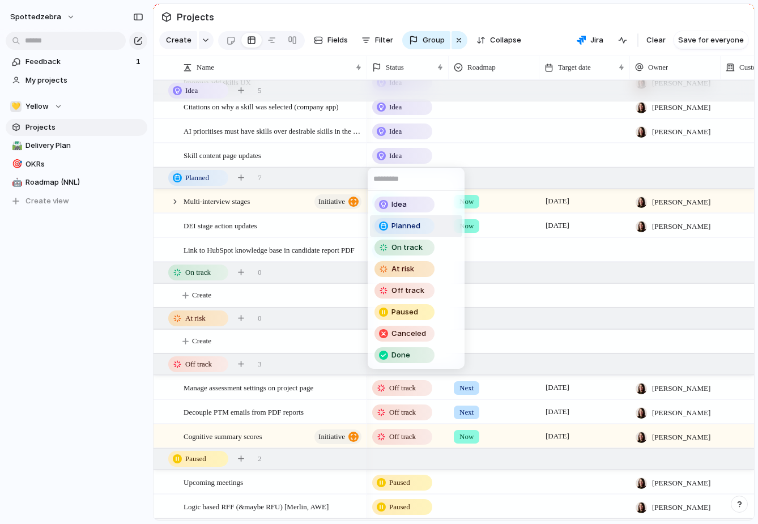
click at [396, 225] on span "Planned" at bounding box center [406, 226] width 29 height 11
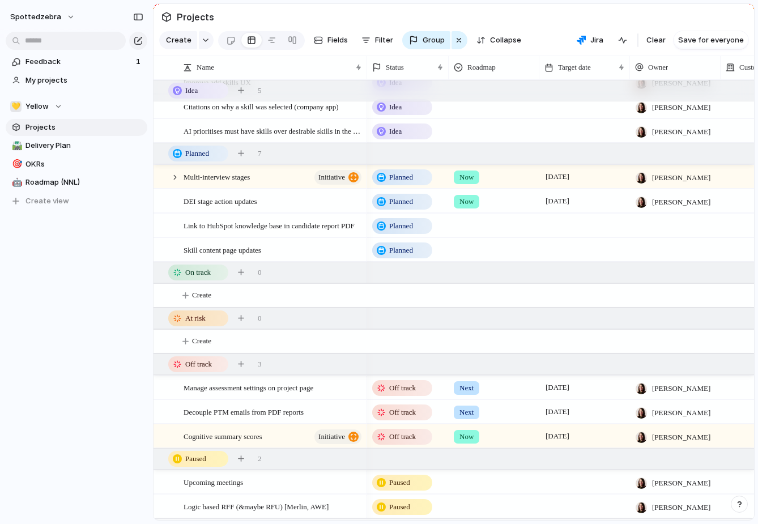
click at [464, 251] on div at bounding box center [495, 248] width 90 height 19
click at [465, 235] on div "Now Next Later Done" at bounding box center [379, 262] width 758 height 524
click at [472, 221] on div at bounding box center [495, 223] width 90 height 19
click at [463, 273] on span "Now" at bounding box center [470, 272] width 16 height 11
click at [469, 256] on div "Now" at bounding box center [494, 249] width 91 height 23
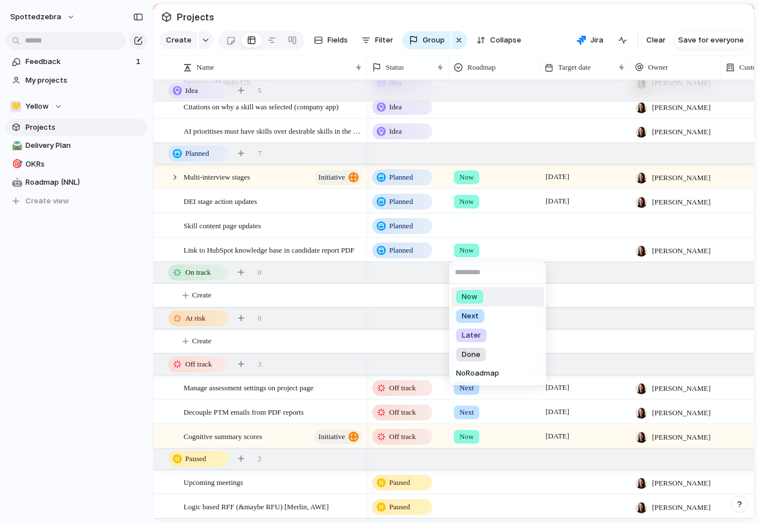
click at [471, 236] on div "Now Next Later Done No Roadmap" at bounding box center [379, 262] width 758 height 524
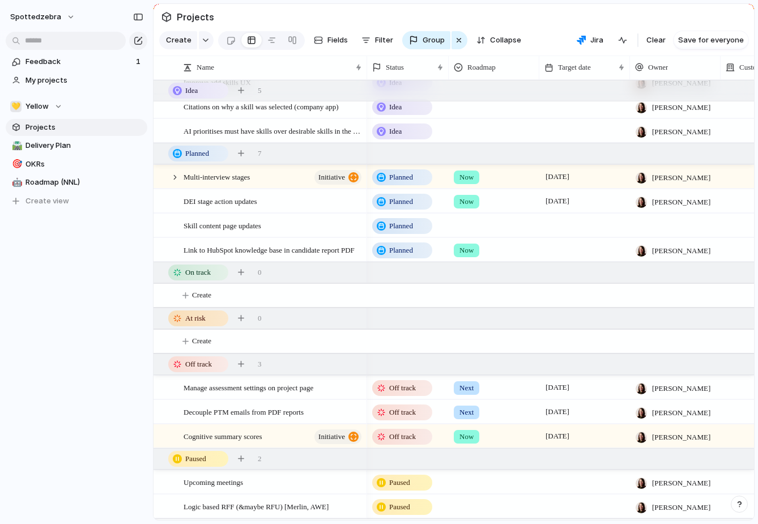
click at [471, 226] on div at bounding box center [495, 223] width 90 height 19
click at [473, 294] on span "Next" at bounding box center [470, 291] width 17 height 11
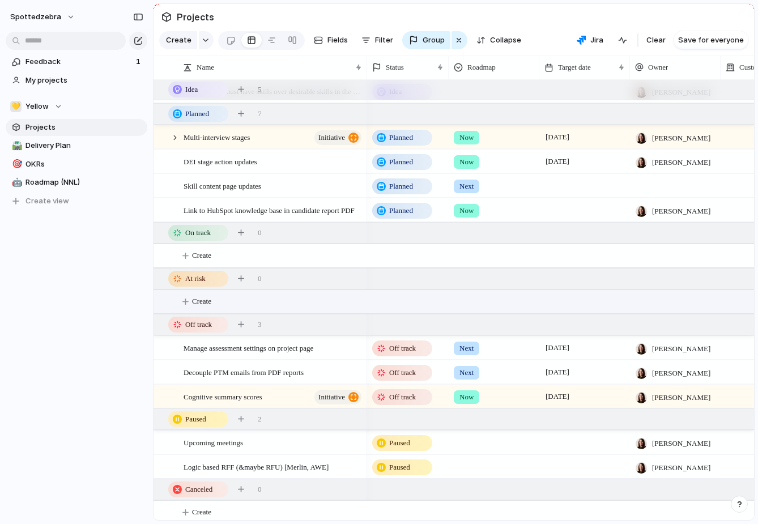
scroll to position [99, 0]
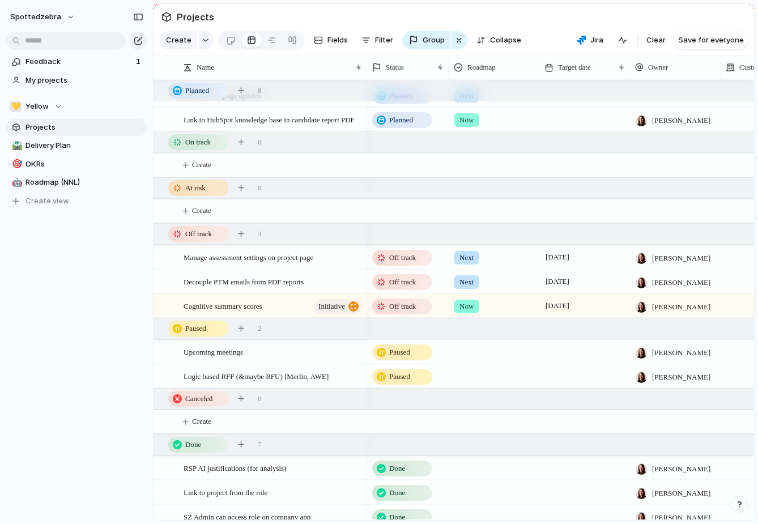
click at [472, 354] on div at bounding box center [495, 350] width 90 height 19
click at [468, 419] on span "Next" at bounding box center [470, 418] width 17 height 11
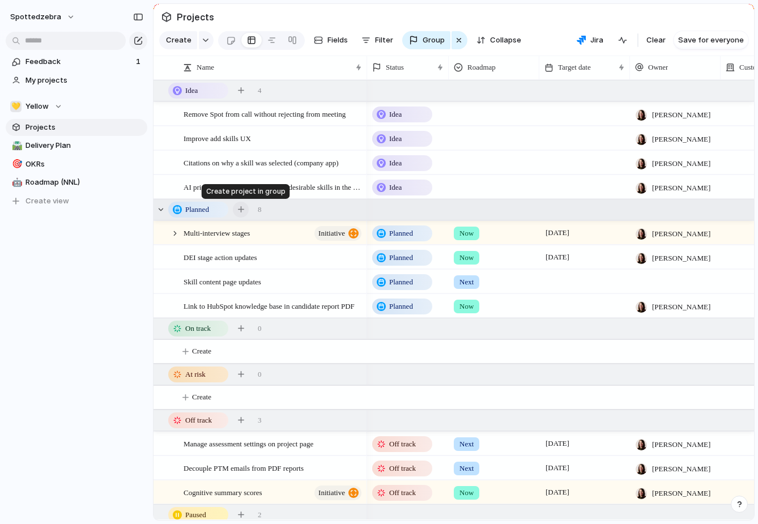
click at [242, 211] on div "button" at bounding box center [241, 209] width 6 height 6
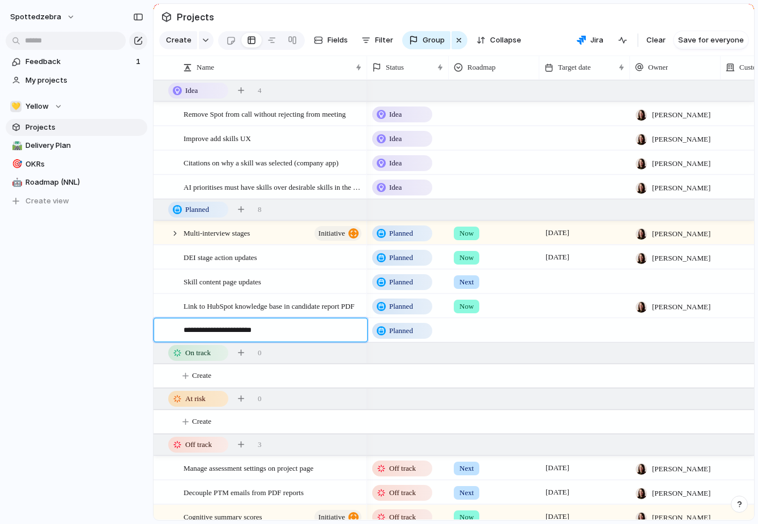
type textarea "**********"
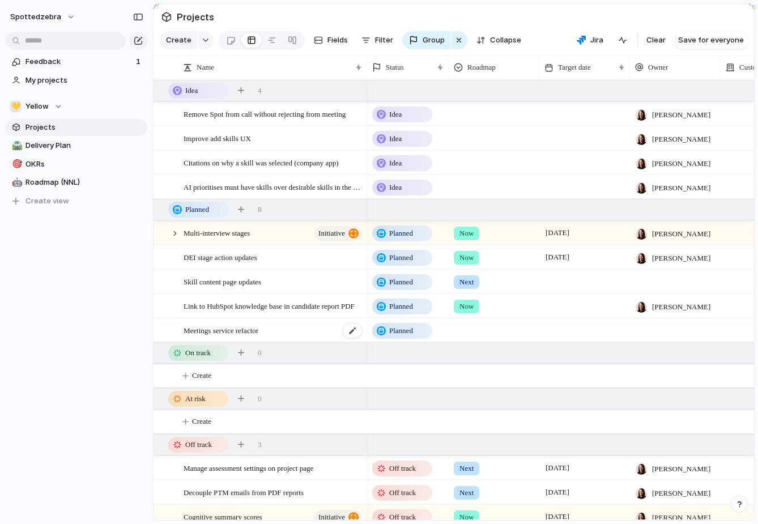
click at [304, 332] on div "Meetings service refactor" at bounding box center [274, 330] width 180 height 23
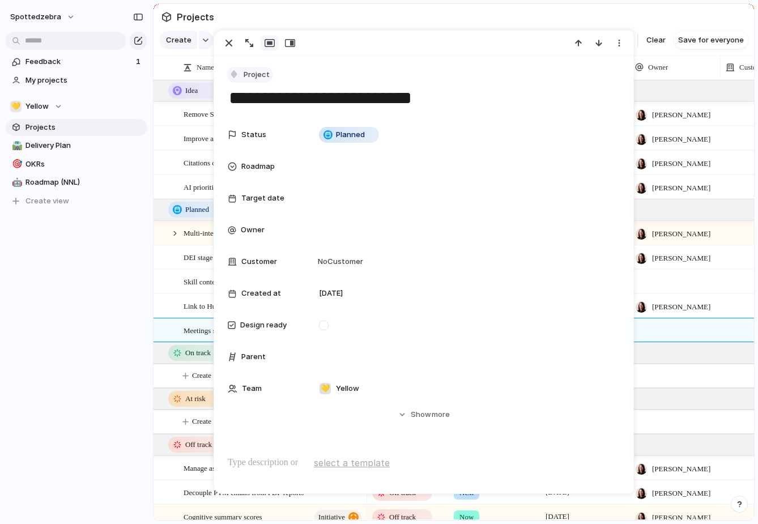
click at [244, 79] on span "Project" at bounding box center [257, 74] width 26 height 11
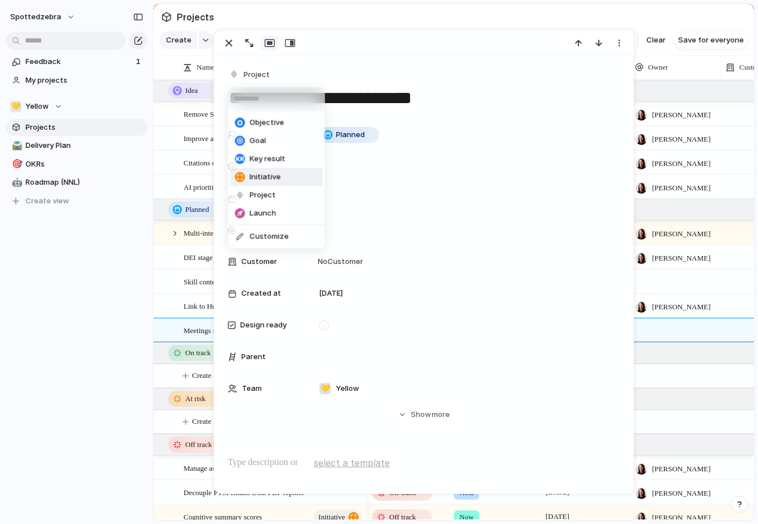
click at [253, 179] on span "Initiative" at bounding box center [265, 177] width 31 height 11
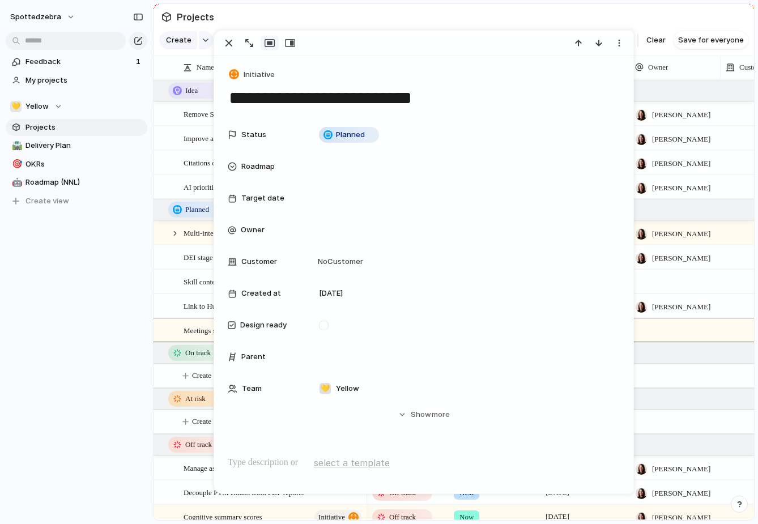
click at [67, 364] on div "spottedzebra Feedback 1 My projects 💛 Yellow Projects 🛣️ Delivery Plan 🎯 OKRs 🤖…" at bounding box center [76, 262] width 153 height 524
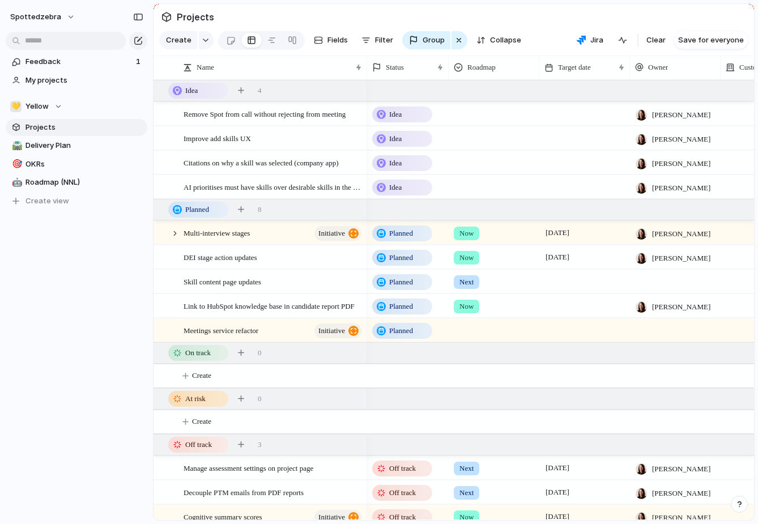
click at [686, 286] on div at bounding box center [675, 281] width 91 height 23
click at [656, 333] on span "[PERSON_NAME]" at bounding box center [683, 327] width 58 height 11
click at [479, 334] on div at bounding box center [495, 328] width 90 height 19
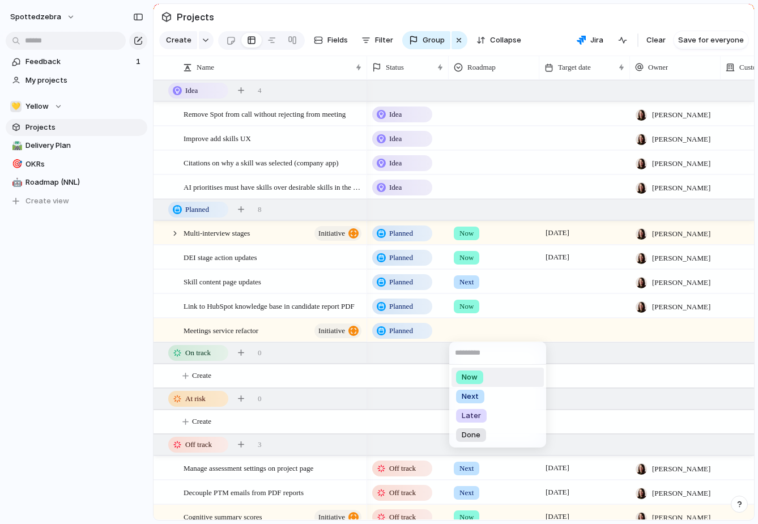
click at [480, 374] on div "Now" at bounding box center [469, 378] width 27 height 14
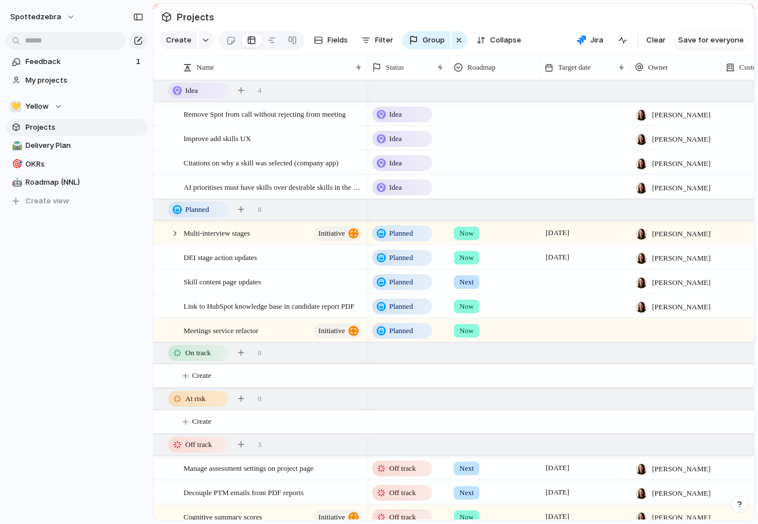
click at [496, 325] on div "Now" at bounding box center [495, 328] width 90 height 19
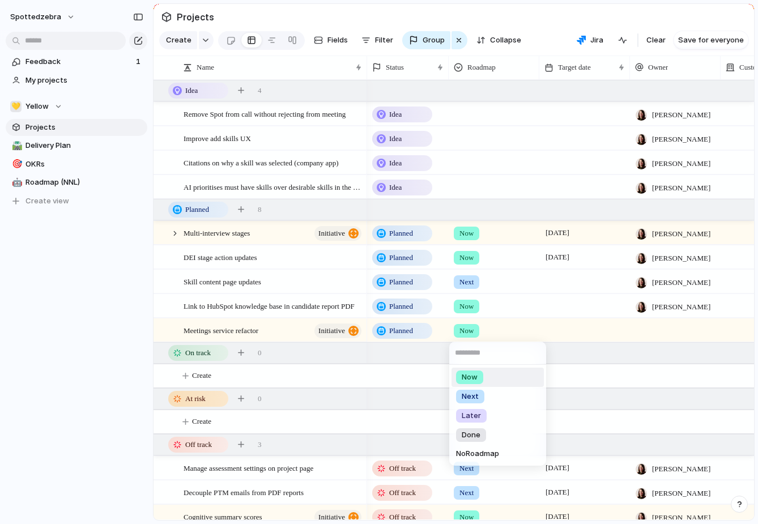
click at [496, 308] on div "Now Next Later Done No Roadmap" at bounding box center [379, 262] width 758 height 524
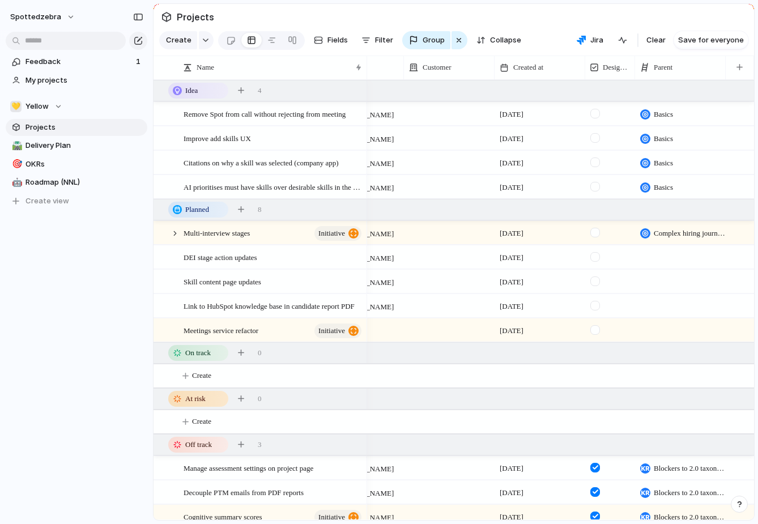
click at [597, 306] on div at bounding box center [596, 306] width 10 height 10
click at [666, 258] on div at bounding box center [680, 256] width 91 height 23
type input "*"
click at [99, 273] on div "2.0 Migration Basics Complex hiring journeys bp positive feedback Multi-intervi…" at bounding box center [379, 262] width 758 height 524
click at [204, 37] on button "button" at bounding box center [206, 40] width 15 height 18
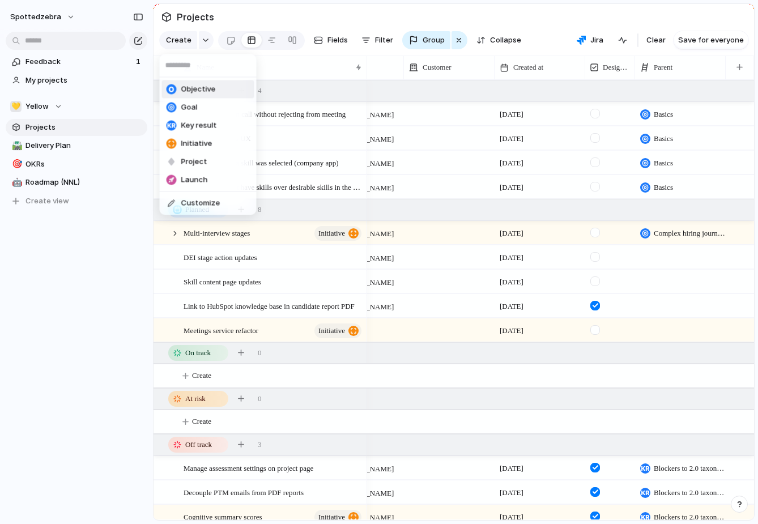
click at [199, 88] on span "Objective" at bounding box center [198, 89] width 35 height 11
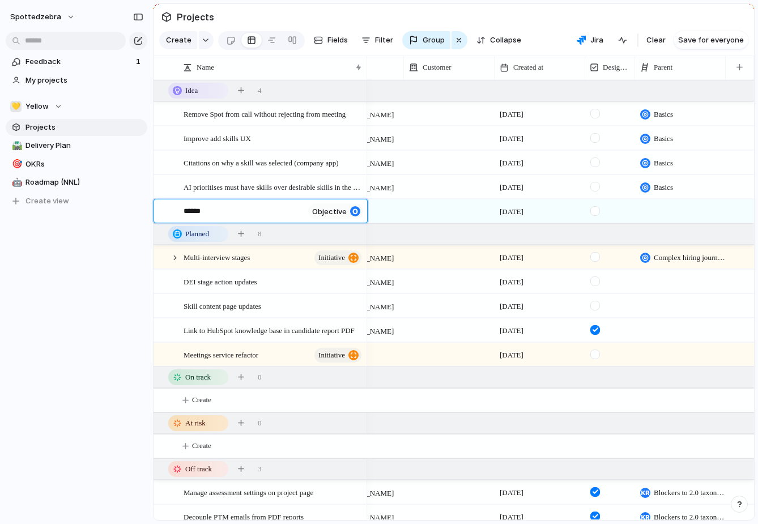
type textarea "*******"
click at [232, 214] on div "20% BAU objective" at bounding box center [274, 211] width 180 height 23
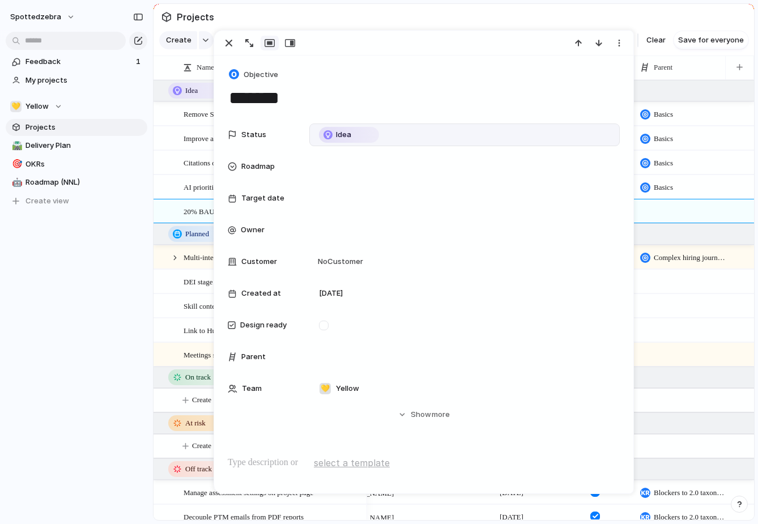
click at [410, 138] on div "Idea" at bounding box center [465, 135] width 300 height 12
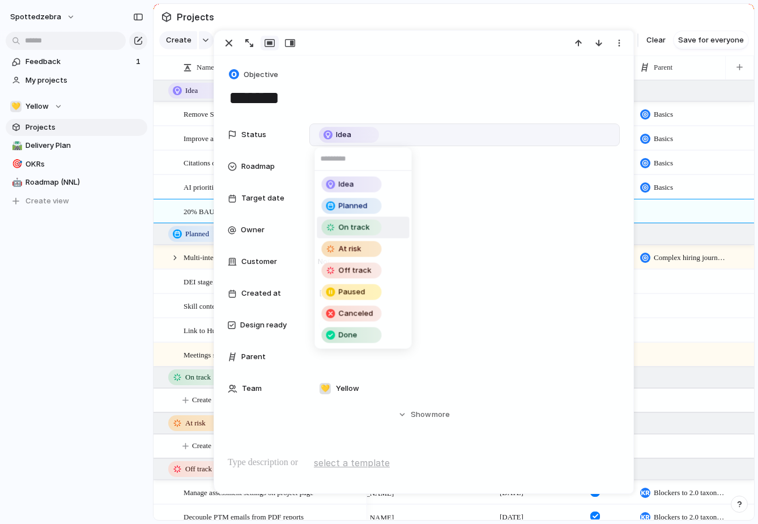
click at [374, 222] on div "On track" at bounding box center [352, 228] width 58 height 14
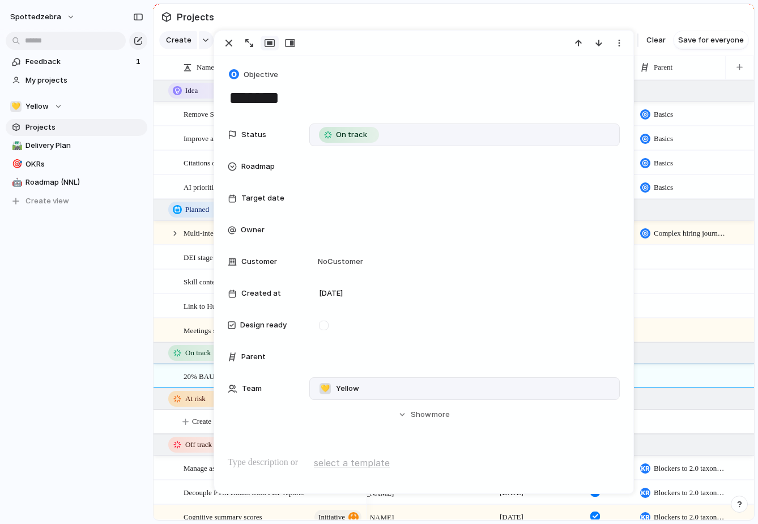
click at [372, 388] on div "💛 Yellow" at bounding box center [465, 389] width 300 height 12
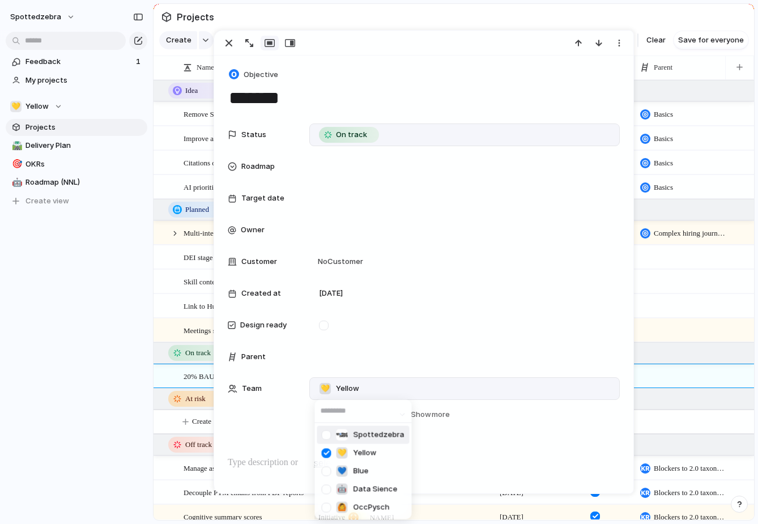
click at [323, 436] on div at bounding box center [327, 435] width 20 height 20
click at [329, 452] on div at bounding box center [327, 454] width 20 height 20
click at [56, 389] on div "Spottedzebra 💛 Yellow 💙 Blue 🤖 Data Sience 🙆 OccPysch" at bounding box center [379, 262] width 758 height 524
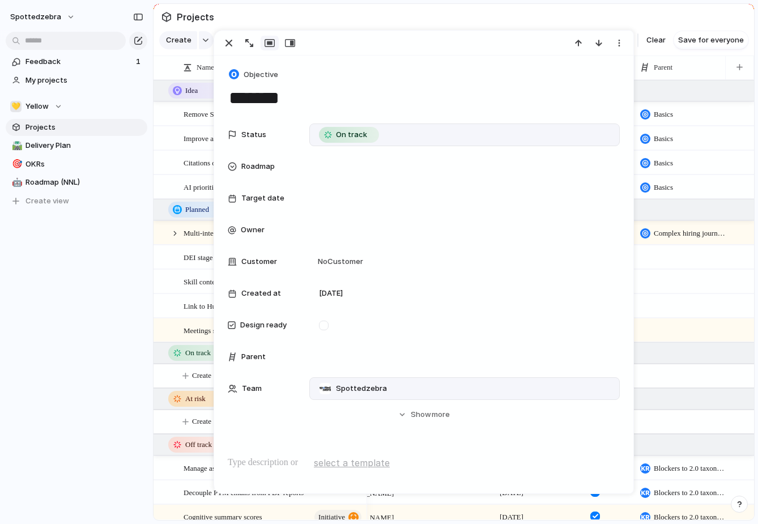
click at [57, 389] on div "spottedzebra Feedback 1 My projects 💛 Yellow Projects 🛣️ Delivery Plan 🎯 OKRs 🤖…" at bounding box center [76, 262] width 153 height 524
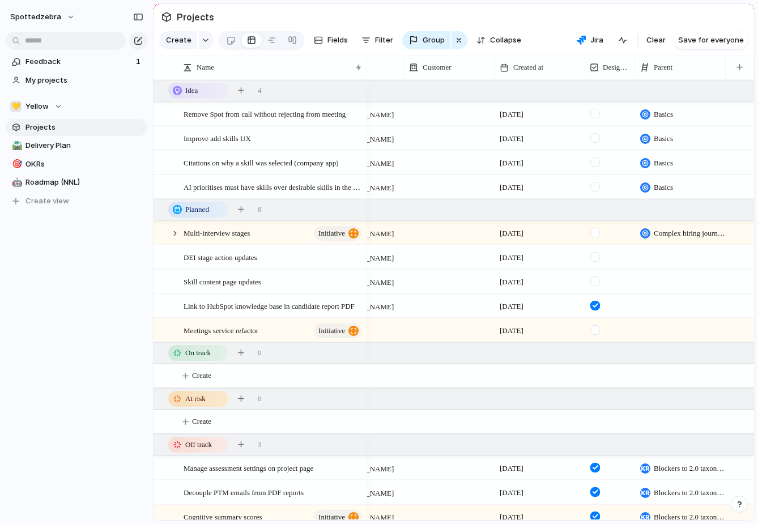
click at [660, 256] on div at bounding box center [680, 256] width 91 height 23
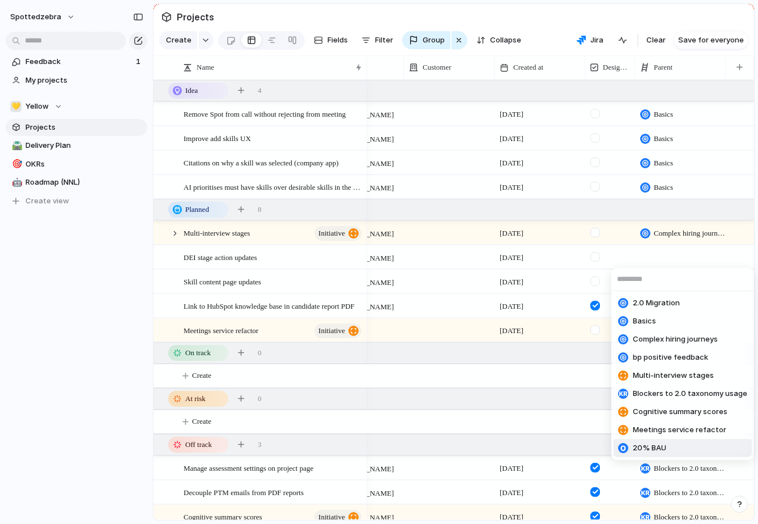
click at [652, 444] on span "20% BAU" at bounding box center [649, 448] width 33 height 11
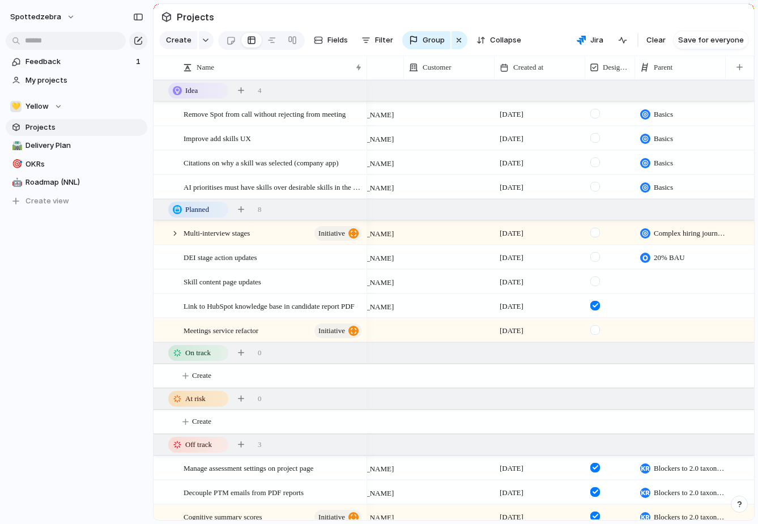
click at [670, 283] on div at bounding box center [680, 281] width 91 height 23
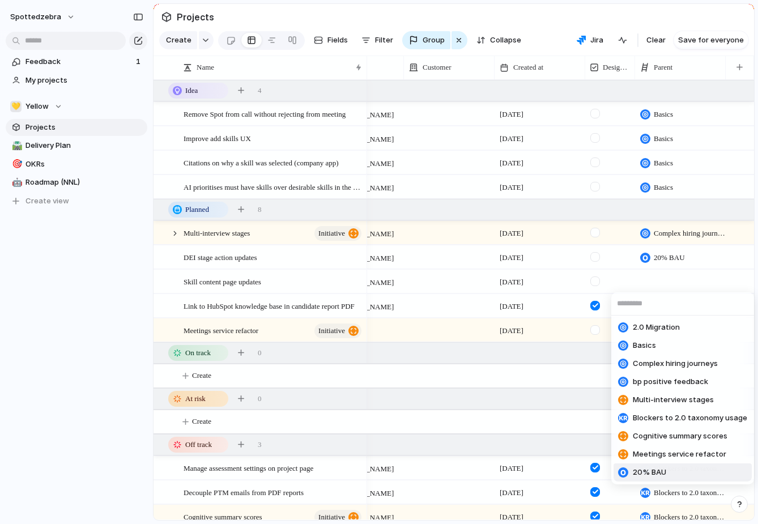
click at [650, 465] on li "20% BAU" at bounding box center [683, 473] width 138 height 18
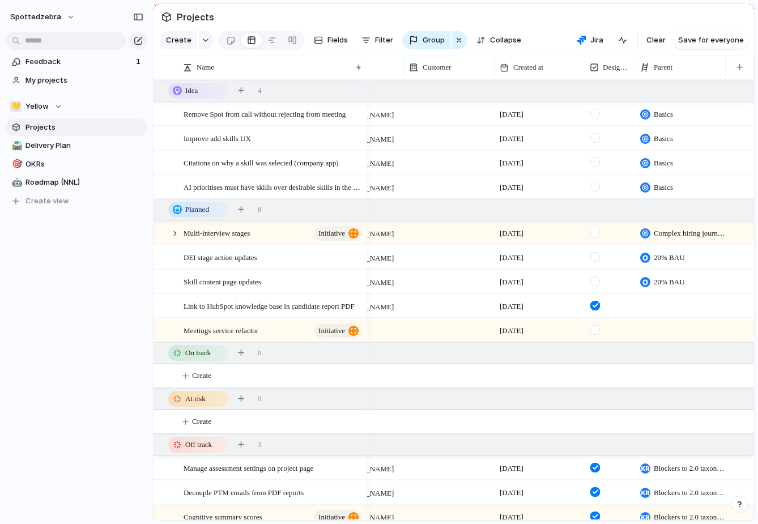
click at [667, 304] on div at bounding box center [680, 305] width 91 height 23
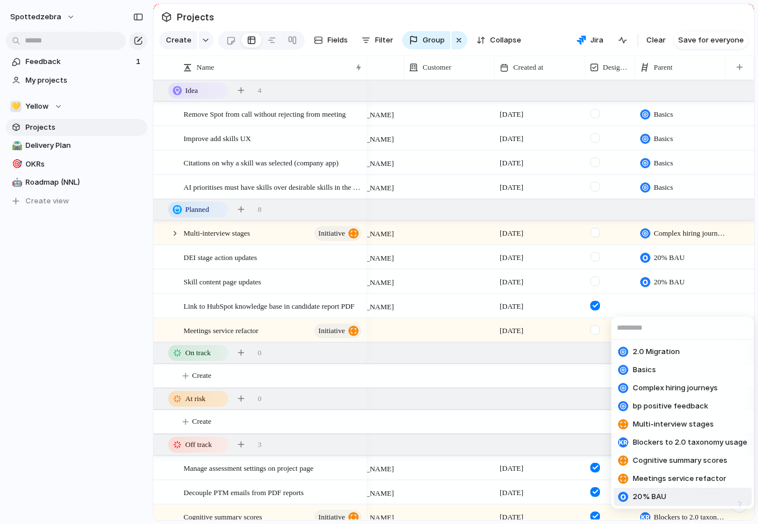
click at [658, 495] on span "20% BAU" at bounding box center [649, 496] width 33 height 11
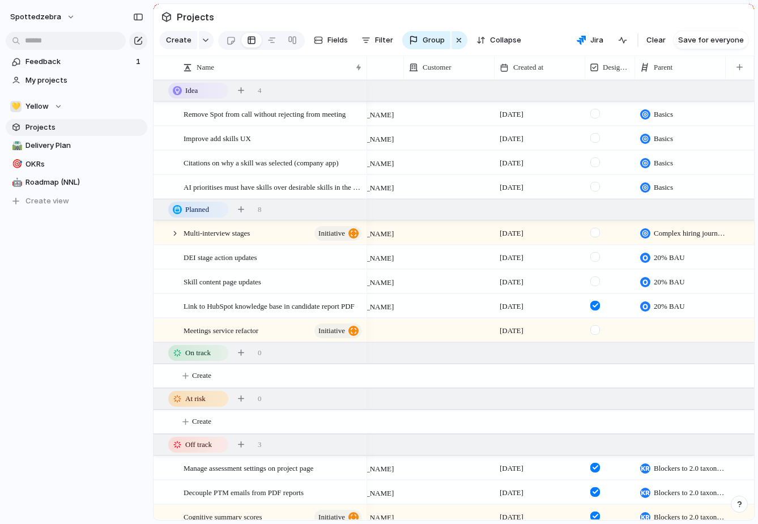
click at [668, 334] on div at bounding box center [680, 330] width 91 height 23
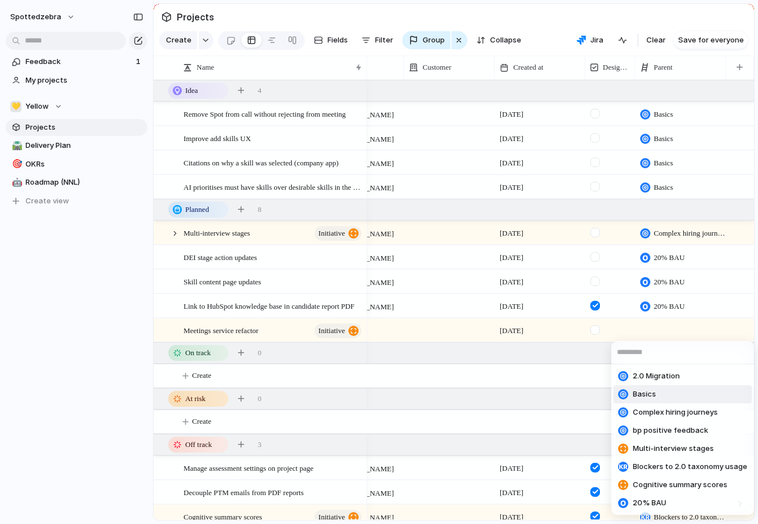
click at [658, 395] on li "Basics" at bounding box center [683, 394] width 138 height 18
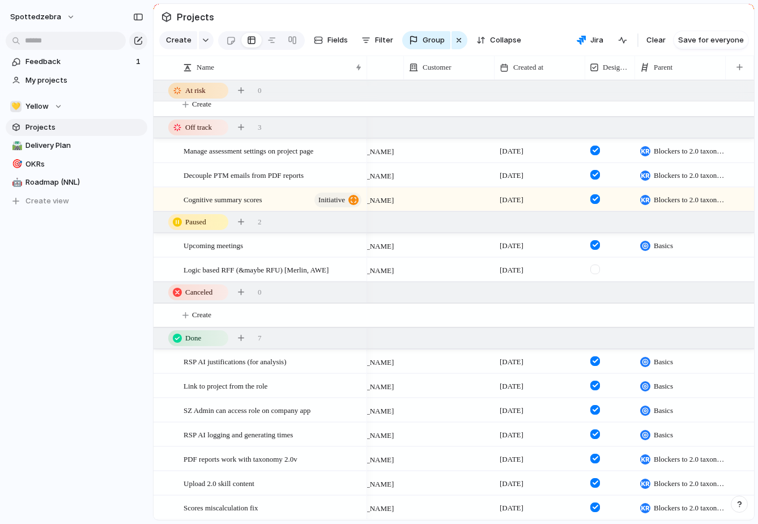
click at [678, 268] on div at bounding box center [680, 269] width 91 height 23
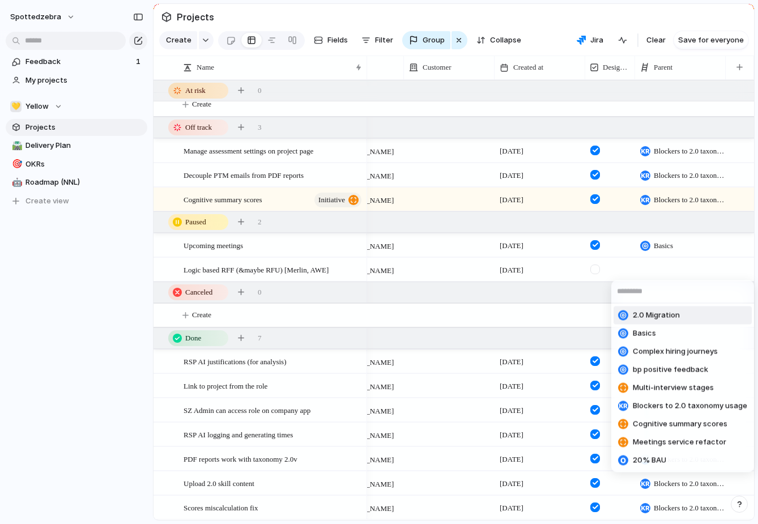
drag, startPoint x: 666, startPoint y: 314, endPoint x: 673, endPoint y: 291, distance: 24.4
click at [673, 291] on div "2.0 Migration Basics Complex hiring journeys bp positive feedback Multi-intervi…" at bounding box center [683, 377] width 143 height 192
click at [673, 291] on input "text" at bounding box center [683, 292] width 143 height 23
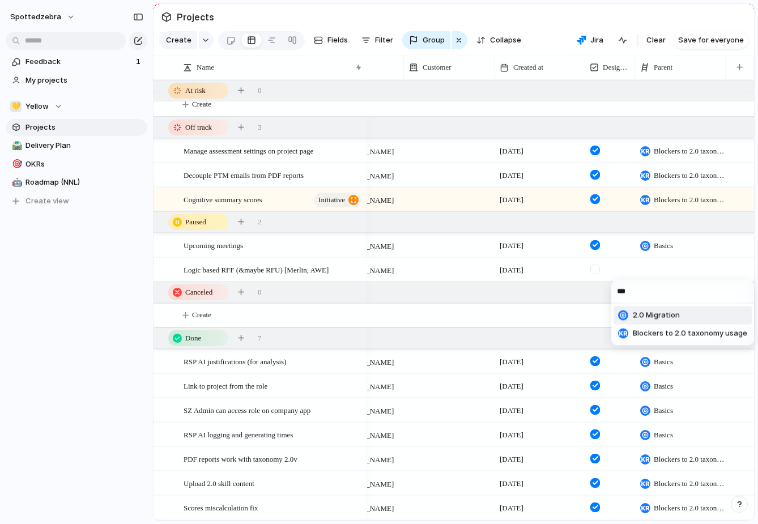
type input "***"
click at [673, 310] on span "2.0 Migration" at bounding box center [656, 315] width 47 height 11
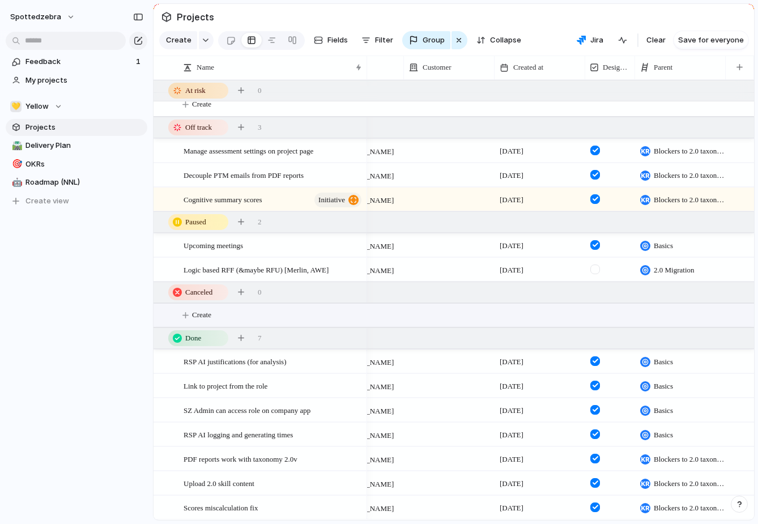
scroll to position [261, 0]
click at [451, 364] on div at bounding box center [449, 361] width 91 height 23
click at [444, 340] on div "Paramount bp Merlin Entertainments Virgin Media O2 AWE Disney Spotted Zebra" at bounding box center [379, 262] width 758 height 524
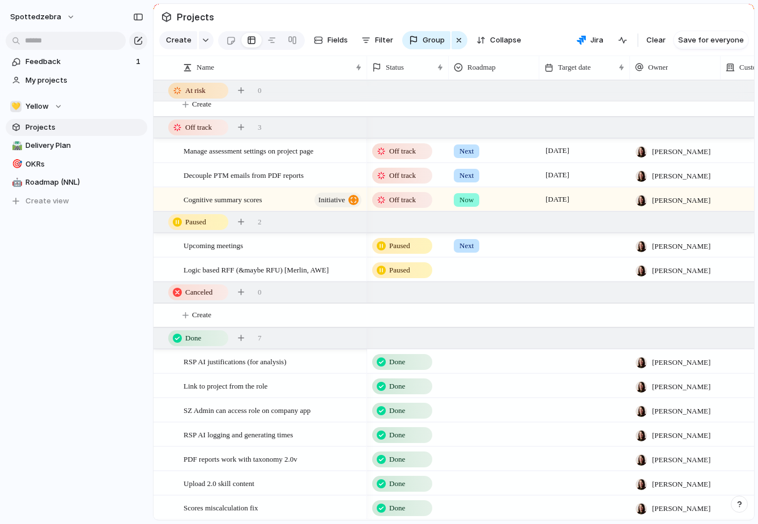
click at [482, 360] on div at bounding box center [495, 359] width 90 height 19
click at [475, 463] on span "Done" at bounding box center [471, 466] width 19 height 11
click at [498, 367] on div "Done" at bounding box center [495, 359] width 90 height 19
click at [505, 335] on div "Now Next Later Done No Roadmap" at bounding box center [379, 262] width 758 height 524
click at [491, 385] on div at bounding box center [495, 384] width 90 height 19
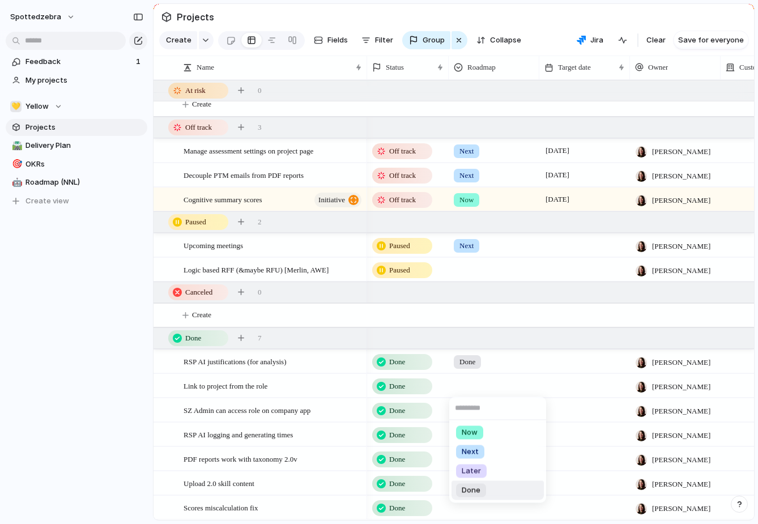
click at [488, 495] on li "Done" at bounding box center [498, 490] width 92 height 19
click at [474, 407] on div at bounding box center [495, 408] width 90 height 19
click at [461, 508] on div "Done" at bounding box center [471, 509] width 30 height 14
click at [467, 440] on div at bounding box center [495, 432] width 90 height 19
click at [464, 450] on div at bounding box center [495, 457] width 90 height 19
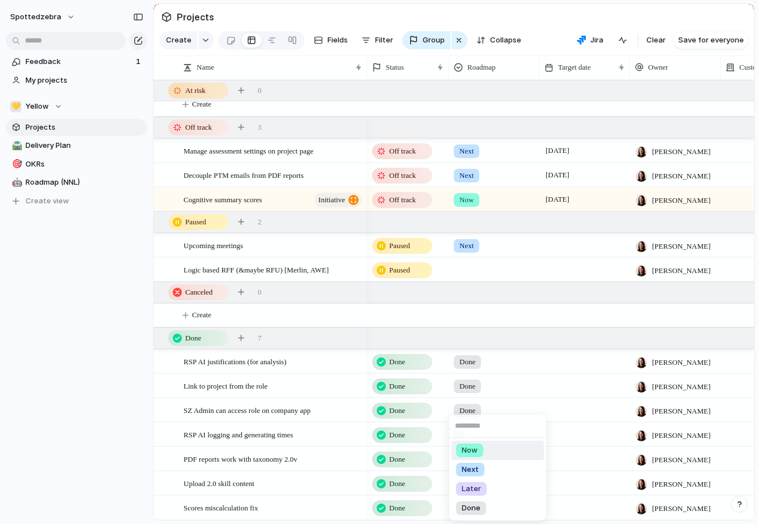
click at [428, 448] on div "Now Next Later Done" at bounding box center [379, 262] width 758 height 524
click at [467, 457] on div at bounding box center [495, 457] width 90 height 19
click at [467, 511] on span "Done" at bounding box center [471, 508] width 19 height 11
click at [468, 486] on div at bounding box center [495, 481] width 90 height 19
click at [471, 511] on span "Done" at bounding box center [471, 508] width 19 height 11
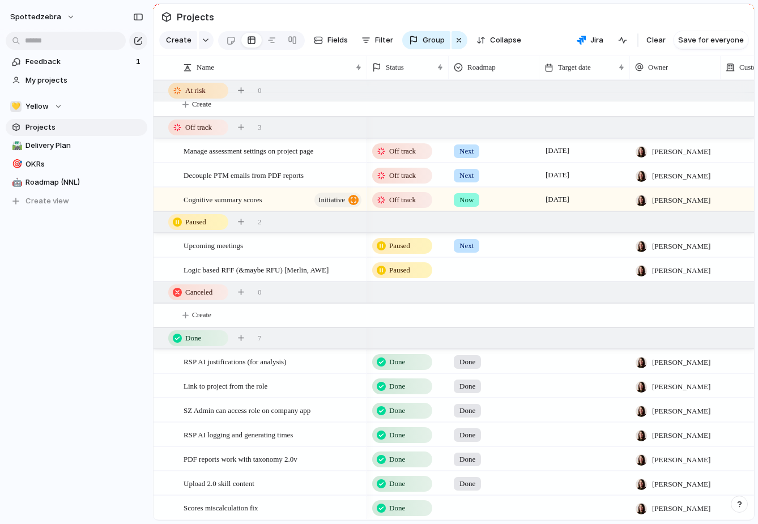
click at [471, 505] on div at bounding box center [495, 506] width 90 height 19
click at [471, 511] on span "Done" at bounding box center [471, 508] width 19 height 11
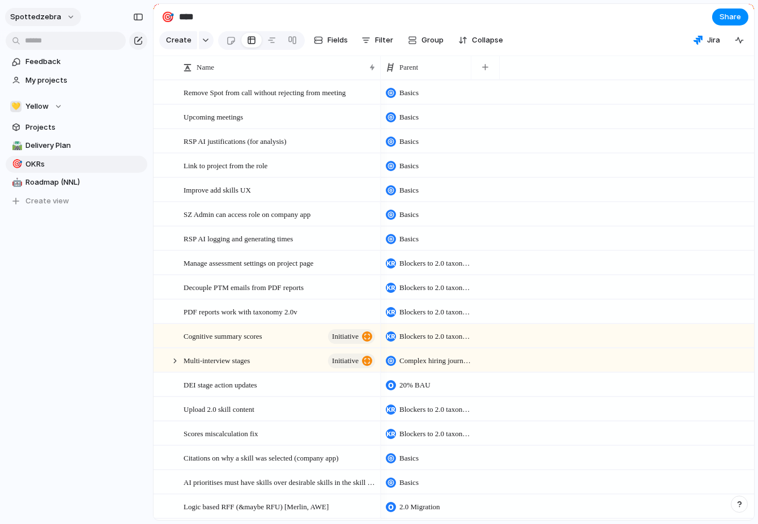
click at [60, 19] on button "spottedzebra" at bounding box center [43, 17] width 76 height 18
click at [743, 499] on div "Settings Invite members Change theme Sign out" at bounding box center [379, 262] width 758 height 524
click at [741, 508] on div "button" at bounding box center [740, 505] width 8 height 8
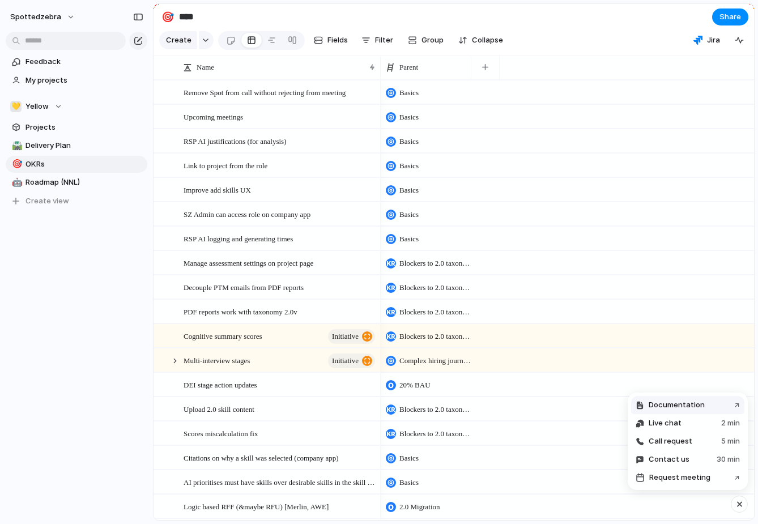
click at [673, 408] on span "Documentation" at bounding box center [677, 405] width 56 height 11
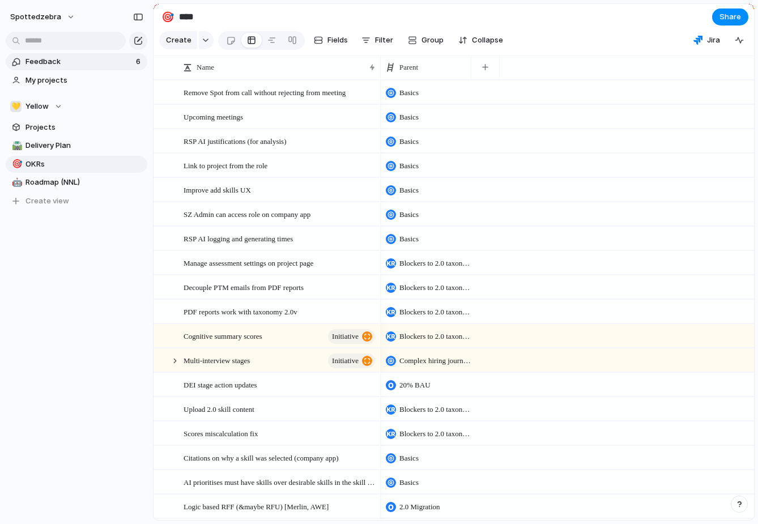
click at [79, 66] on span "Feedback" at bounding box center [79, 61] width 107 height 11
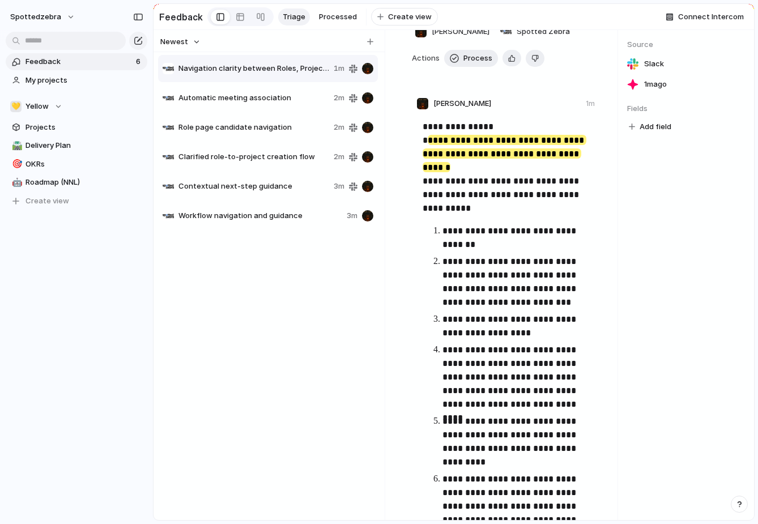
scroll to position [10, 0]
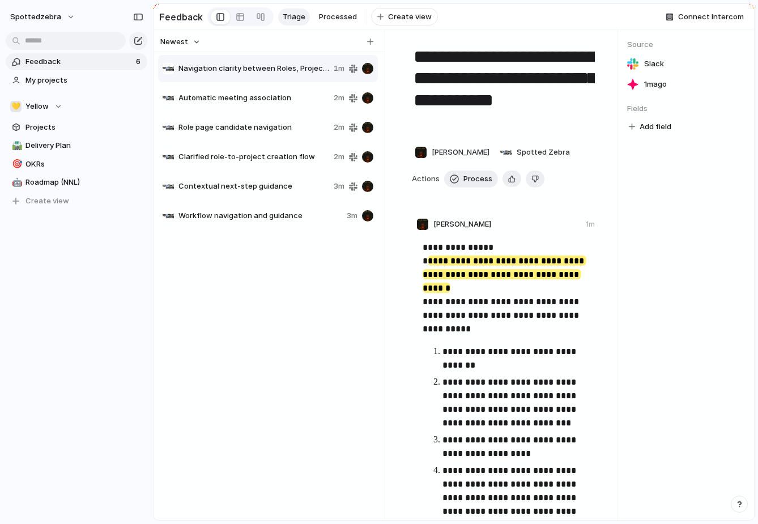
click at [195, 106] on div "Automatic meeting association 2m" at bounding box center [268, 97] width 220 height 27
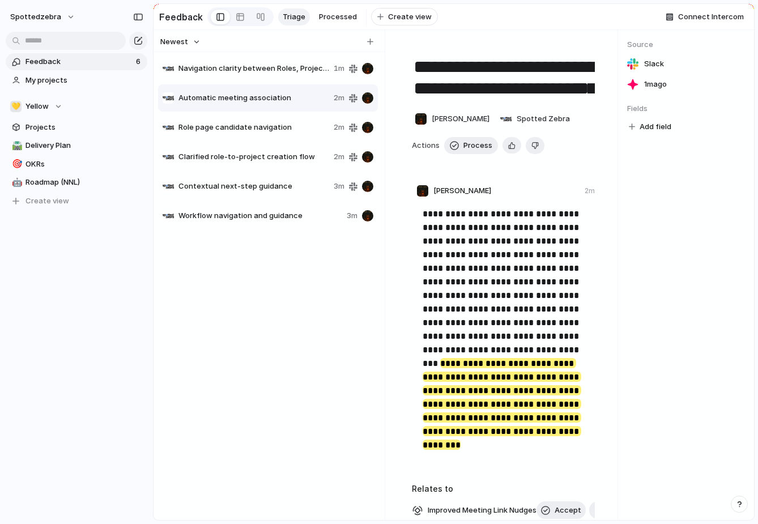
click at [274, 125] on span "Role page candidate navigation" at bounding box center [254, 127] width 151 height 11
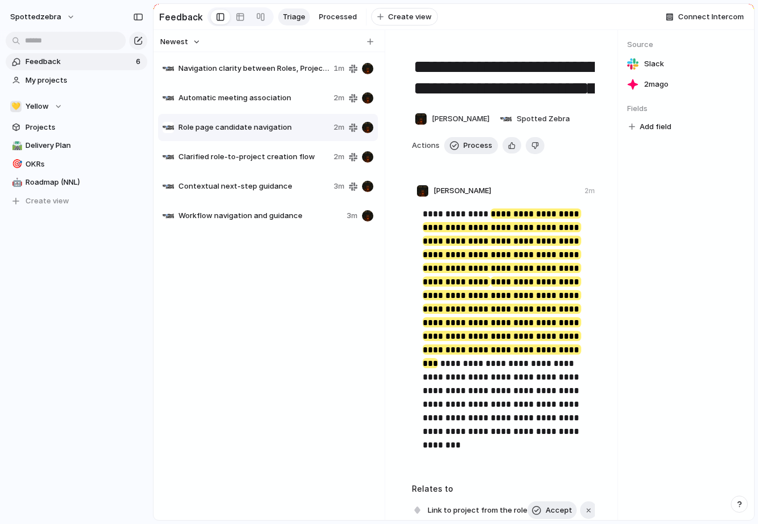
click at [270, 166] on div "Clarified role-to-project creation flow 2m" at bounding box center [268, 156] width 220 height 27
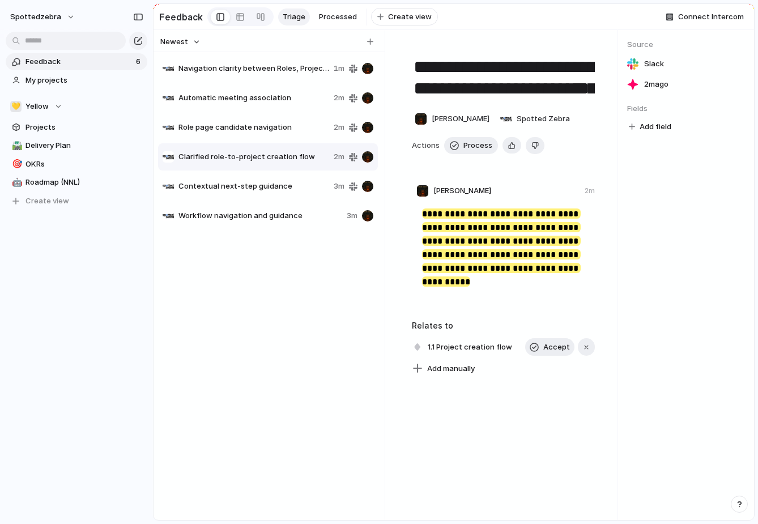
click at [296, 188] on span "Contextual next-step guidance" at bounding box center [254, 186] width 151 height 11
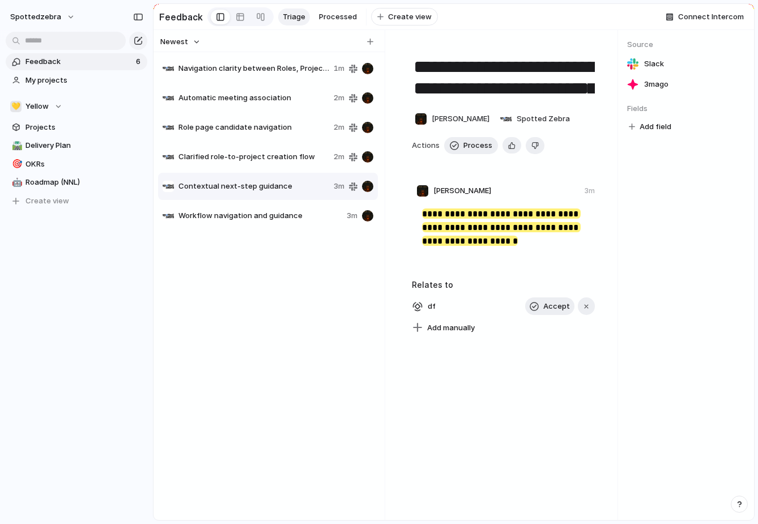
click at [290, 212] on span "Workflow navigation and guidance" at bounding box center [261, 215] width 164 height 11
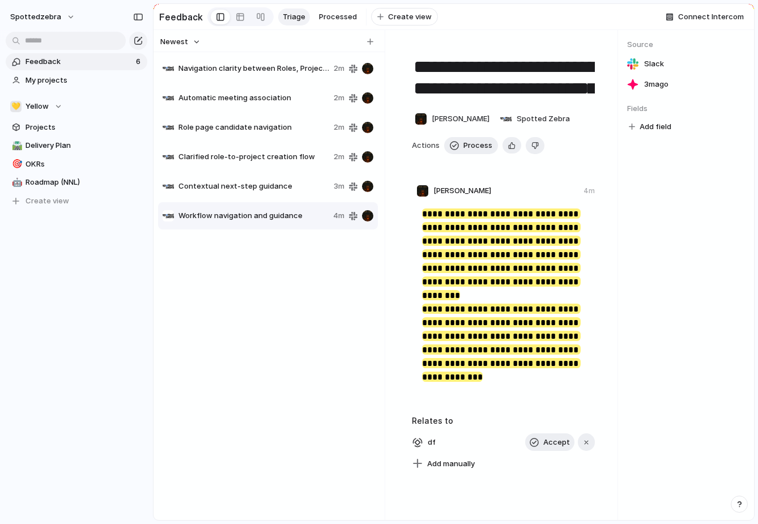
click at [281, 241] on div "Navigation clarity between Roles, Projects, and Company Space 2m Automatic meet…" at bounding box center [269, 286] width 222 height 464
click at [381, 19] on button "Create view" at bounding box center [404, 17] width 67 height 18
click at [399, 18] on input "********" at bounding box center [414, 16] width 46 height 11
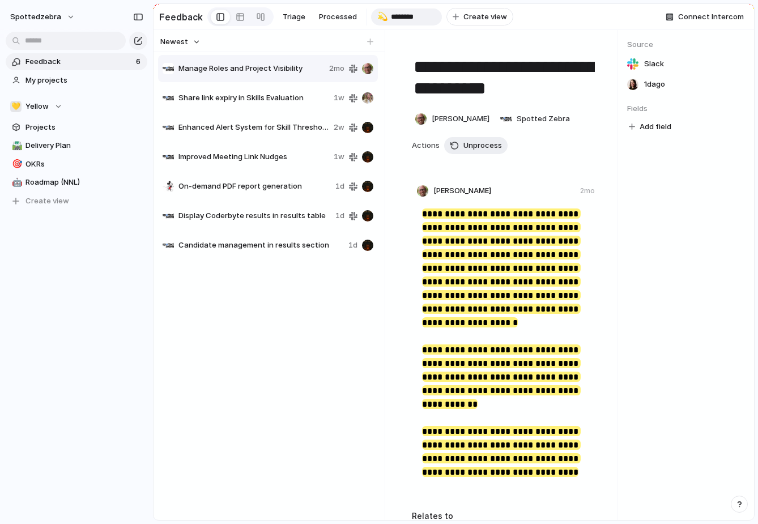
click at [400, 19] on input "********" at bounding box center [414, 16] width 46 height 11
click at [413, 31] on div "**********" at bounding box center [503, 275] width 228 height 490
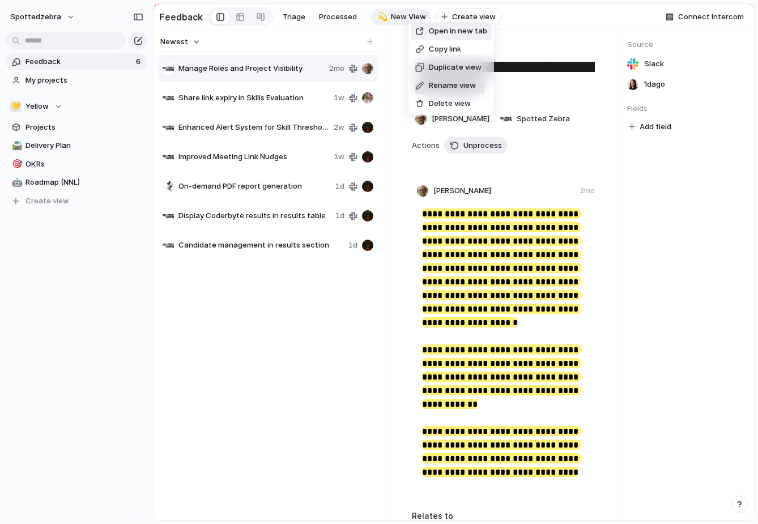
click at [427, 99] on div "Delete view" at bounding box center [444, 103] width 56 height 11
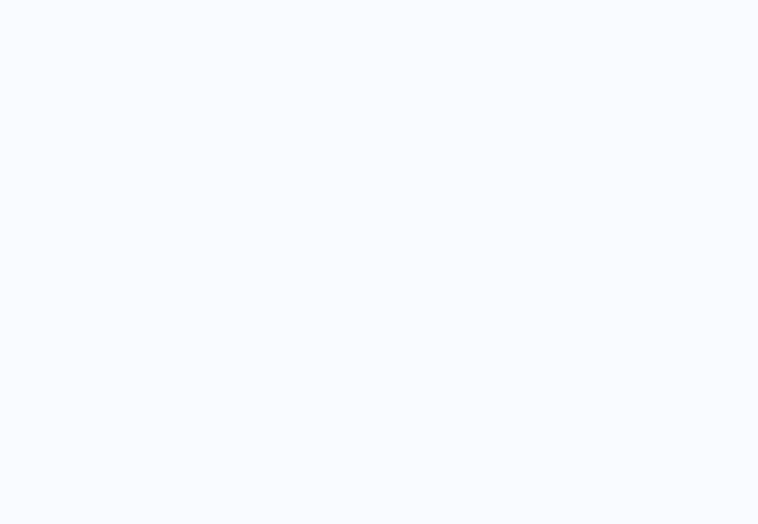
click at [274, 166] on div at bounding box center [379, 262] width 758 height 524
